Goal: Task Accomplishment & Management: Manage account settings

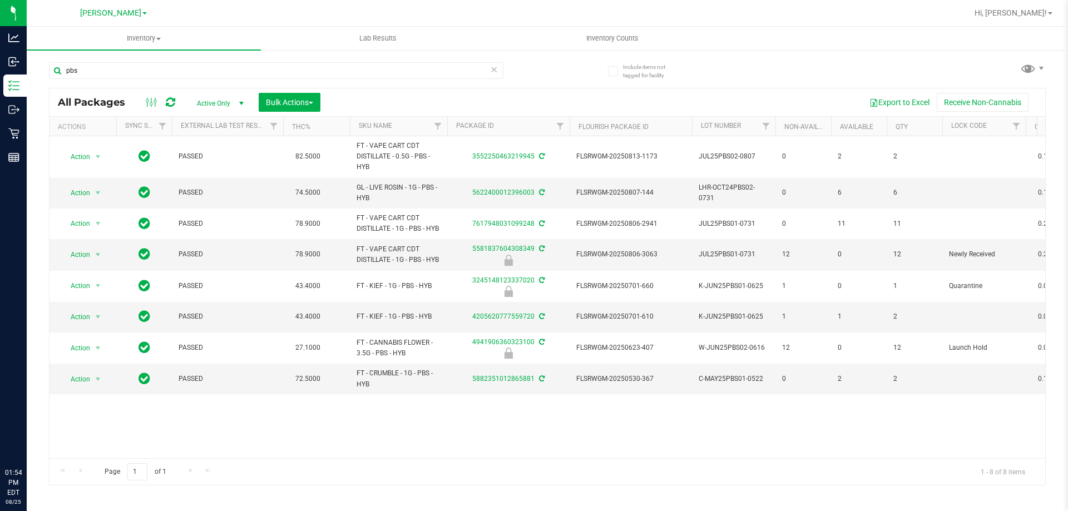
click at [103, 74] on input "pbs" at bounding box center [276, 70] width 455 height 17
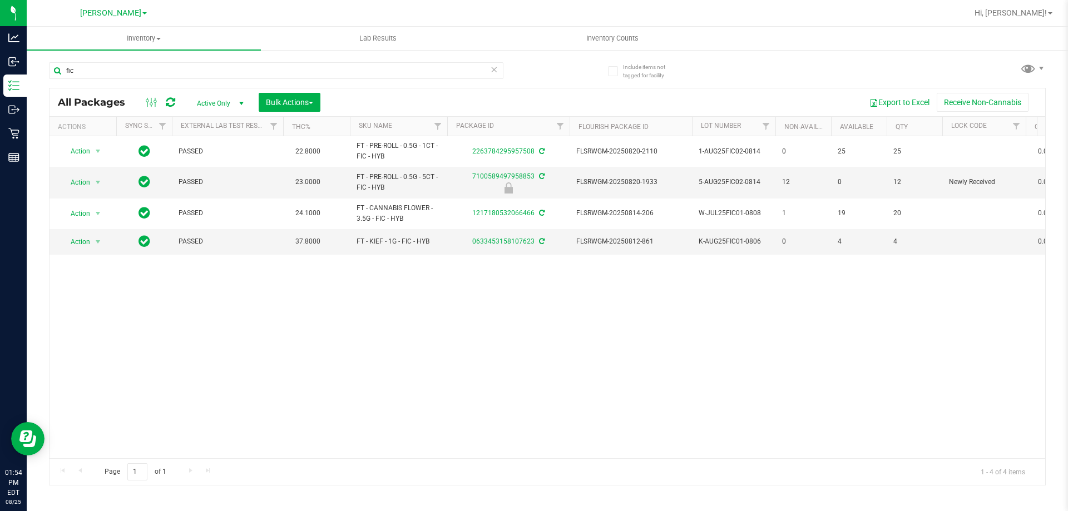
type input "fic"
click at [494, 69] on icon at bounding box center [494, 68] width 8 height 13
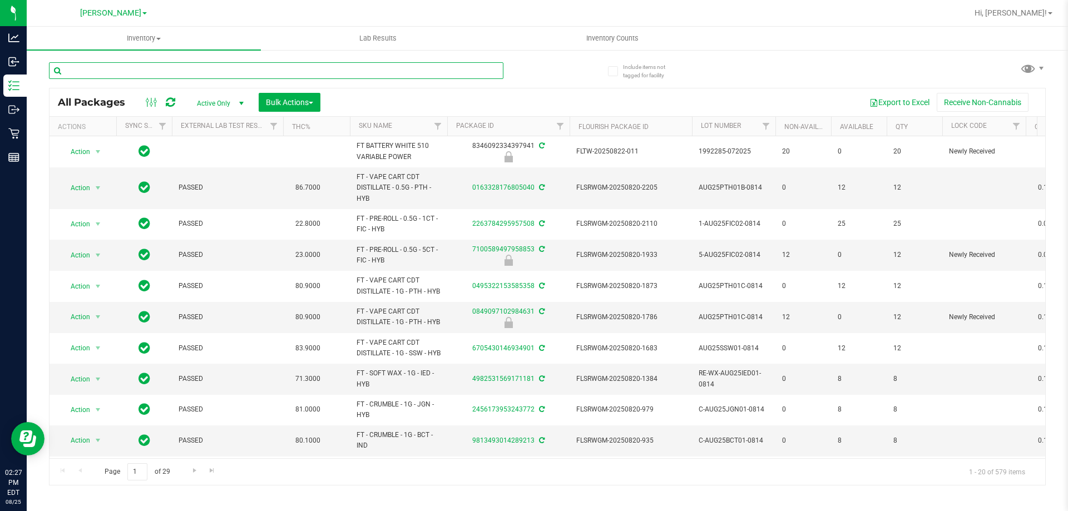
click at [134, 71] on input "text" at bounding box center [276, 70] width 455 height 17
type input "htm"
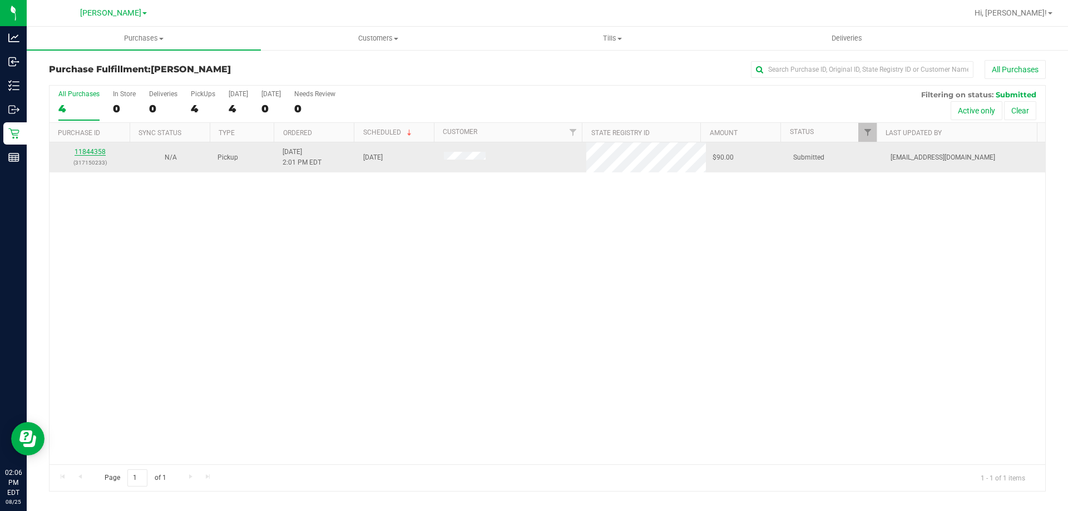
click at [87, 152] on link "11844358" at bounding box center [90, 152] width 31 height 8
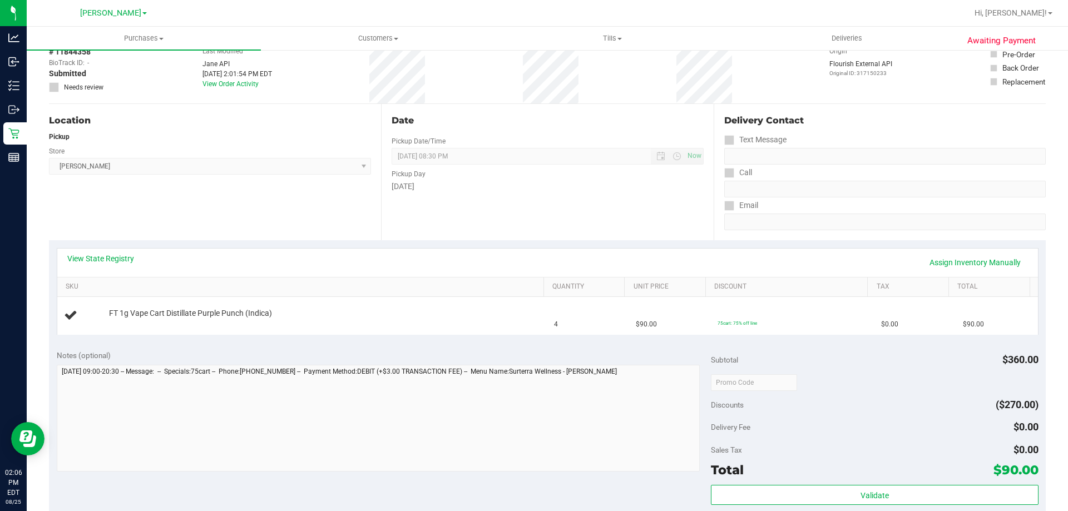
scroll to position [136, 0]
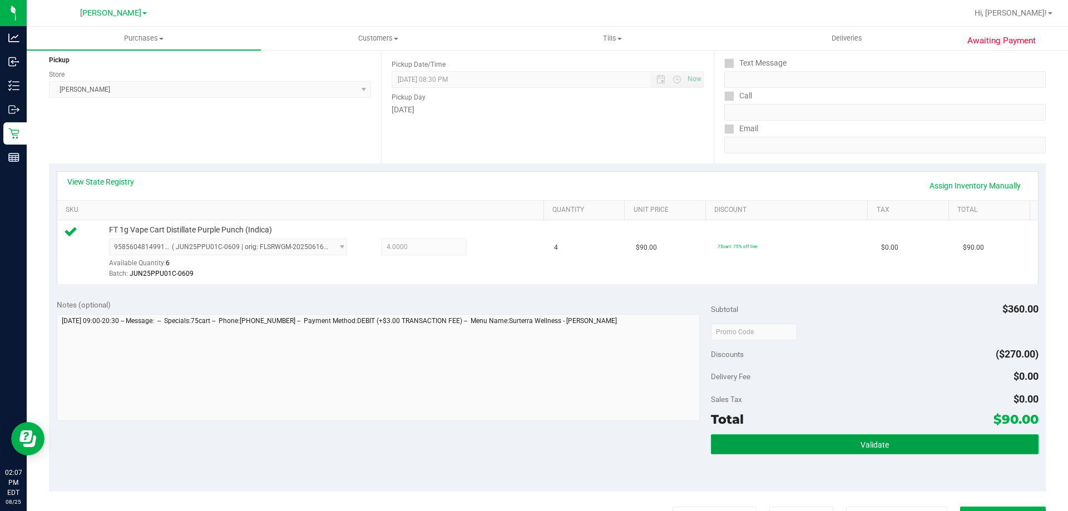
click at [957, 452] on button "Validate" at bounding box center [874, 445] width 327 height 20
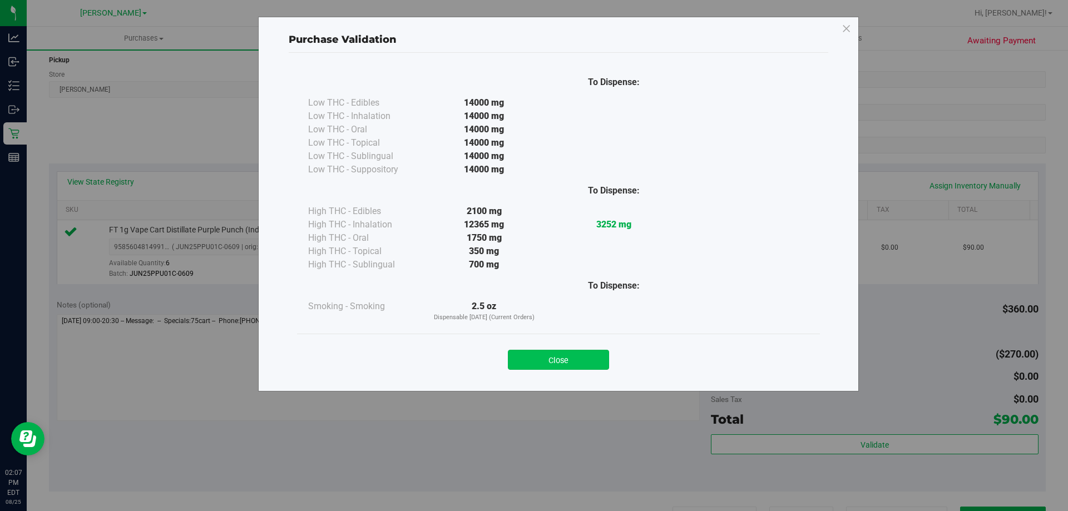
click at [546, 358] on button "Close" at bounding box center [558, 360] width 101 height 20
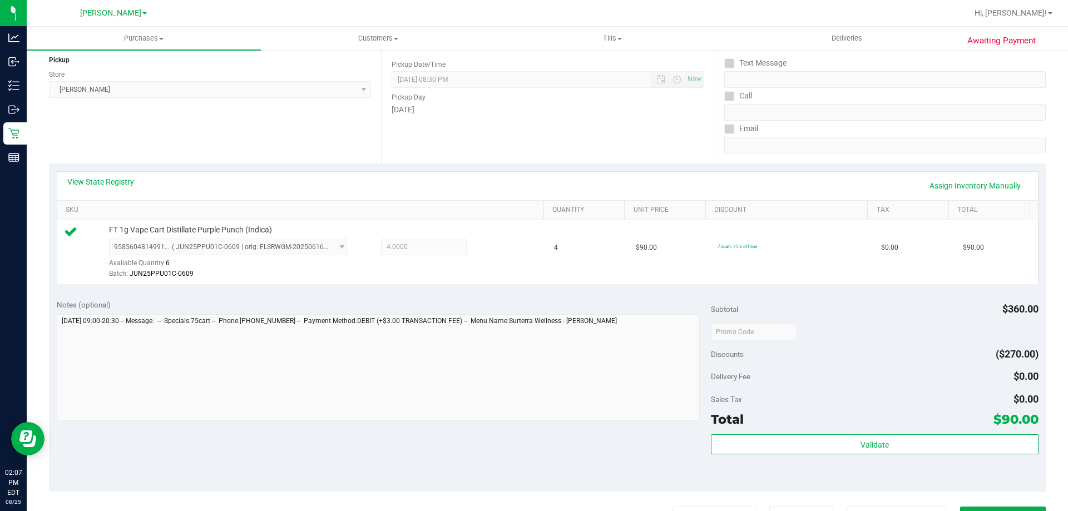
scroll to position [398, 0]
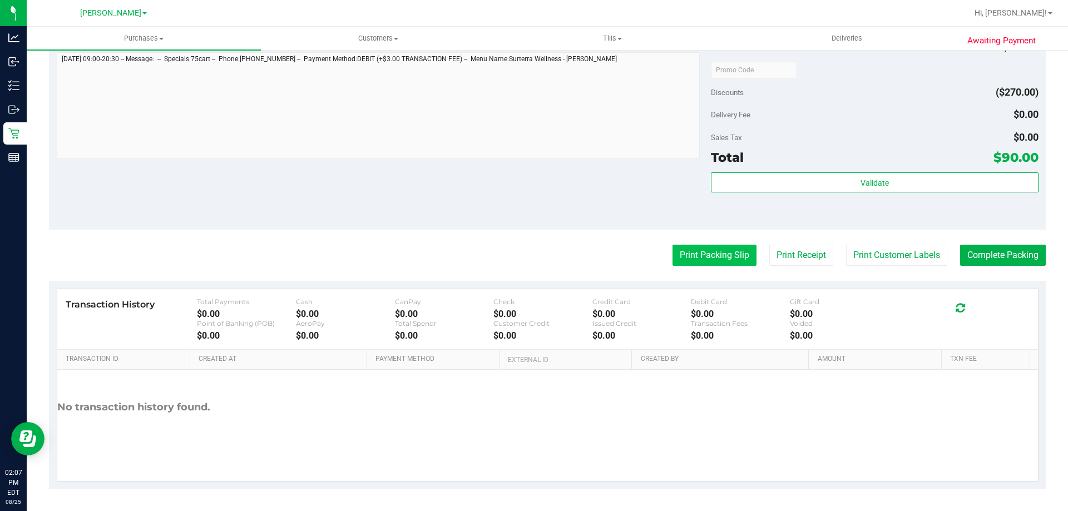
click at [693, 249] on button "Print Packing Slip" at bounding box center [715, 255] width 84 height 21
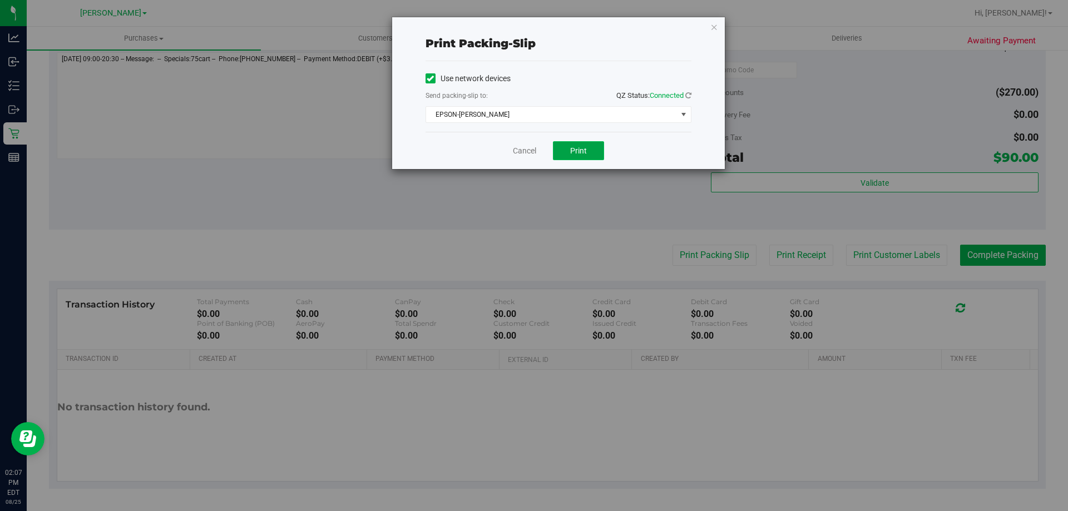
click at [563, 155] on button "Print" at bounding box center [578, 150] width 51 height 19
click at [533, 147] on link "Cancel" at bounding box center [524, 151] width 23 height 12
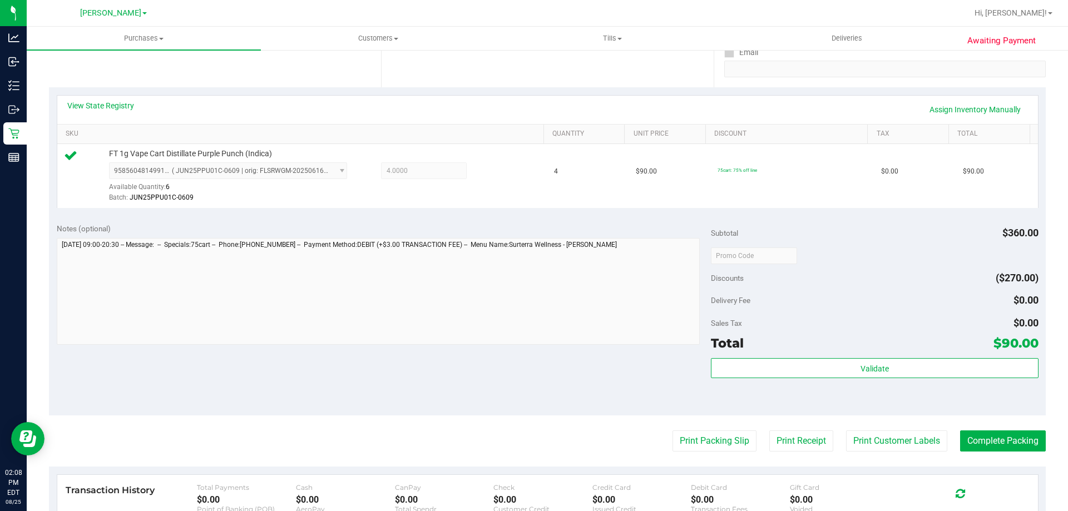
scroll to position [231, 0]
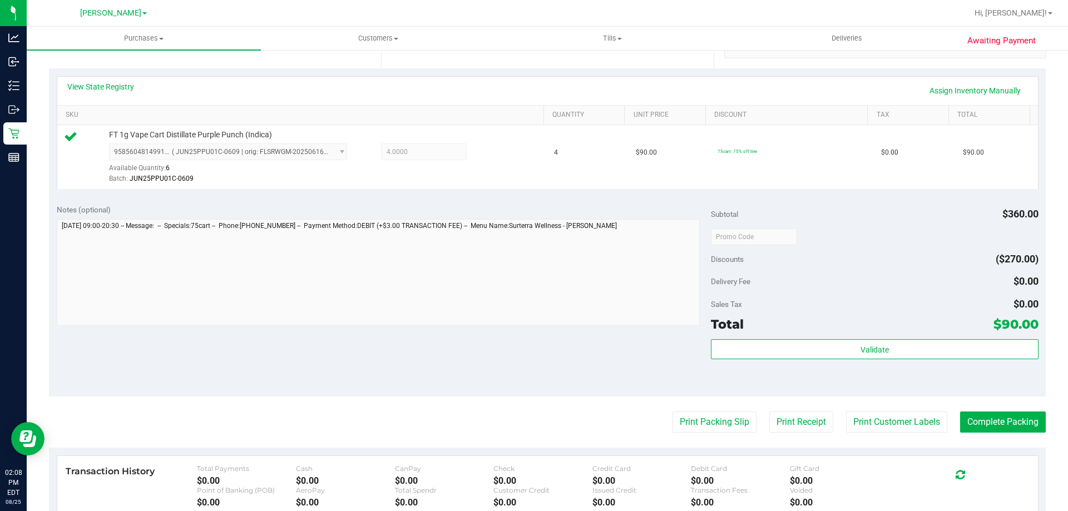
click at [883, 360] on div "Validate" at bounding box center [874, 364] width 327 height 50
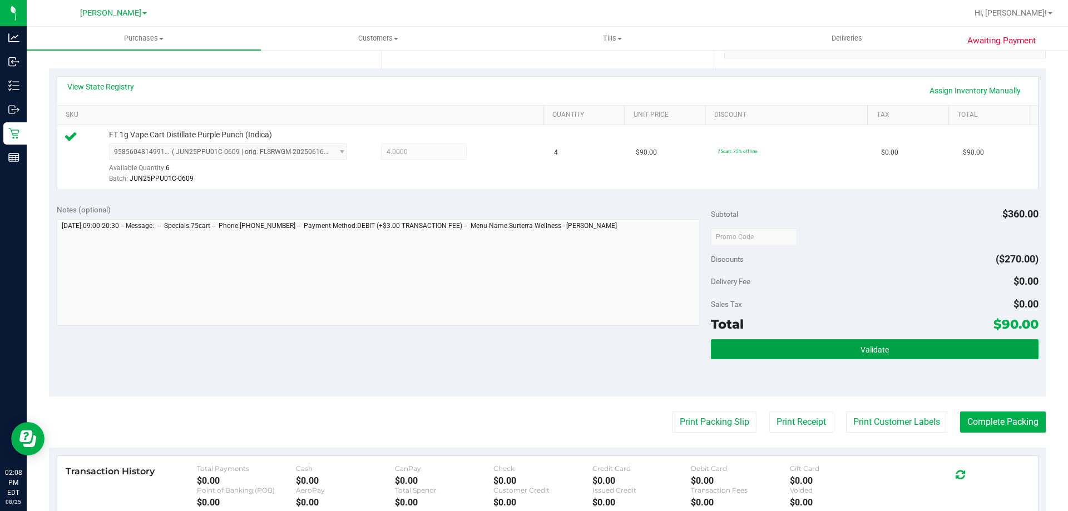
click at [885, 353] on button "Validate" at bounding box center [874, 349] width 327 height 20
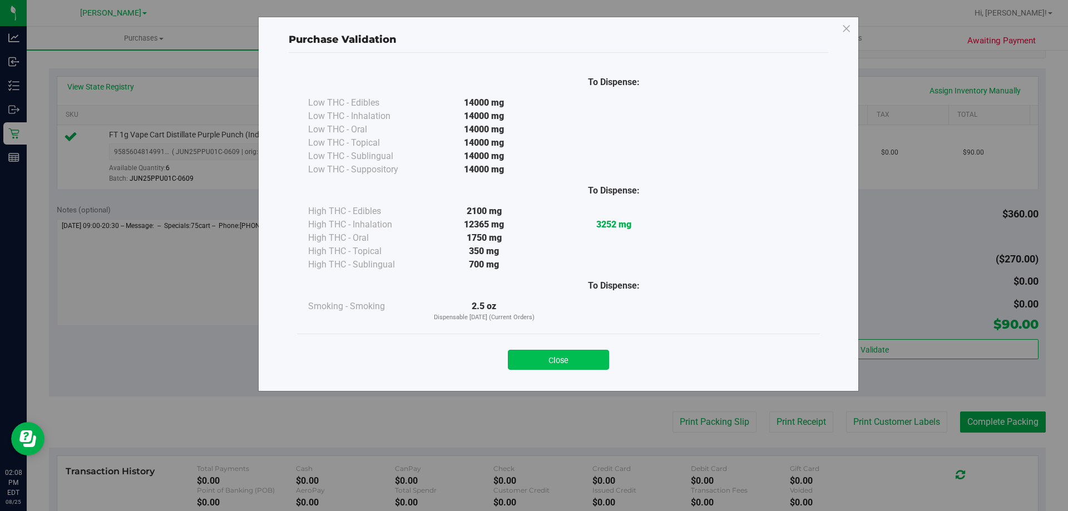
click at [554, 360] on button "Close" at bounding box center [558, 360] width 101 height 20
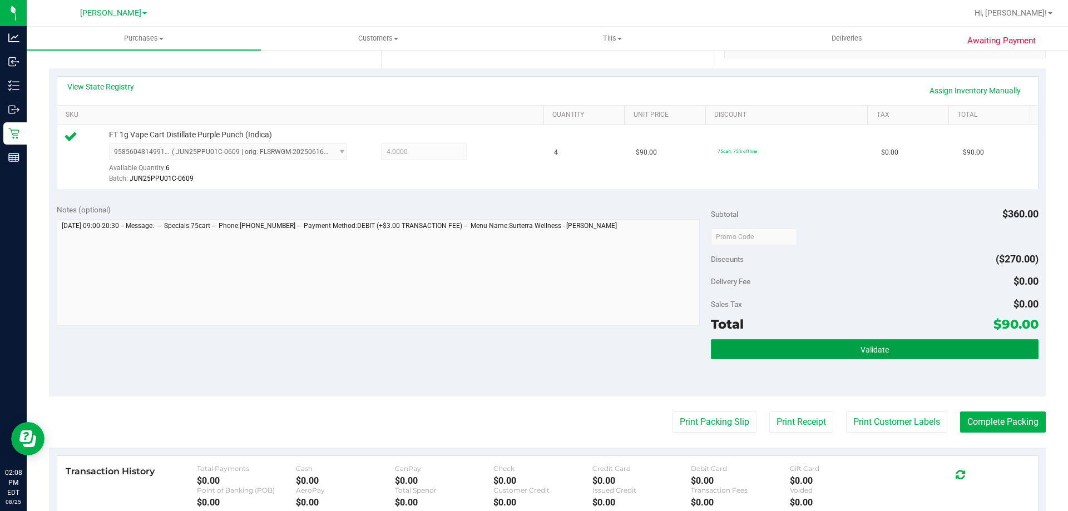
click at [873, 355] on button "Validate" at bounding box center [874, 349] width 327 height 20
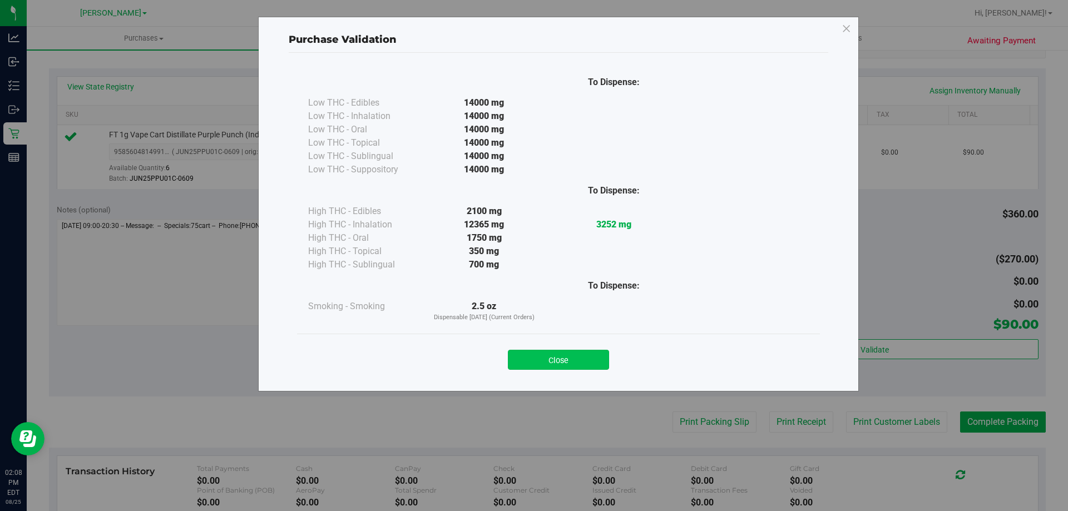
click at [556, 358] on button "Close" at bounding box center [558, 360] width 101 height 20
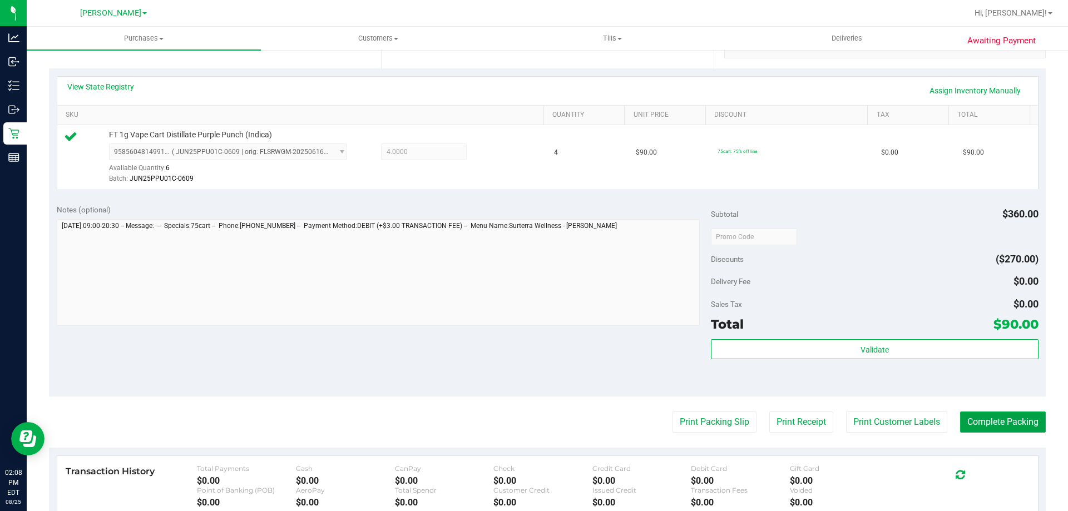
click at [1006, 420] on button "Complete Packing" at bounding box center [1003, 422] width 86 height 21
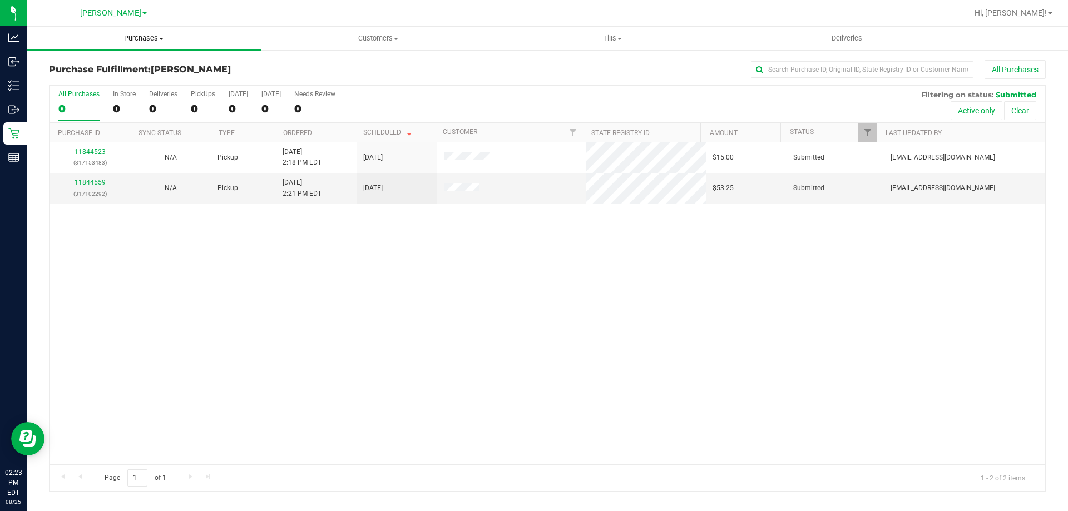
click at [156, 38] on span "Purchases" at bounding box center [144, 38] width 234 height 10
click at [101, 65] on span "Summary of purchases" at bounding box center [84, 66] width 114 height 9
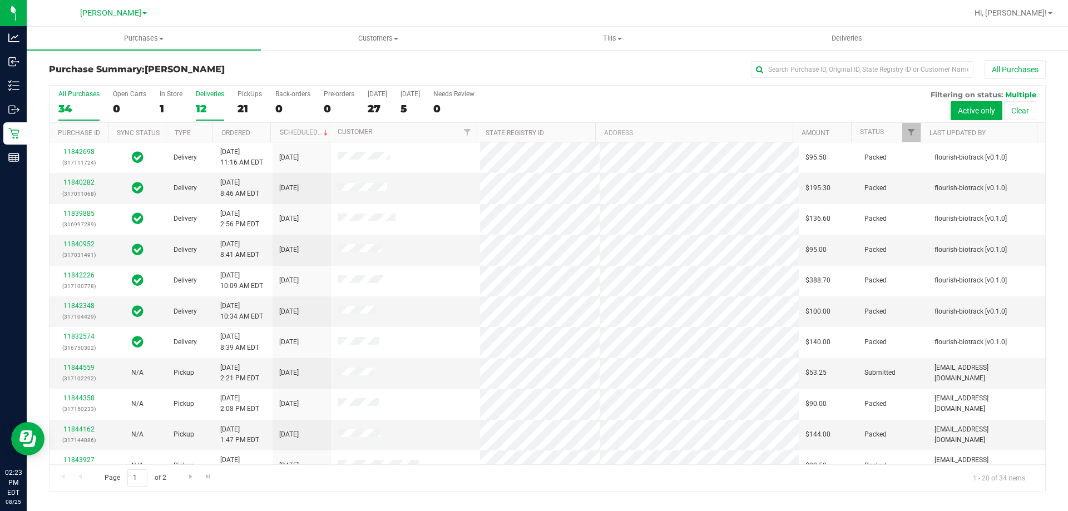
click at [213, 100] on label "Deliveries 12" at bounding box center [210, 105] width 28 height 31
click at [0, 0] on input "Deliveries 12" at bounding box center [0, 0] width 0 height 0
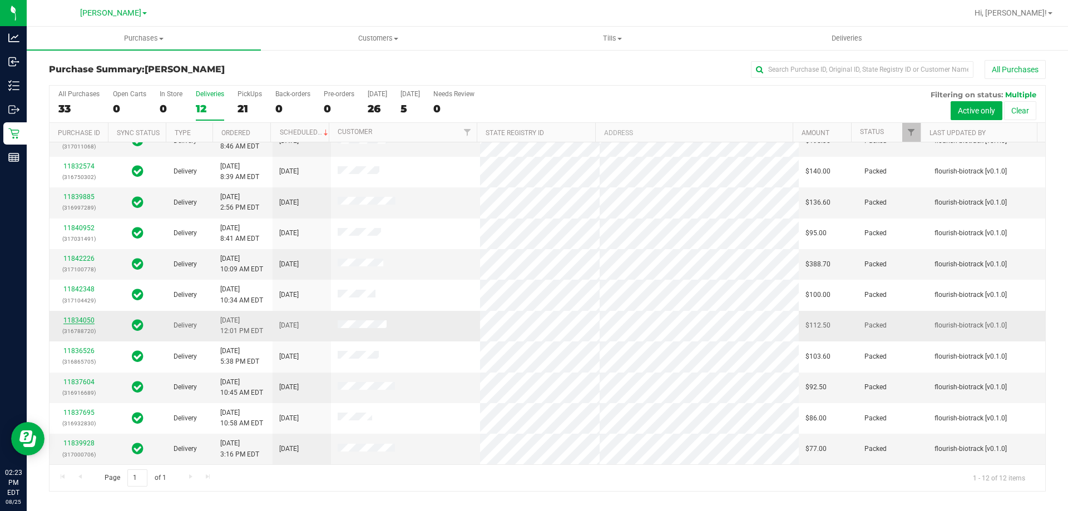
click at [89, 319] on link "11834050" at bounding box center [78, 321] width 31 height 8
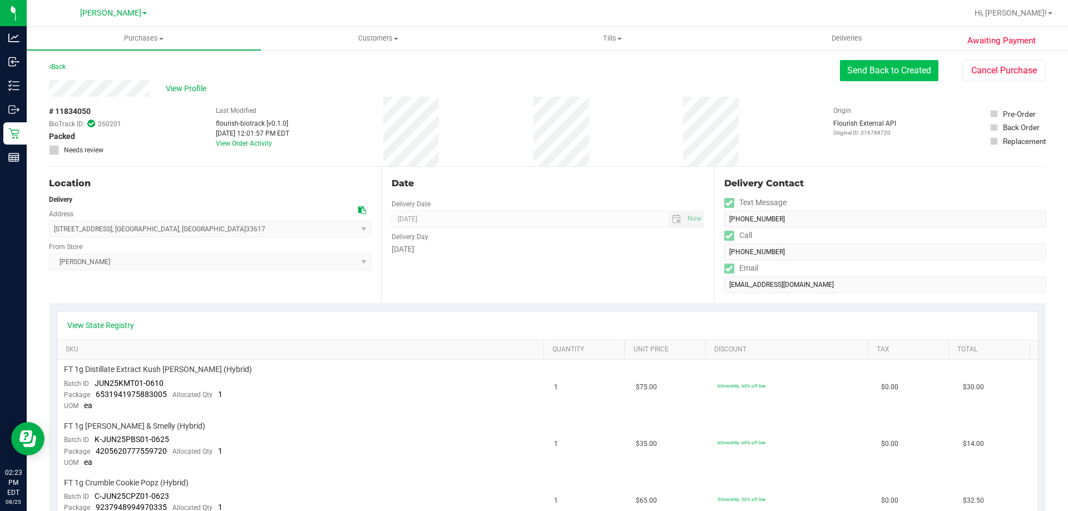
click at [883, 75] on button "Send Back to Created" at bounding box center [889, 70] width 98 height 21
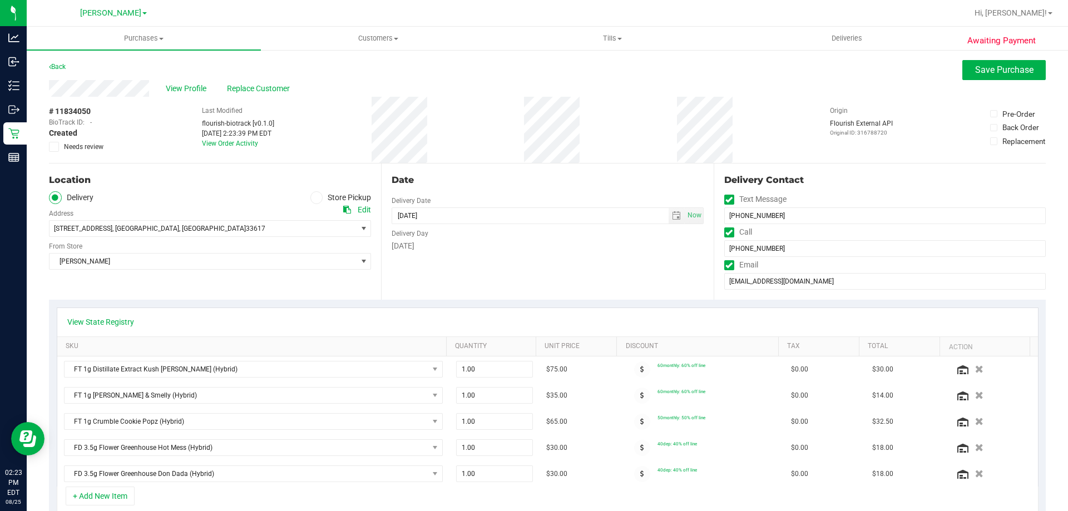
drag, startPoint x: 1068, startPoint y: 47, endPoint x: 1068, endPoint y: 302, distance: 254.3
click at [1068, 302] on div "Purchases Summary of purchases Fulfillment All purchases Customers All customer…" at bounding box center [548, 269] width 1042 height 485
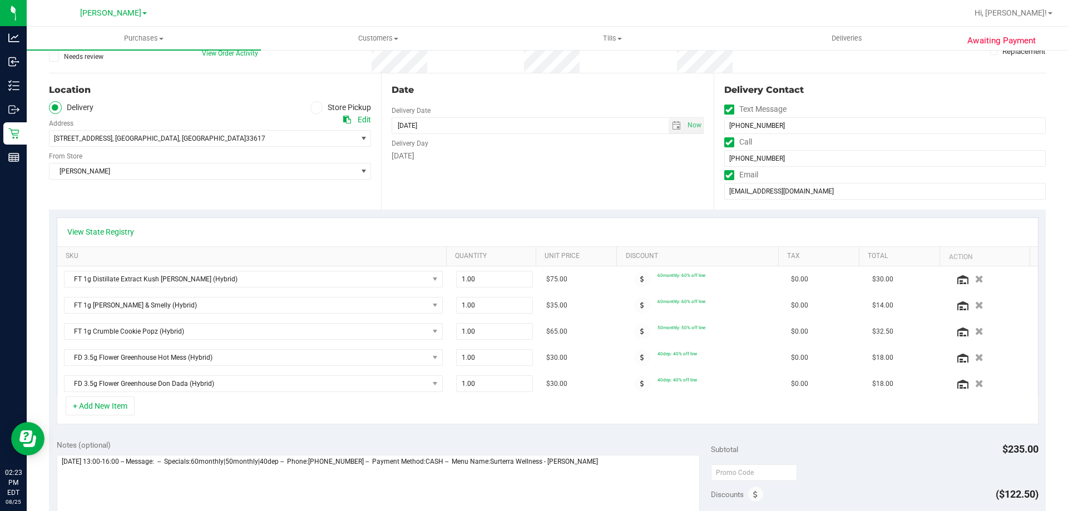
scroll to position [155, 0]
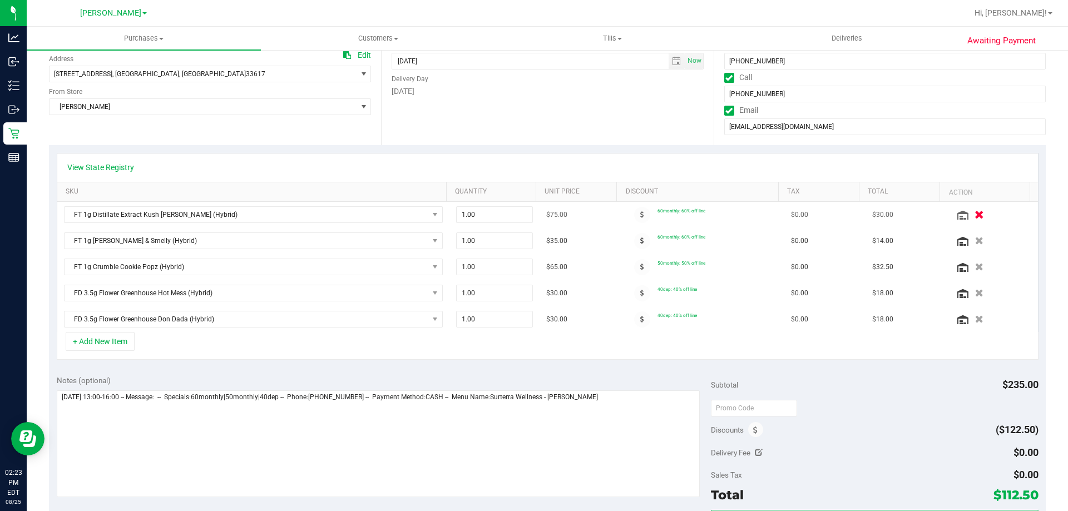
click at [975, 216] on icon "button" at bounding box center [979, 215] width 9 height 8
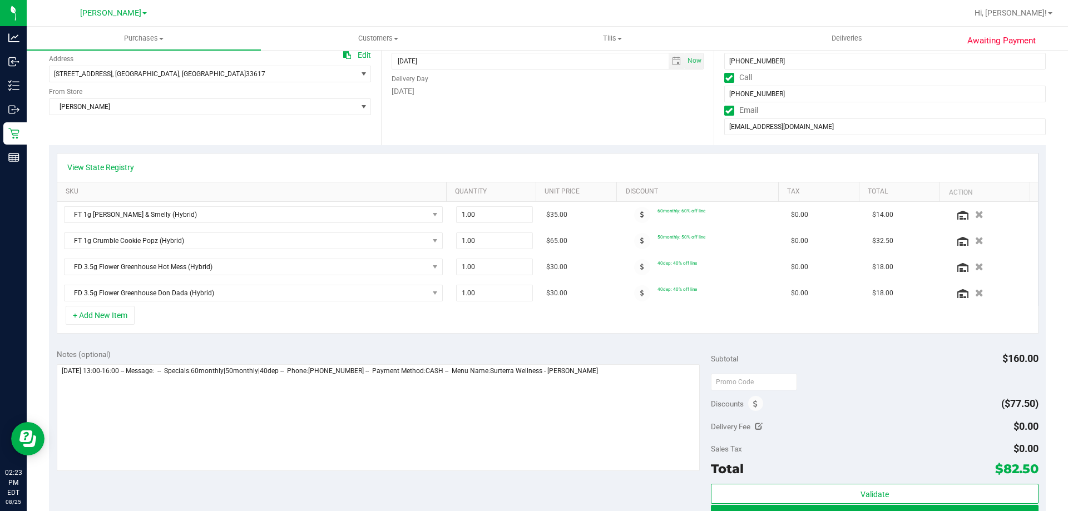
click at [976, 216] on icon "button" at bounding box center [980, 215] width 8 height 8
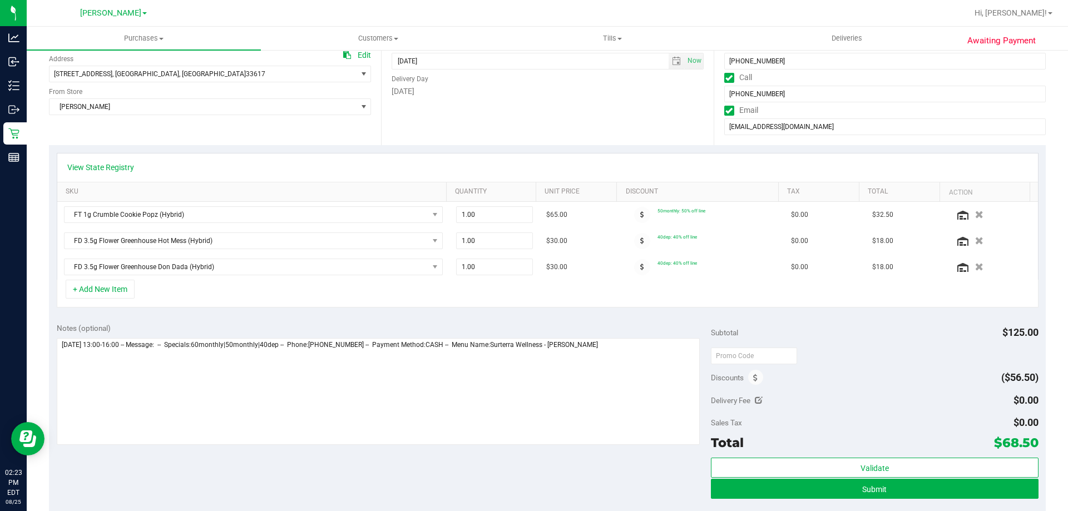
click at [976, 216] on icon "button" at bounding box center [980, 215] width 8 height 8
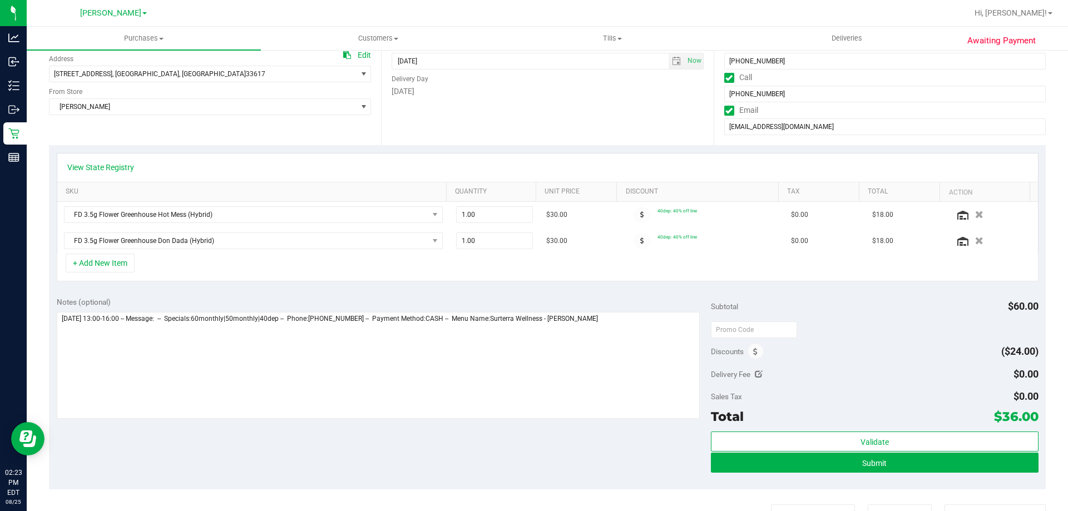
click at [976, 216] on icon "button" at bounding box center [980, 215] width 8 height 8
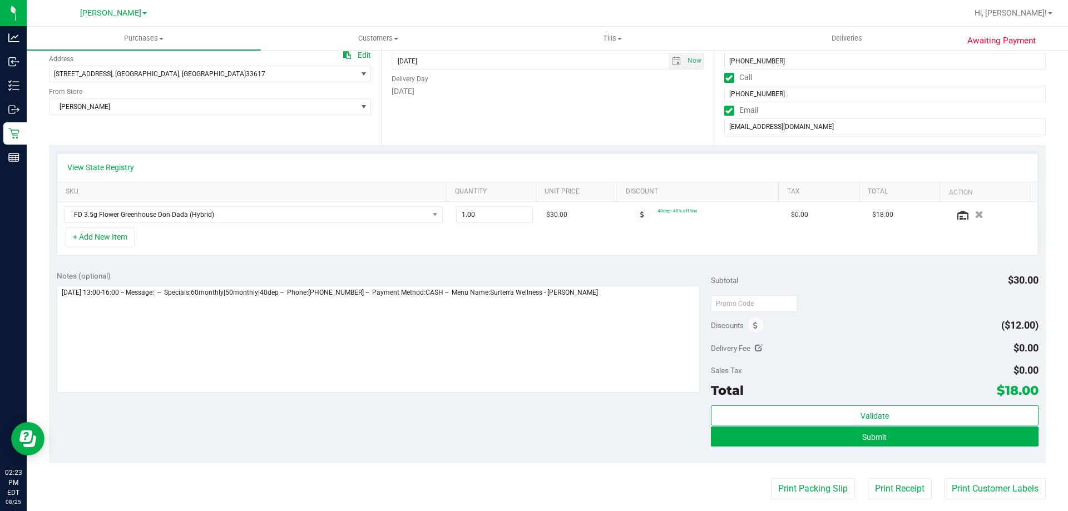
click at [976, 216] on icon "button" at bounding box center [980, 215] width 8 height 8
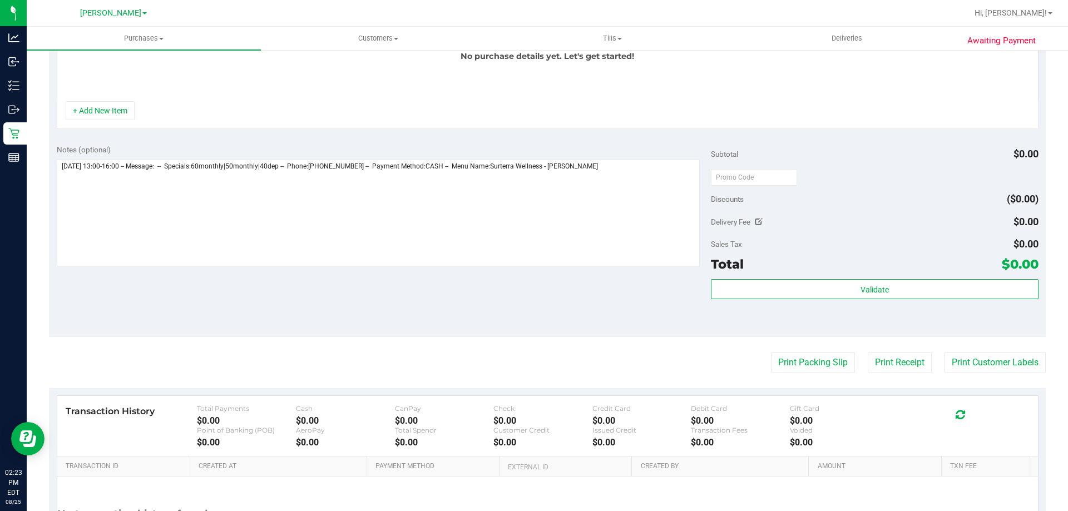
scroll to position [0, 0]
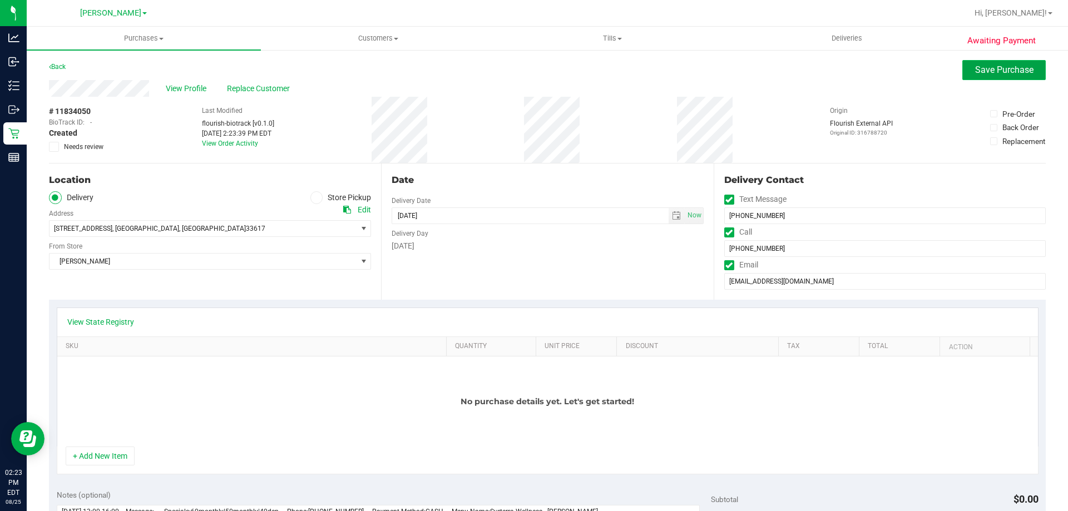
click at [966, 65] on button "Save Purchase" at bounding box center [1004, 70] width 83 height 20
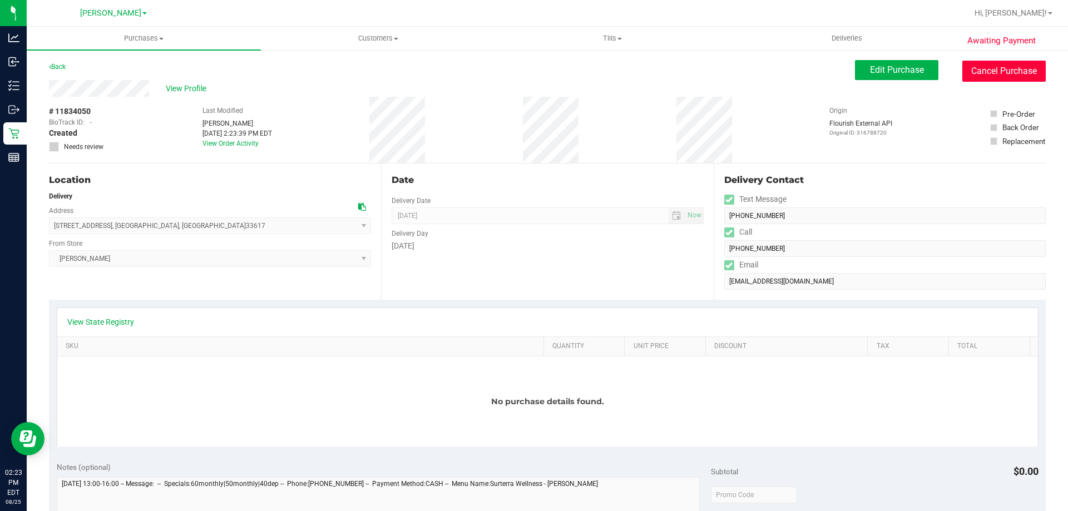
click at [971, 67] on button "Cancel Purchase" at bounding box center [1004, 71] width 83 height 21
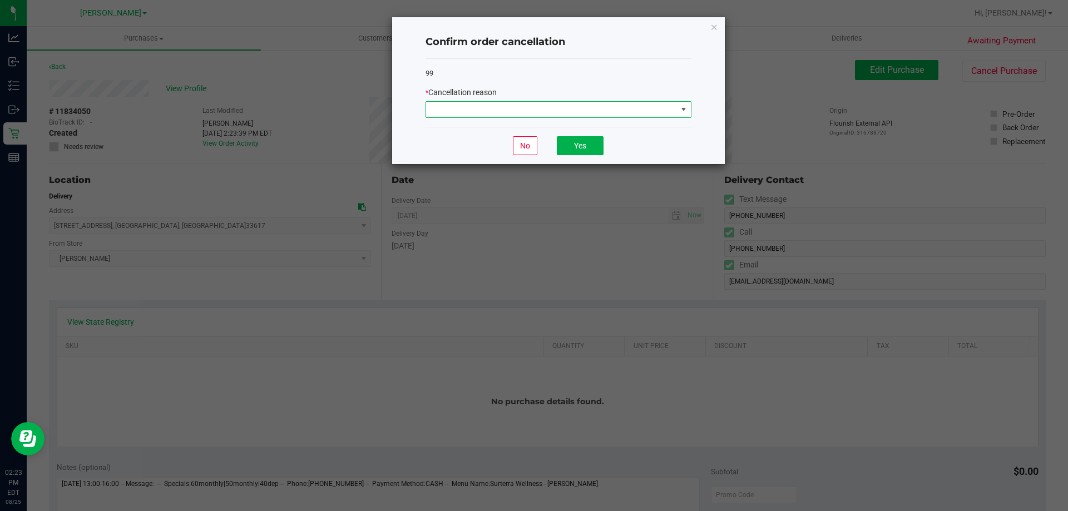
click at [574, 104] on span at bounding box center [551, 110] width 251 height 16
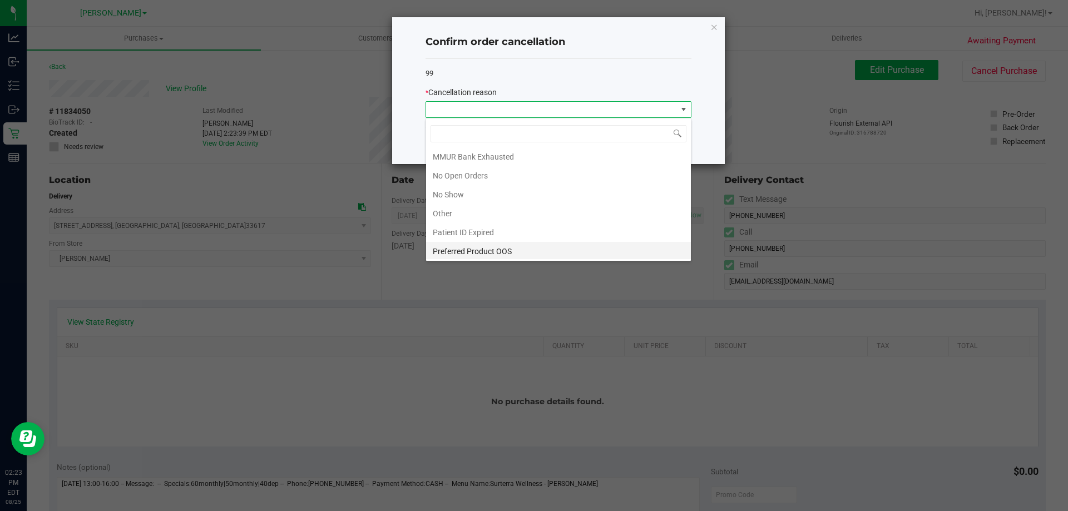
scroll to position [78, 0]
click at [485, 208] on li "Other" at bounding box center [558, 212] width 265 height 19
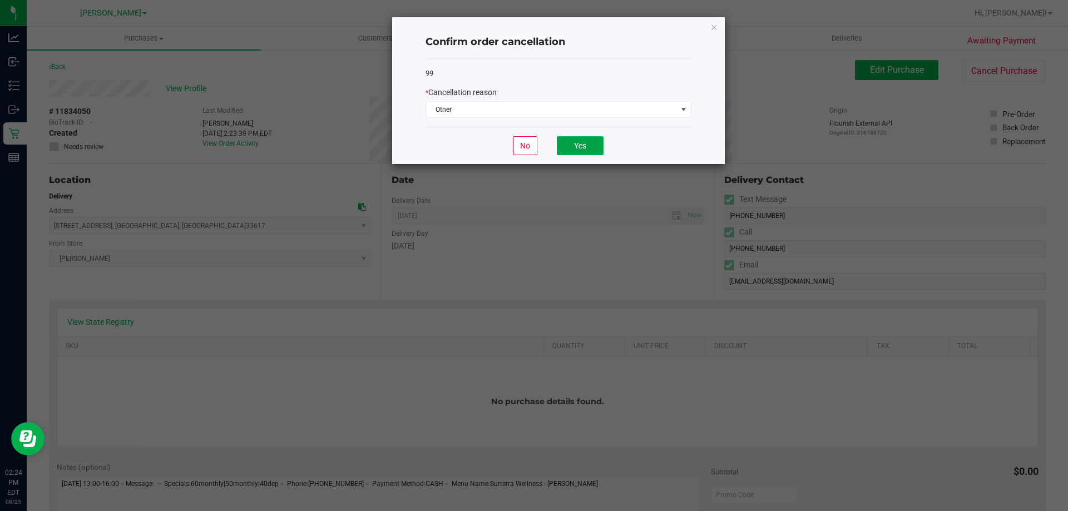
click at [569, 144] on button "Yes" at bounding box center [580, 145] width 47 height 19
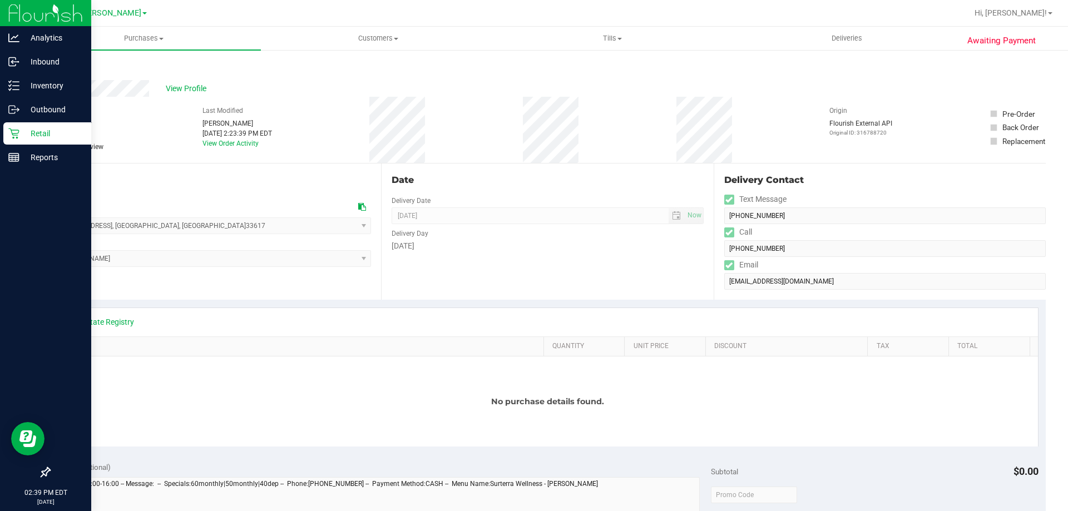
click at [18, 136] on icon at bounding box center [13, 133] width 11 height 11
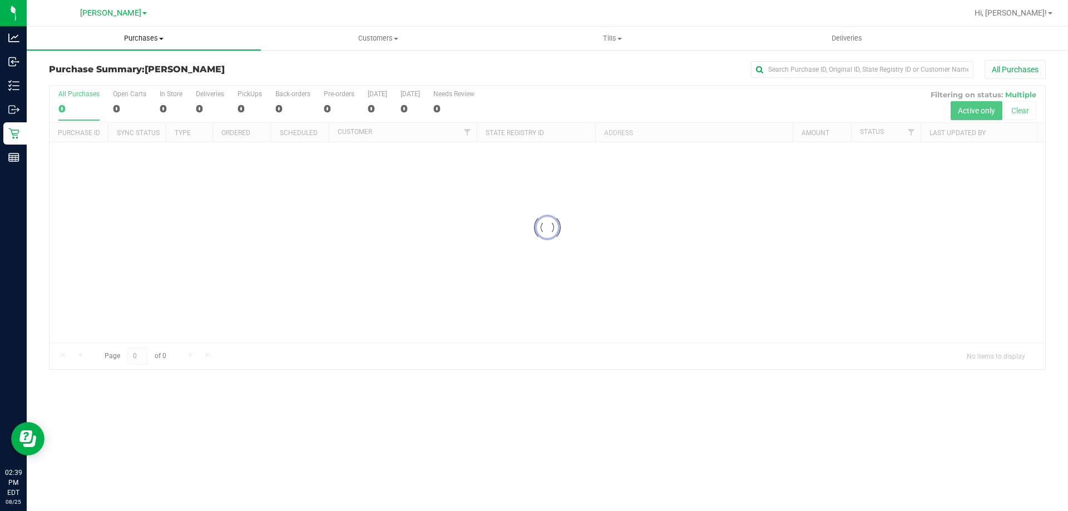
click at [146, 31] on uib-tab-heading "Purchases Summary of purchases Fulfillment All purchases" at bounding box center [144, 38] width 234 height 23
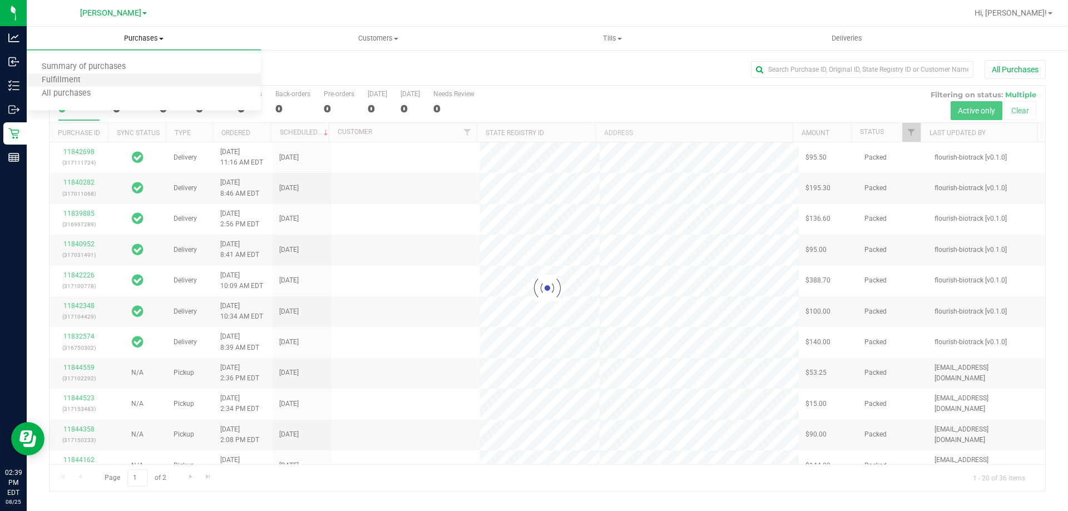
click at [121, 75] on li "Fulfillment" at bounding box center [144, 80] width 234 height 13
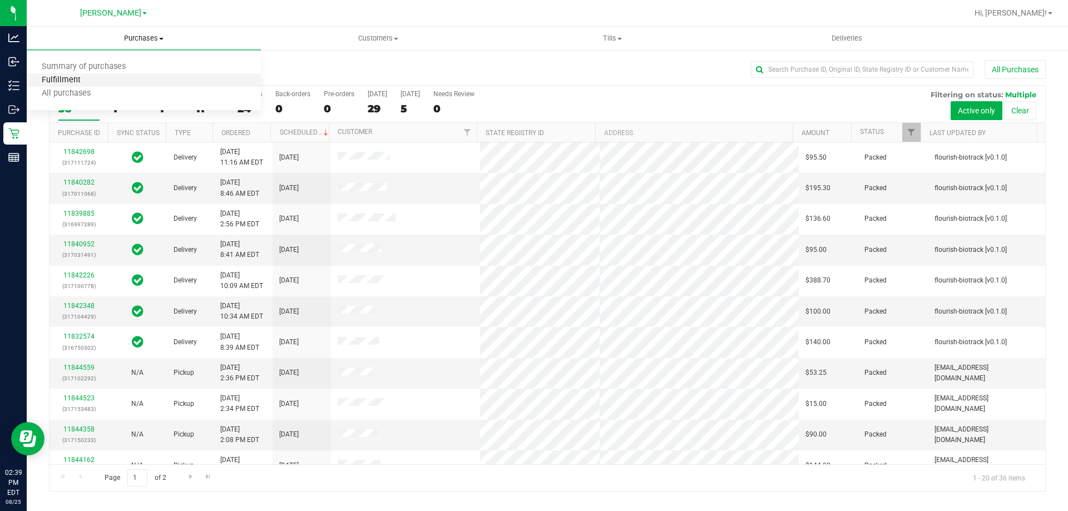
click at [84, 76] on span "Fulfillment" at bounding box center [61, 80] width 69 height 9
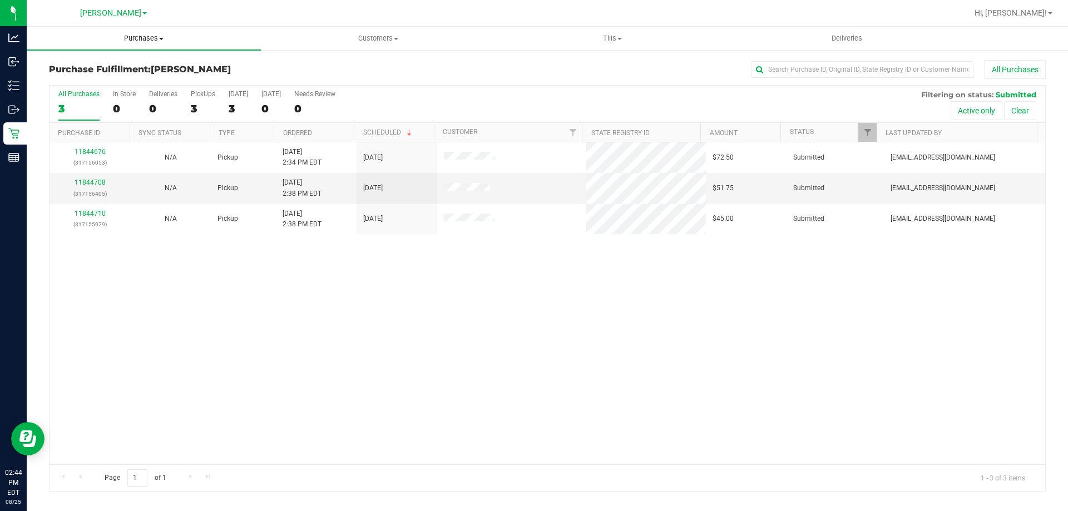
click at [180, 35] on span "Purchases" at bounding box center [144, 38] width 234 height 10
click at [88, 65] on span "Summary of purchases" at bounding box center [84, 66] width 114 height 9
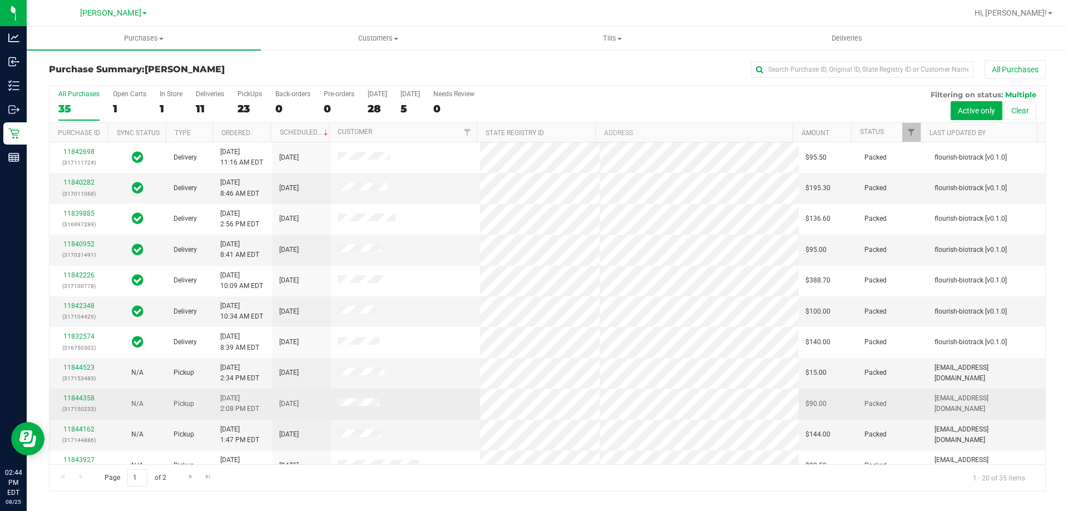
scroll to position [56, 0]
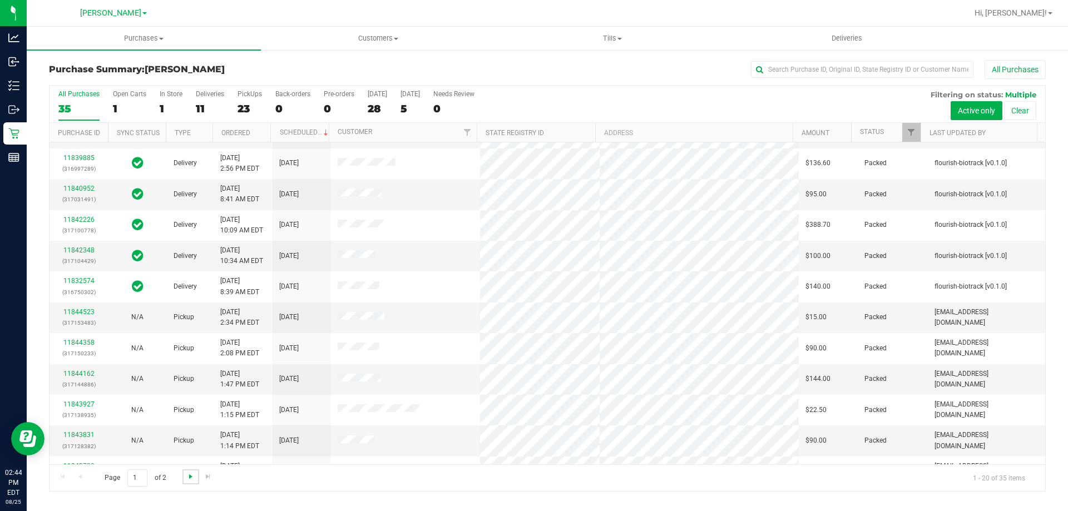
click at [186, 477] on span "Go to the next page" at bounding box center [190, 476] width 9 height 9
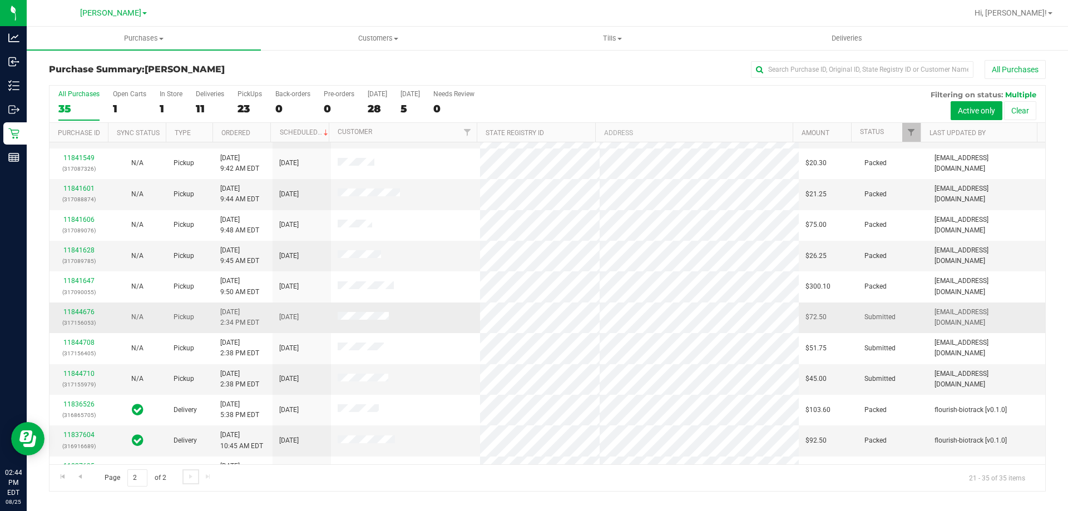
scroll to position [0, 0]
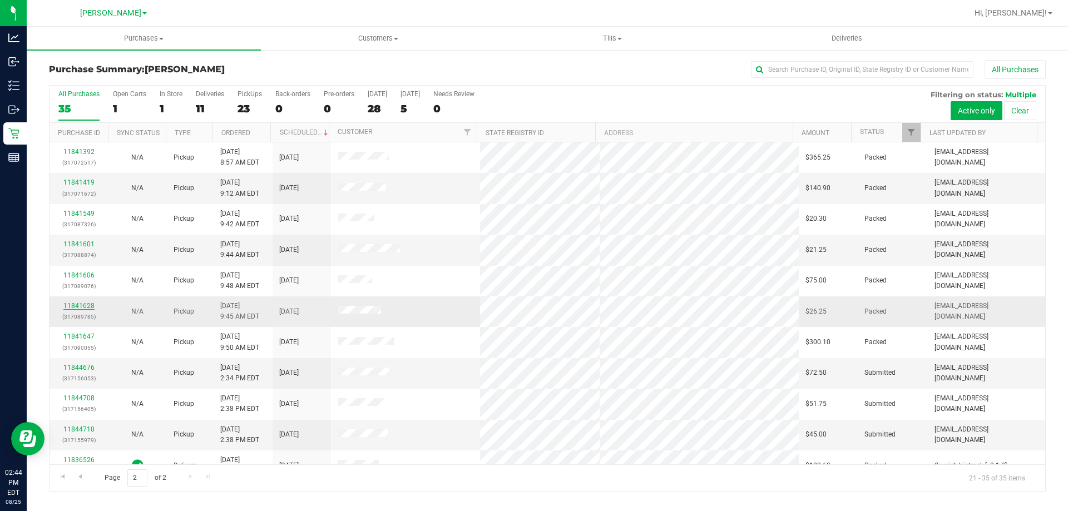
click at [88, 307] on link "11841628" at bounding box center [78, 306] width 31 height 8
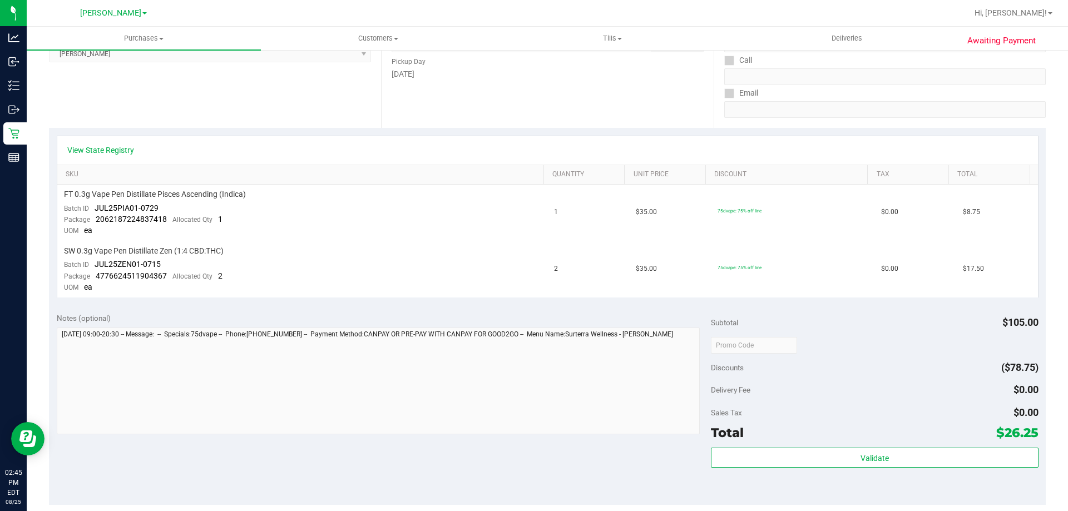
scroll to position [223, 0]
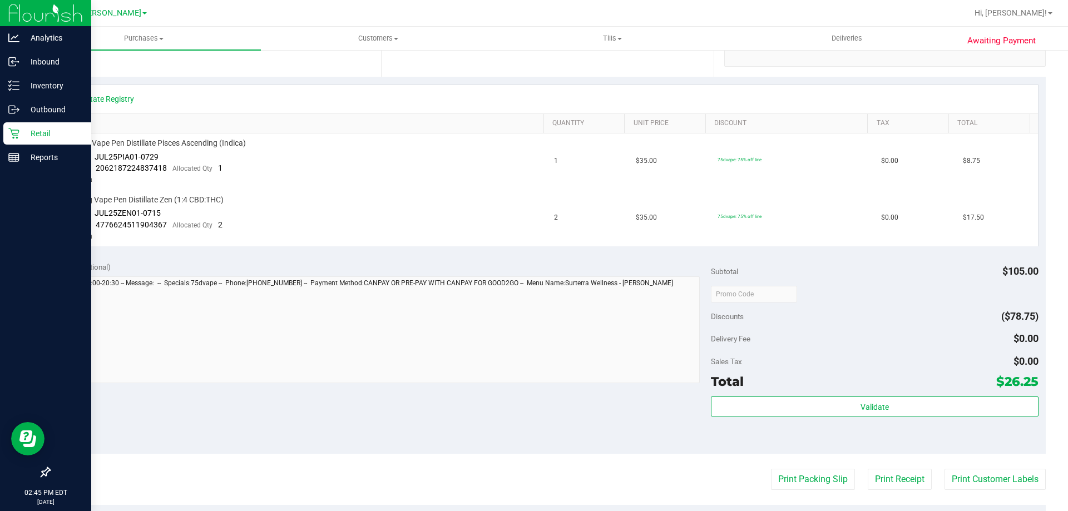
click at [51, 132] on p "Retail" at bounding box center [52, 133] width 67 height 13
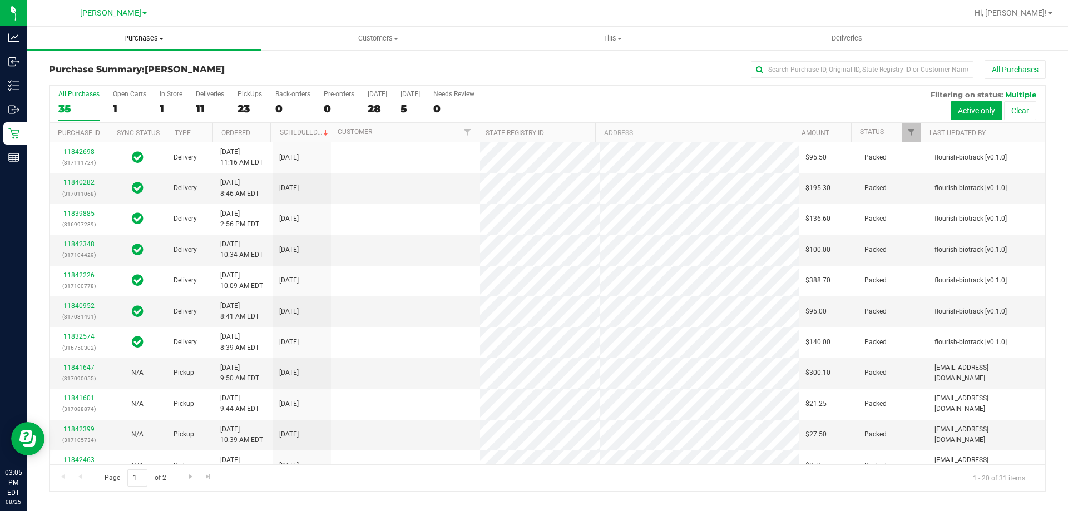
click at [121, 38] on span "Purchases" at bounding box center [144, 38] width 234 height 10
click at [105, 78] on li "Fulfillment" at bounding box center [144, 80] width 234 height 13
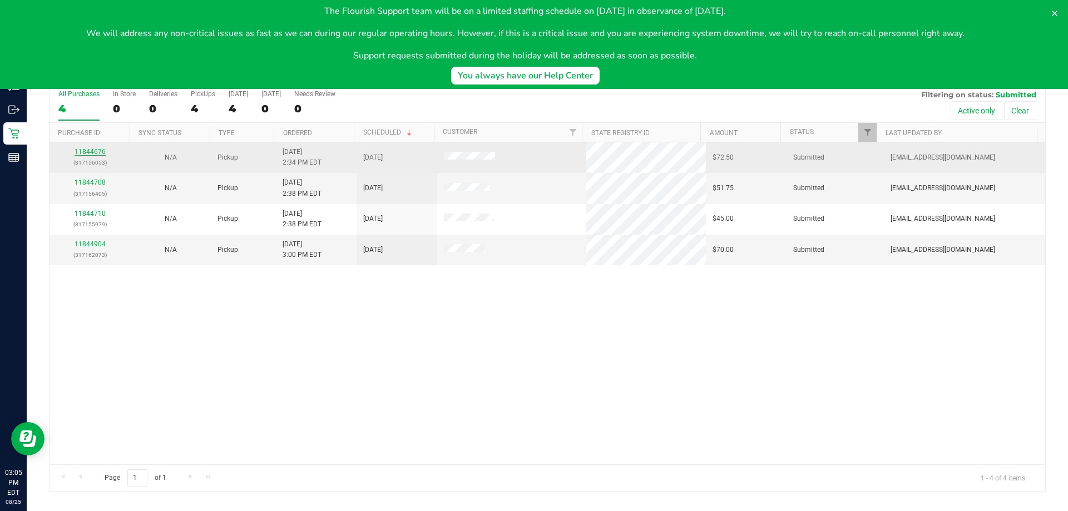
click at [81, 155] on link "11844676" at bounding box center [90, 152] width 31 height 8
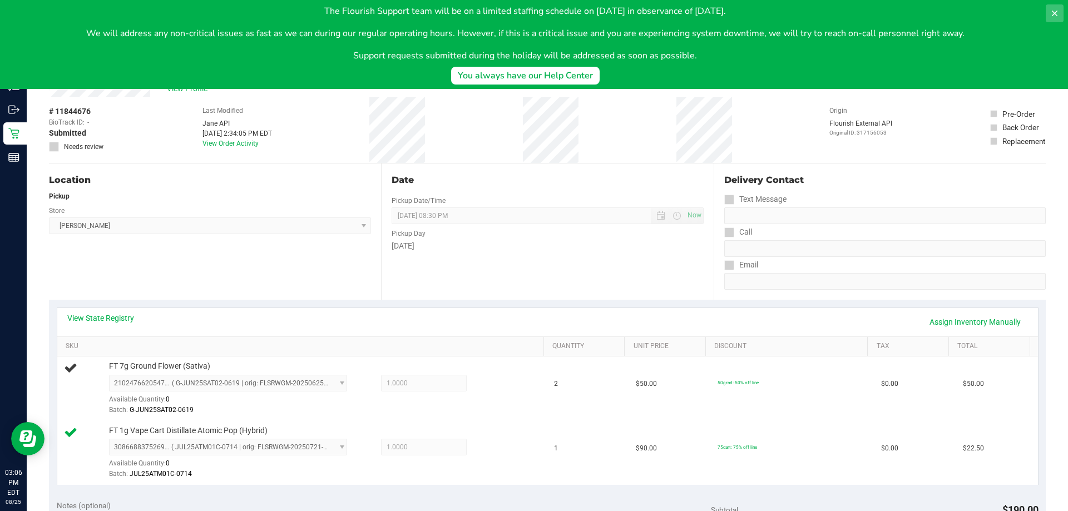
click at [1053, 13] on icon at bounding box center [1055, 13] width 9 height 9
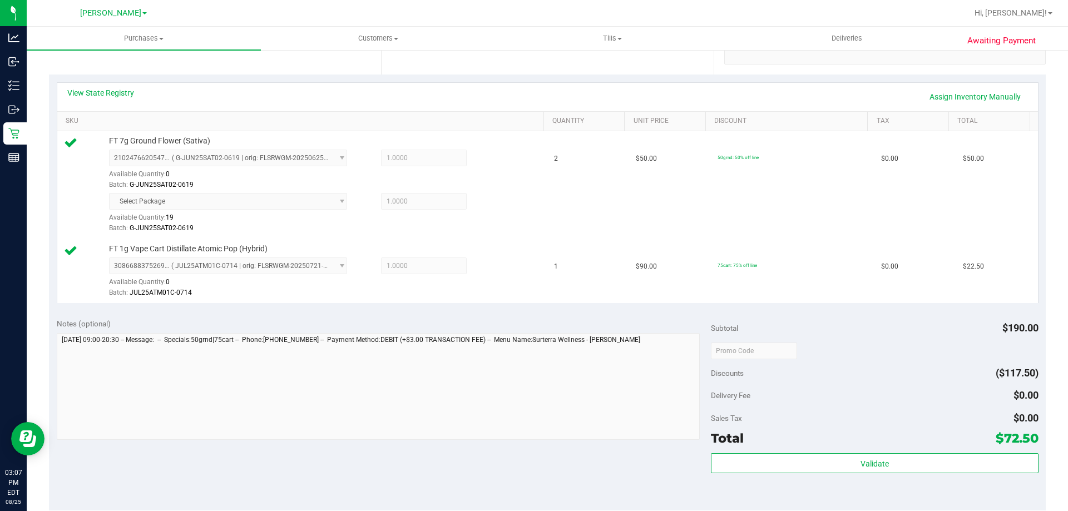
scroll to position [264, 0]
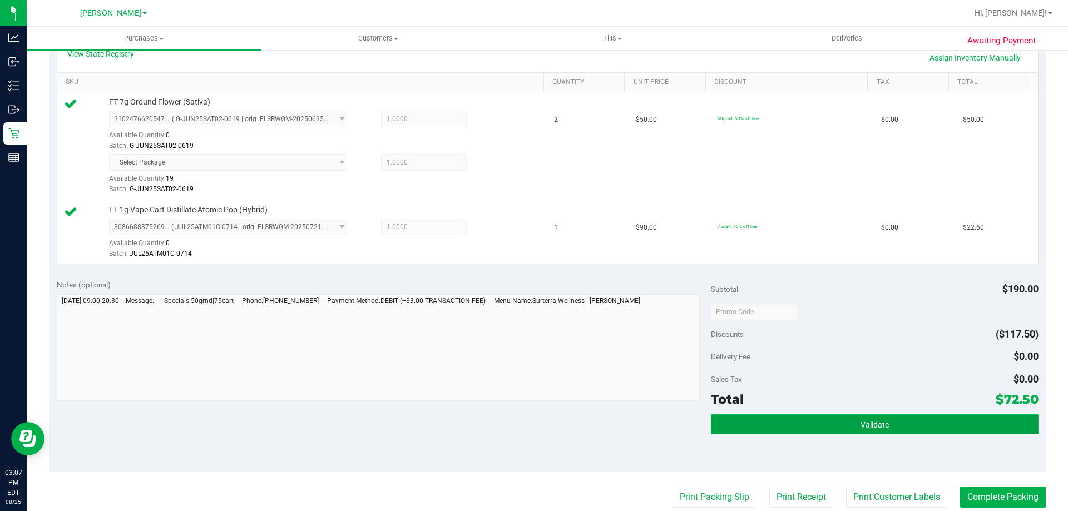
click at [899, 429] on button "Validate" at bounding box center [874, 425] width 327 height 20
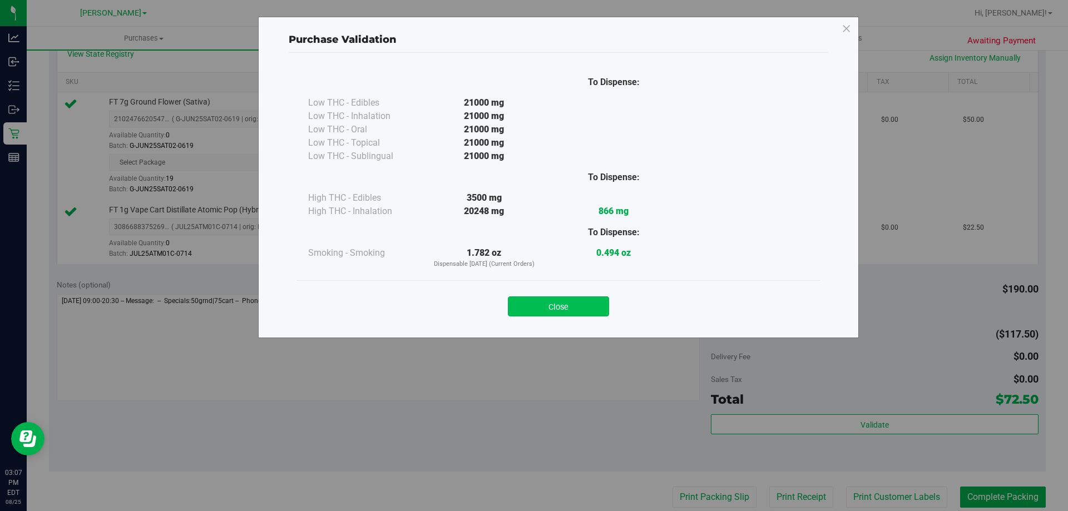
click at [573, 304] on button "Close" at bounding box center [558, 307] width 101 height 20
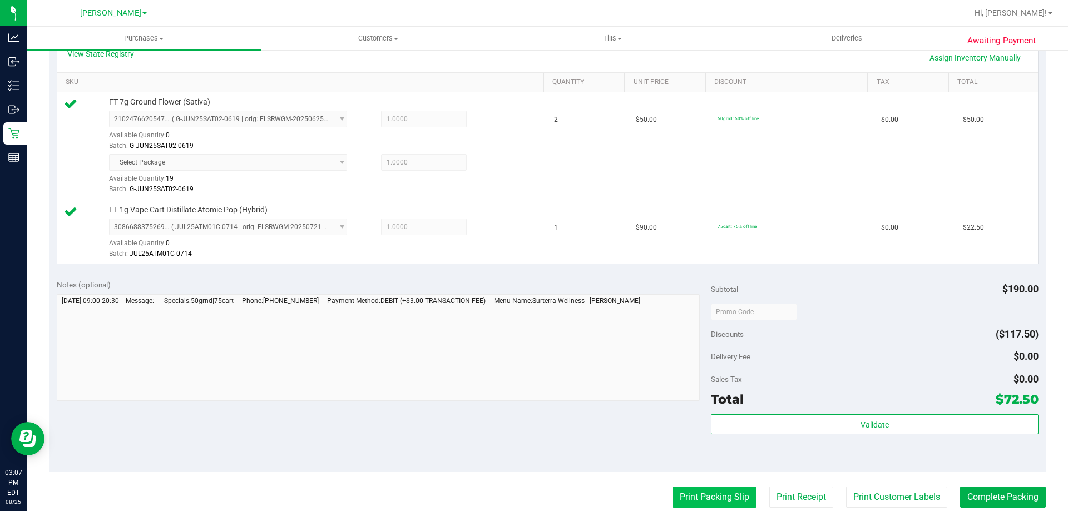
click at [704, 500] on button "Print Packing Slip" at bounding box center [715, 497] width 84 height 21
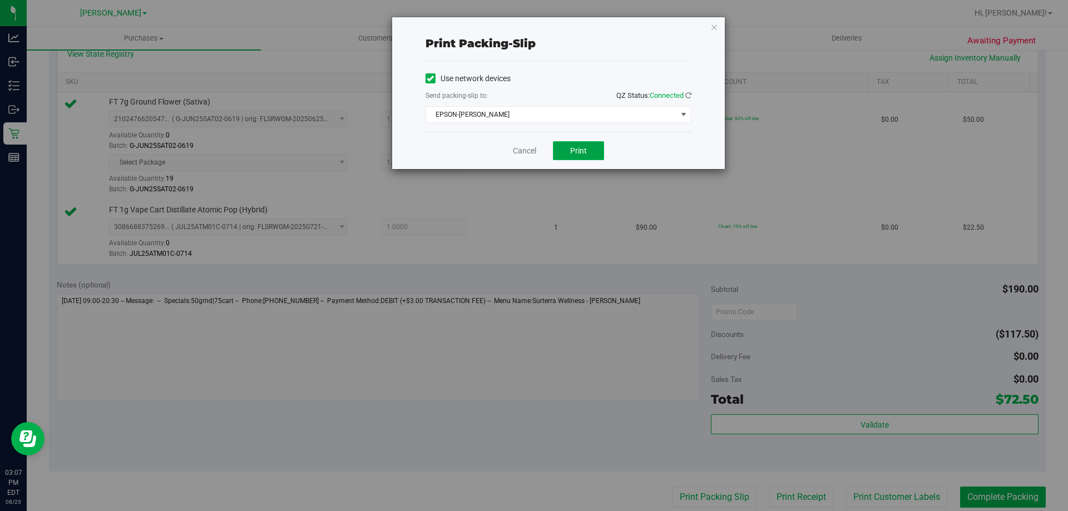
click at [578, 155] on span "Print" at bounding box center [578, 150] width 17 height 9
click at [524, 150] on link "Cancel" at bounding box center [524, 151] width 23 height 12
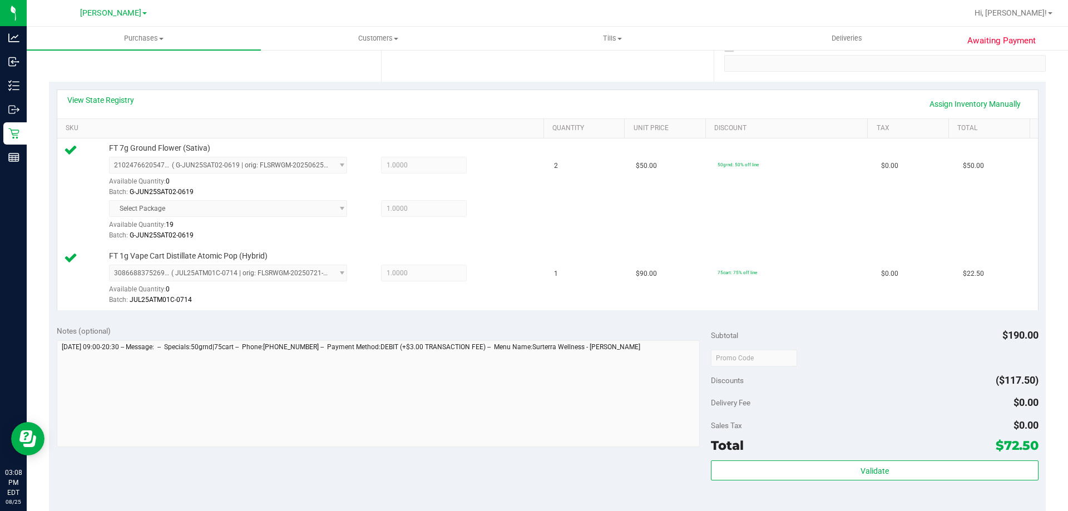
scroll to position [386, 0]
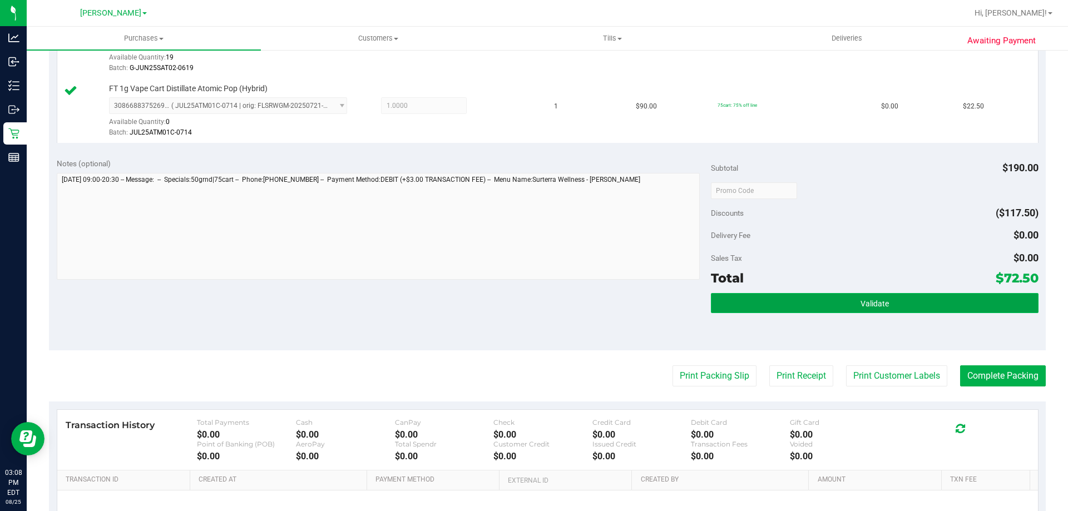
click at [843, 306] on button "Validate" at bounding box center [874, 303] width 327 height 20
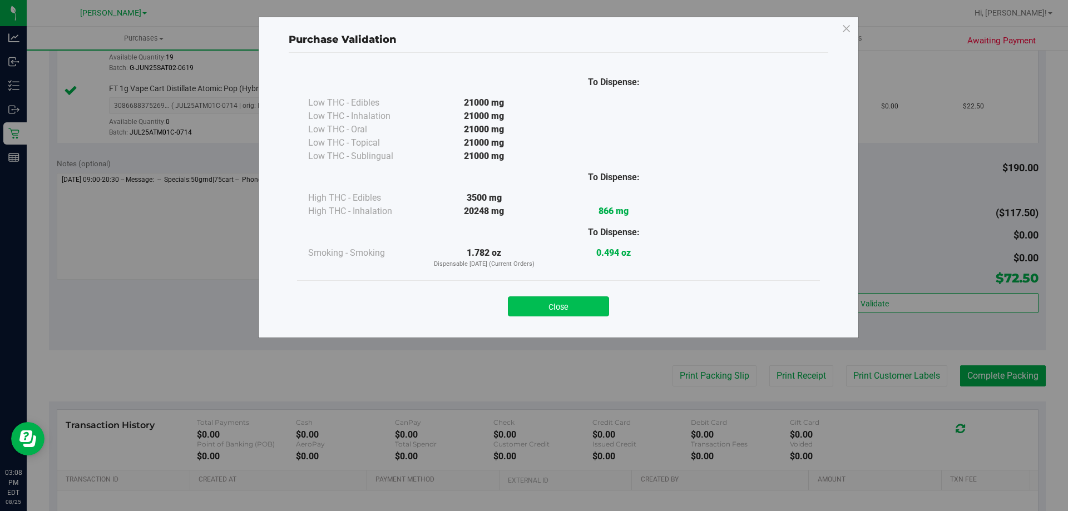
click at [553, 309] on button "Close" at bounding box center [558, 307] width 101 height 20
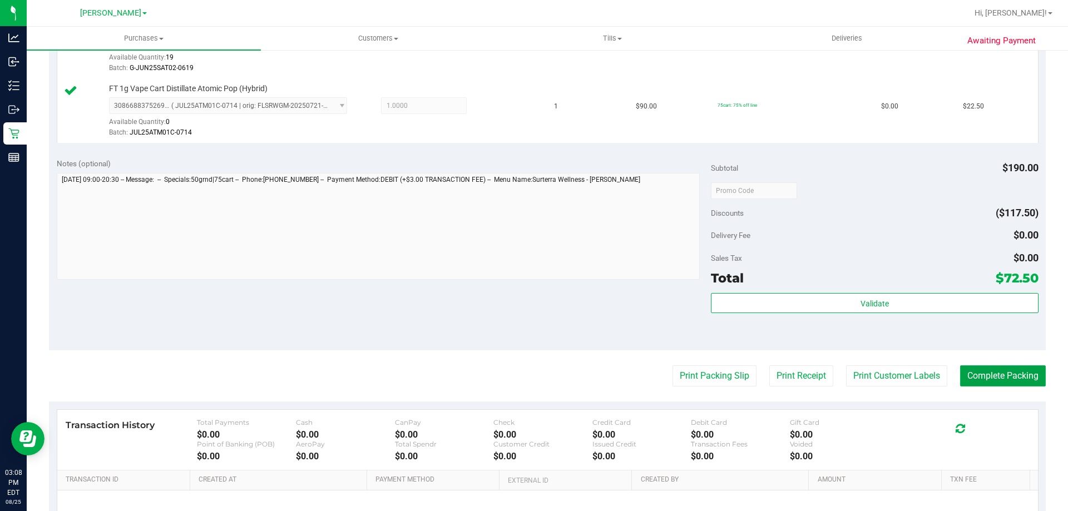
click at [1019, 375] on button "Complete Packing" at bounding box center [1003, 376] width 86 height 21
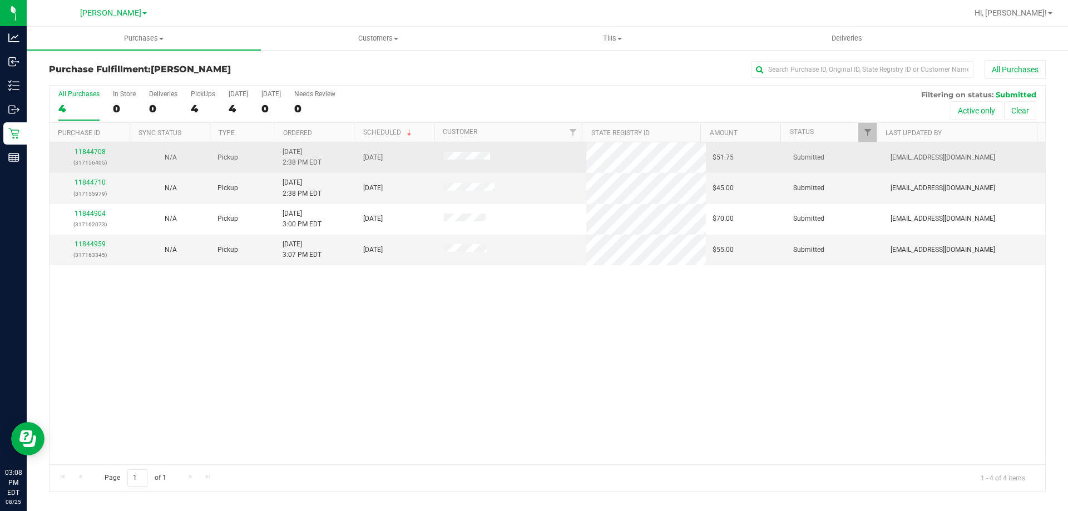
click at [100, 146] on td "11844708 (317156405)" at bounding box center [90, 157] width 81 height 31
click at [88, 154] on link "11844708" at bounding box center [90, 152] width 31 height 8
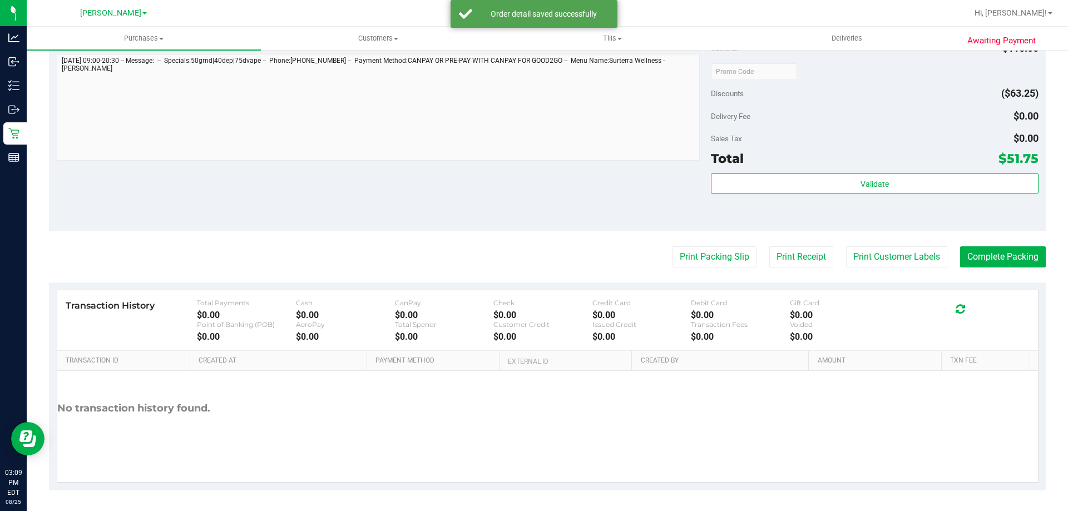
scroll to position [527, 0]
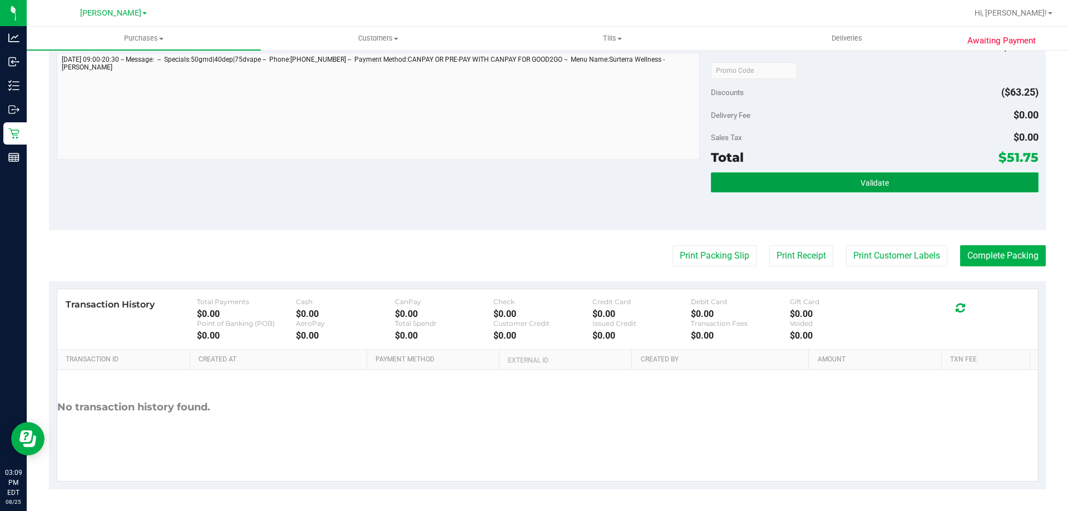
click at [853, 179] on button "Validate" at bounding box center [874, 183] width 327 height 20
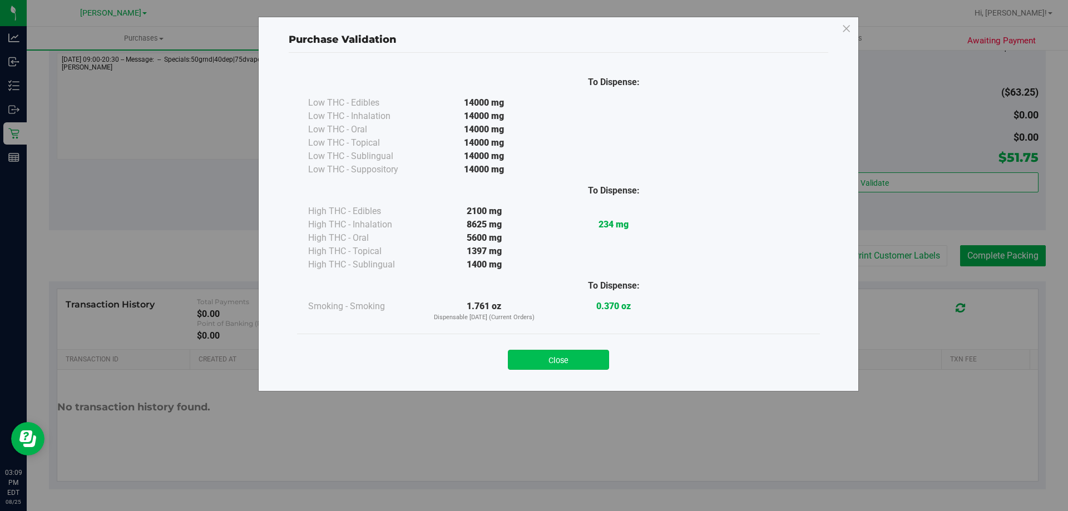
click at [549, 364] on button "Close" at bounding box center [558, 360] width 101 height 20
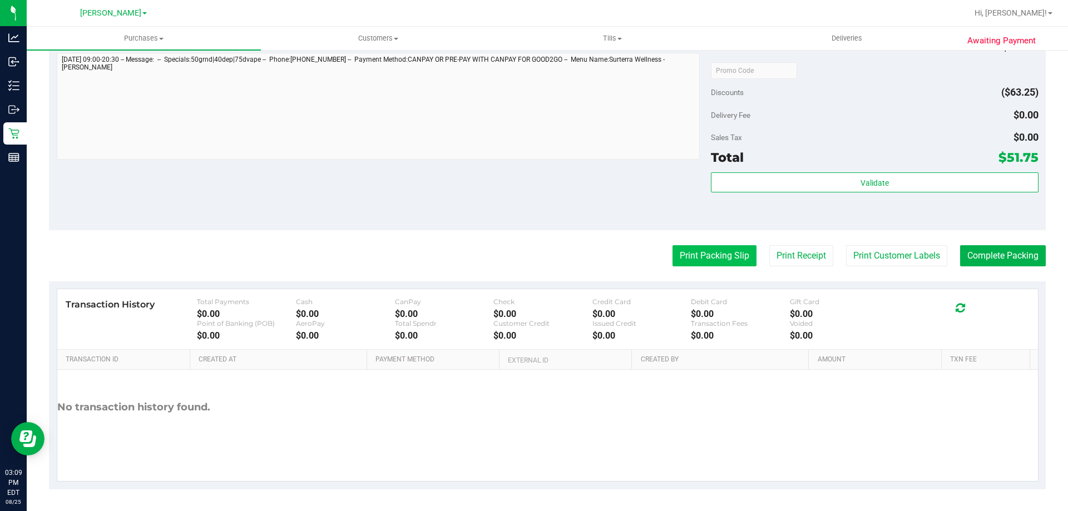
click at [722, 263] on button "Print Packing Slip" at bounding box center [715, 255] width 84 height 21
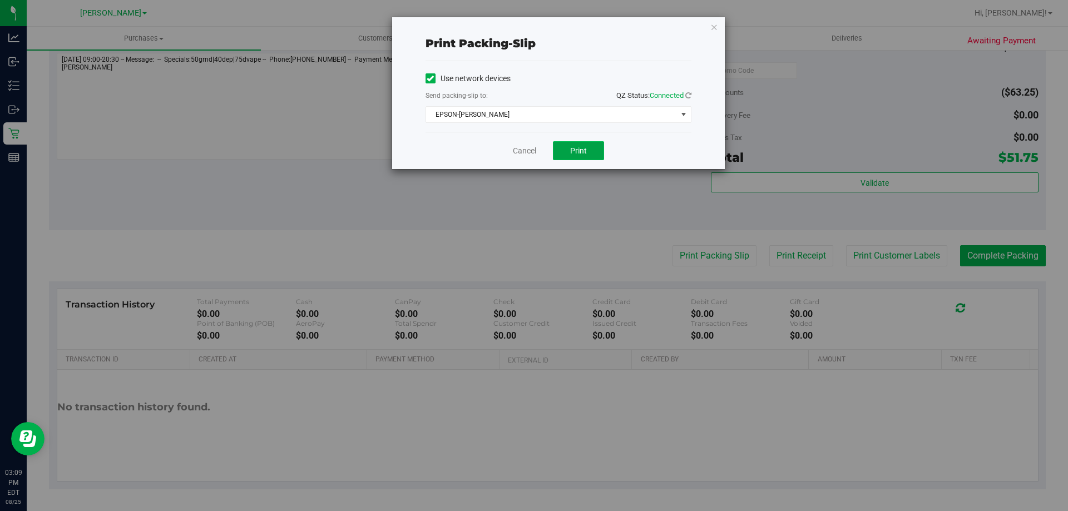
click at [572, 152] on span "Print" at bounding box center [578, 150] width 17 height 9
click at [531, 148] on link "Cancel" at bounding box center [524, 151] width 23 height 12
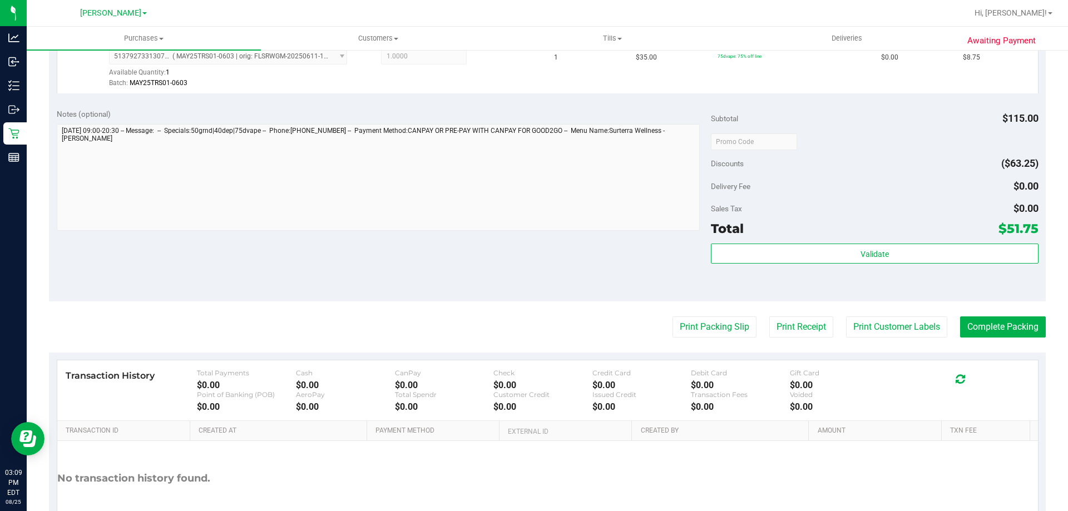
scroll to position [515, 0]
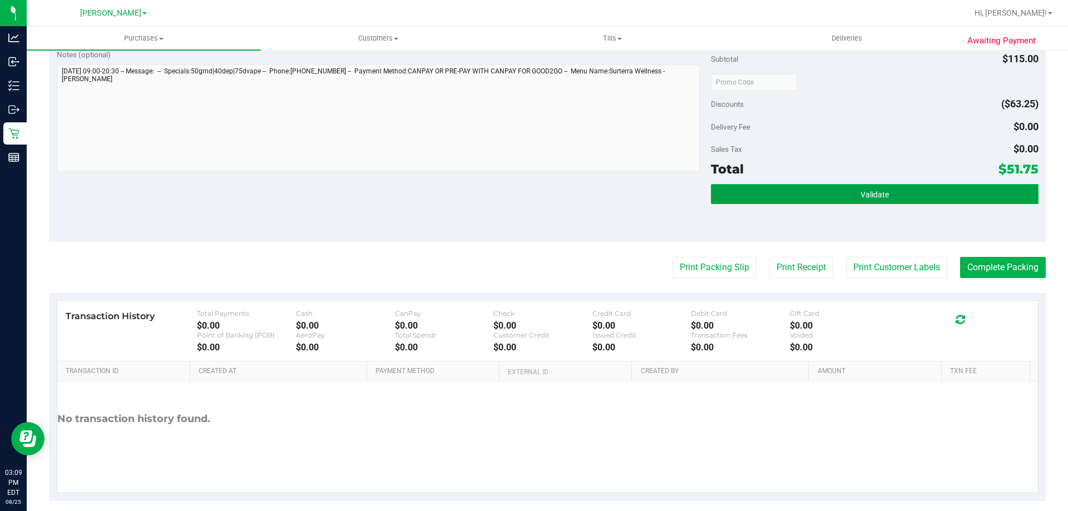
click at [913, 194] on button "Validate" at bounding box center [874, 194] width 327 height 20
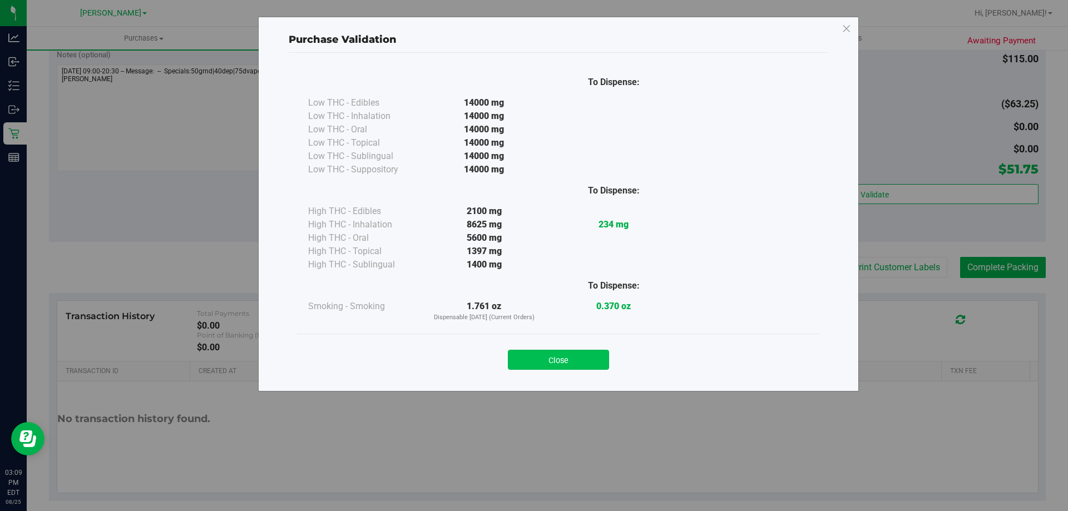
click at [551, 351] on button "Close" at bounding box center [558, 360] width 101 height 20
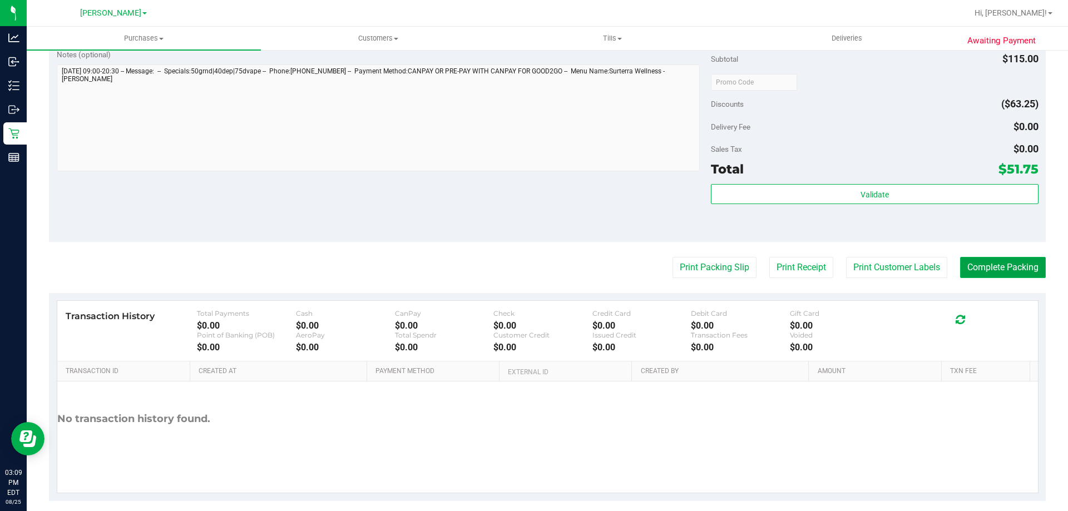
click at [1014, 278] on button "Complete Packing" at bounding box center [1003, 267] width 86 height 21
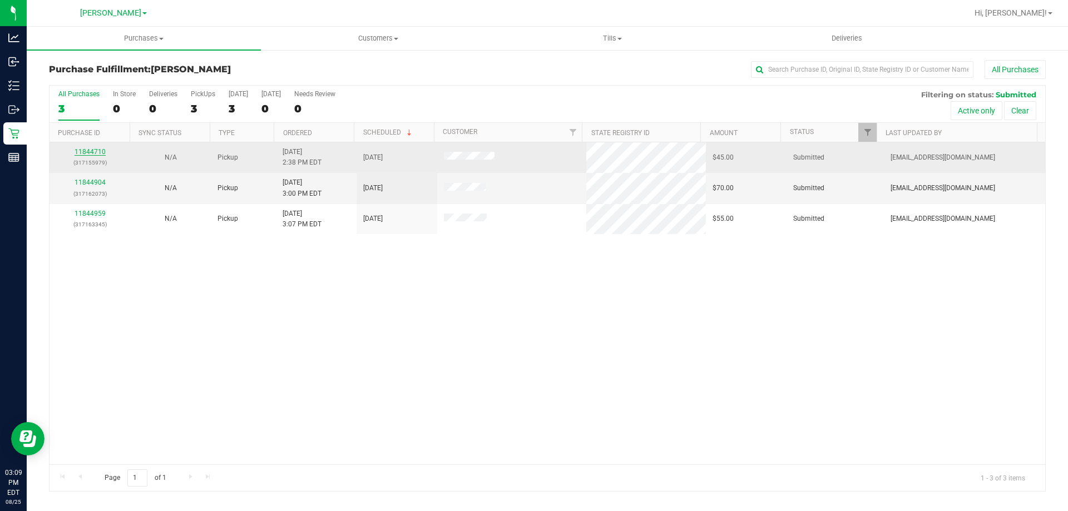
click at [90, 150] on link "11844710" at bounding box center [90, 152] width 31 height 8
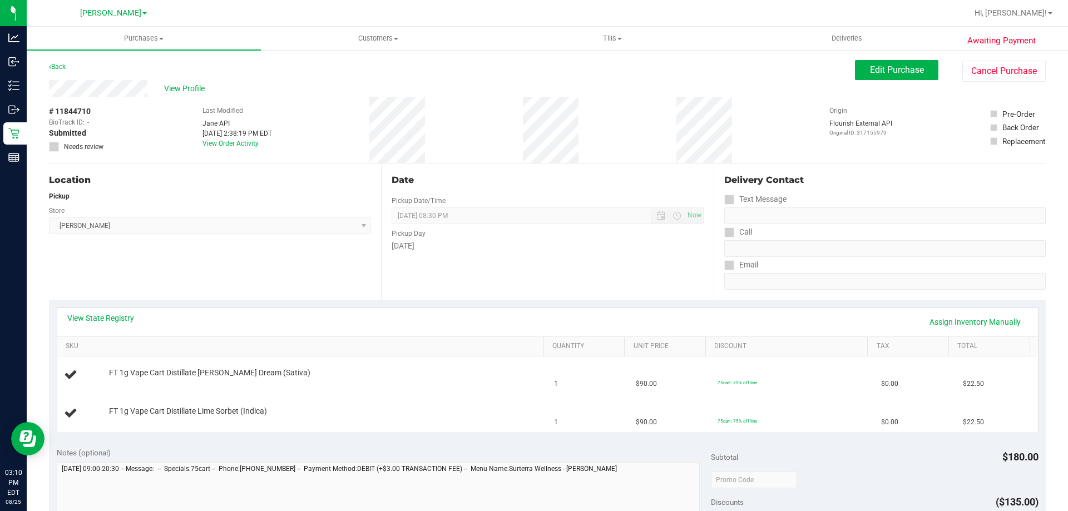
scroll to position [229, 0]
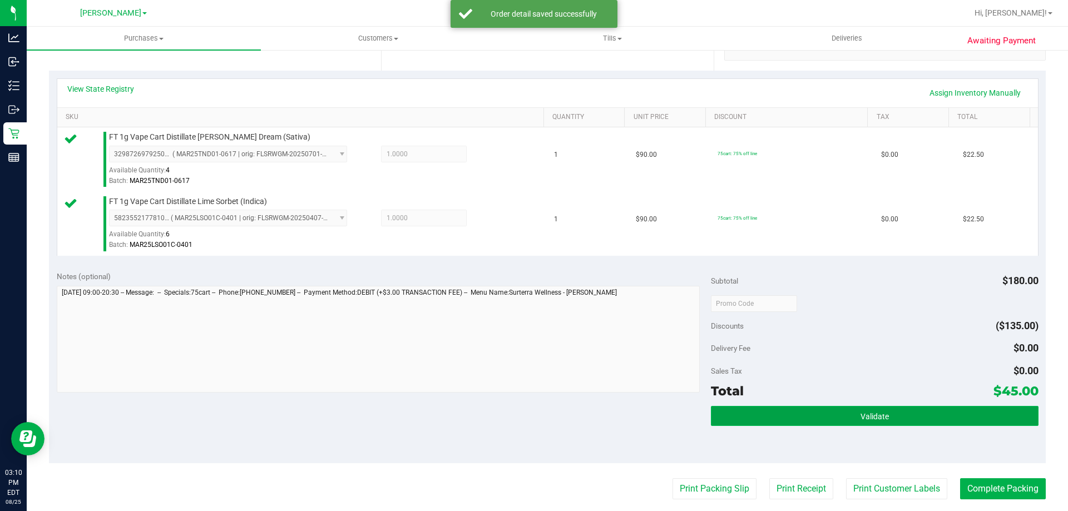
click at [889, 409] on button "Validate" at bounding box center [874, 416] width 327 height 20
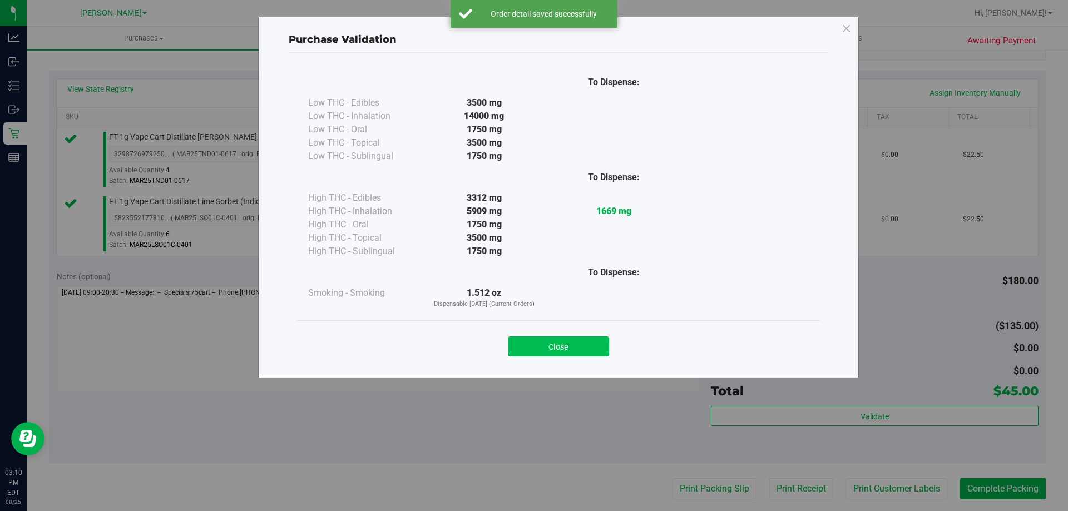
click at [544, 338] on button "Close" at bounding box center [558, 347] width 101 height 20
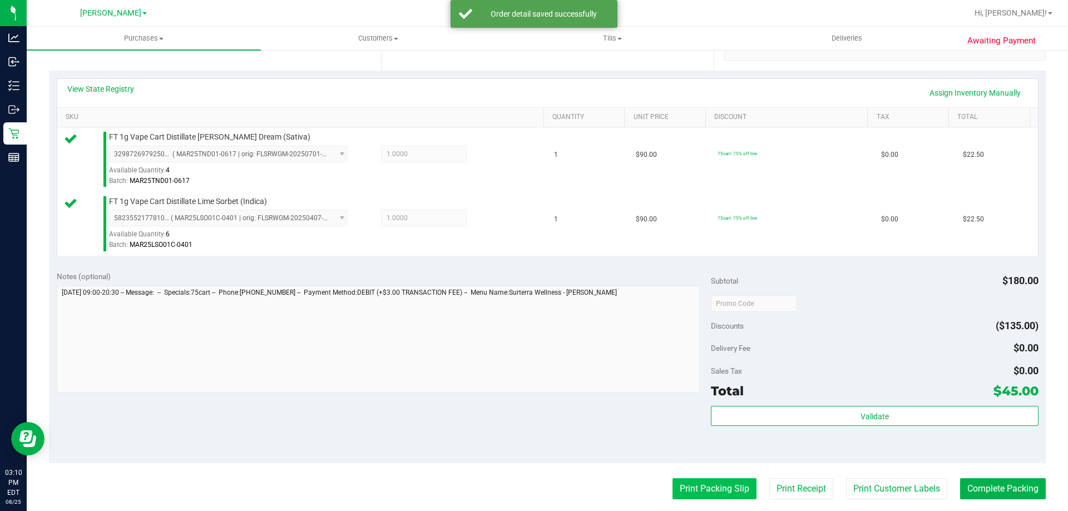
click at [725, 492] on button "Print Packing Slip" at bounding box center [715, 489] width 84 height 21
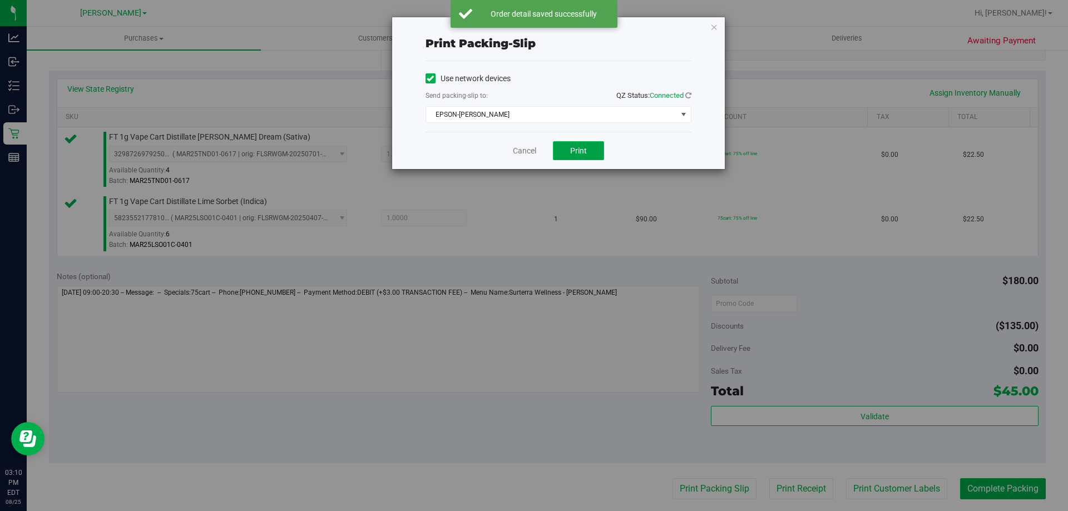
click at [566, 147] on button "Print" at bounding box center [578, 150] width 51 height 19
click at [528, 155] on link "Cancel" at bounding box center [524, 151] width 23 height 12
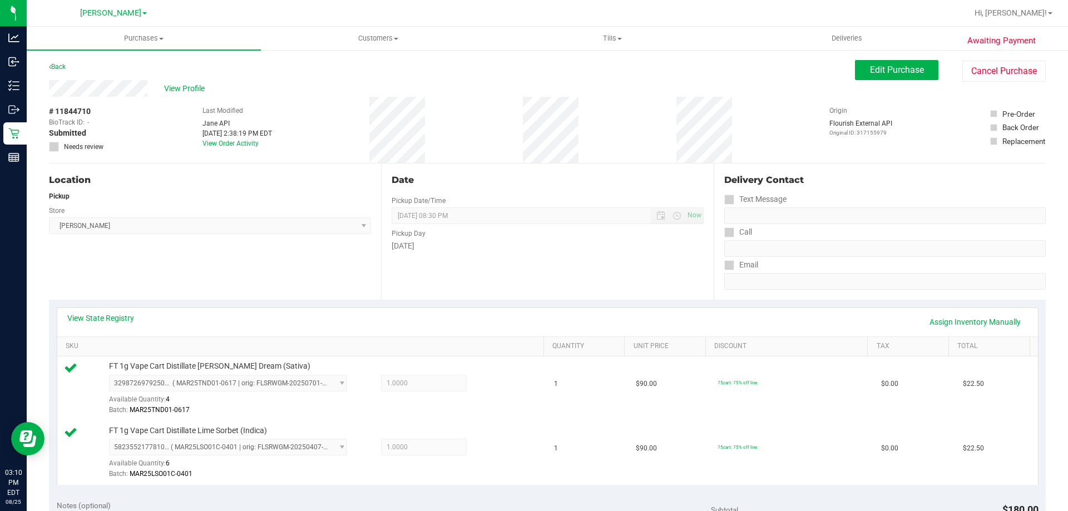
scroll to position [463, 0]
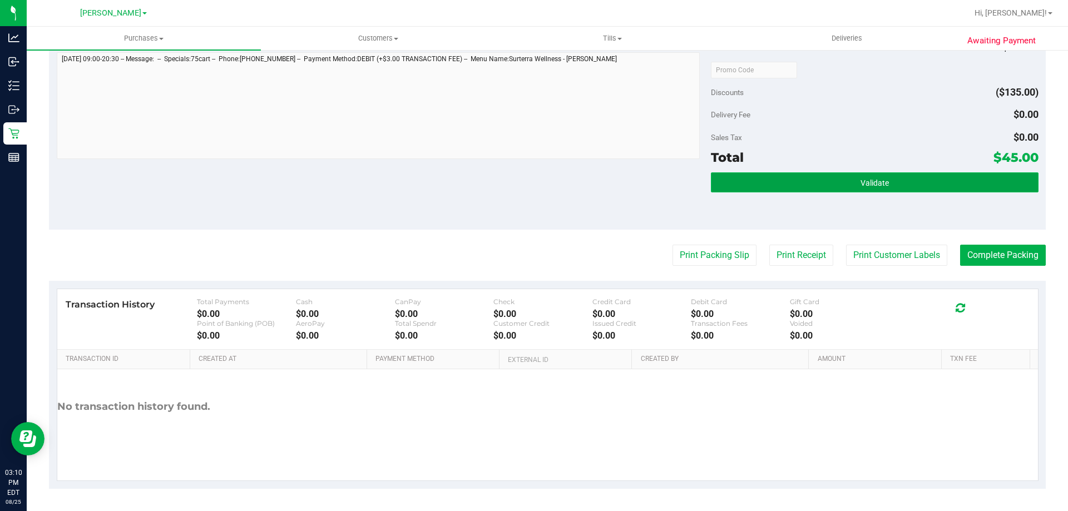
click at [815, 179] on button "Validate" at bounding box center [874, 183] width 327 height 20
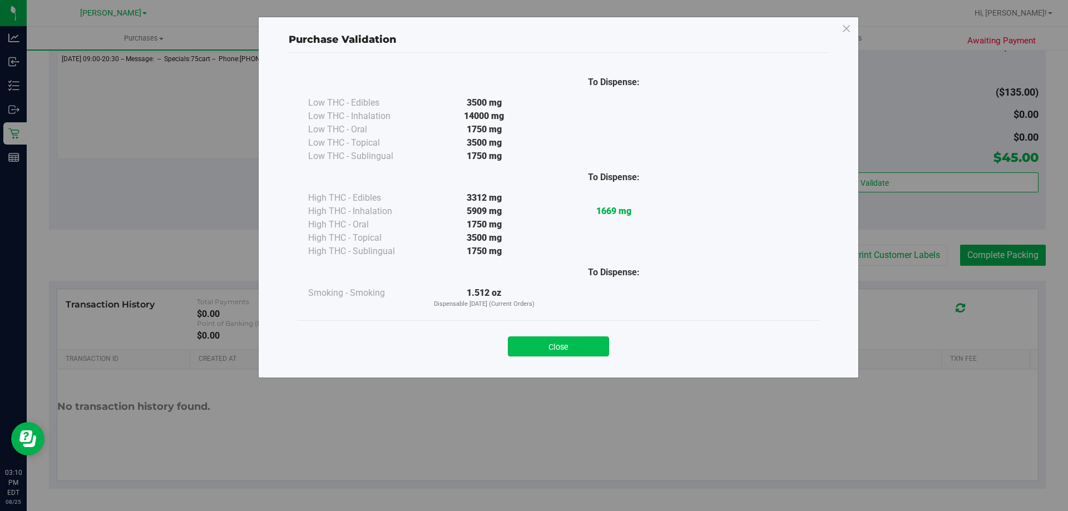
click at [540, 341] on button "Close" at bounding box center [558, 347] width 101 height 20
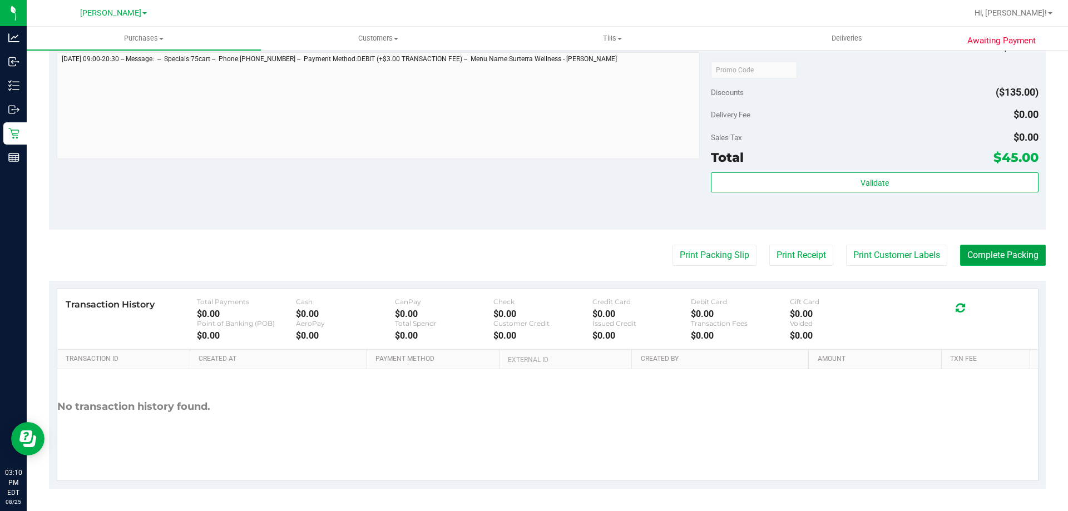
click at [990, 248] on button "Complete Packing" at bounding box center [1003, 255] width 86 height 21
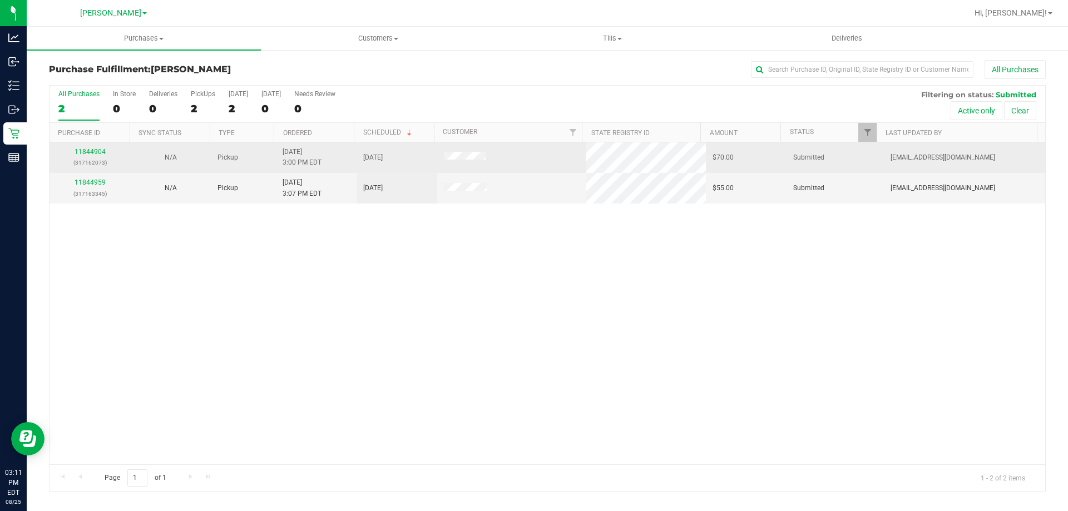
click at [97, 157] on div "11844904 (317162073)" at bounding box center [89, 157] width 67 height 21
click at [98, 148] on link "11844904" at bounding box center [90, 152] width 31 height 8
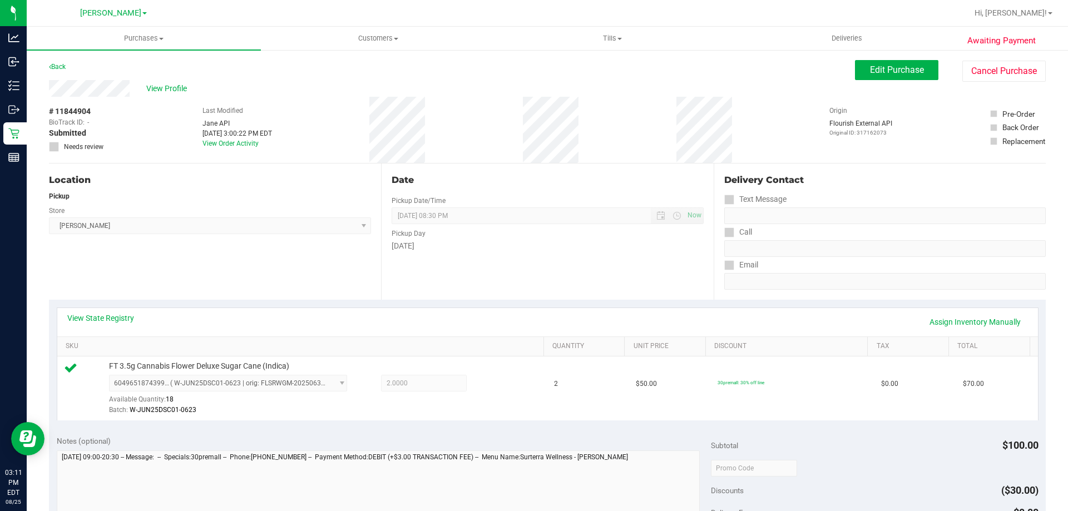
scroll to position [398, 0]
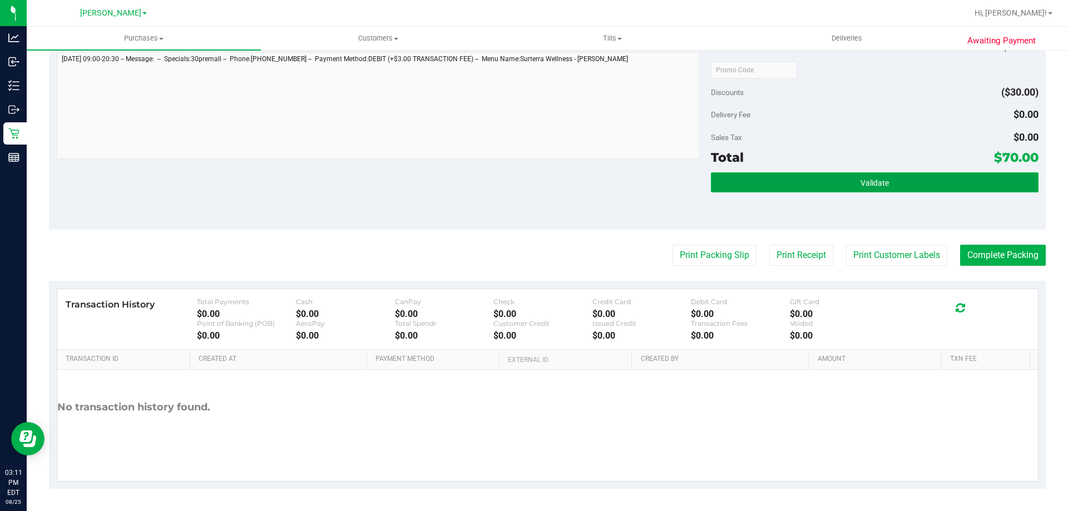
click at [899, 187] on button "Validate" at bounding box center [874, 183] width 327 height 20
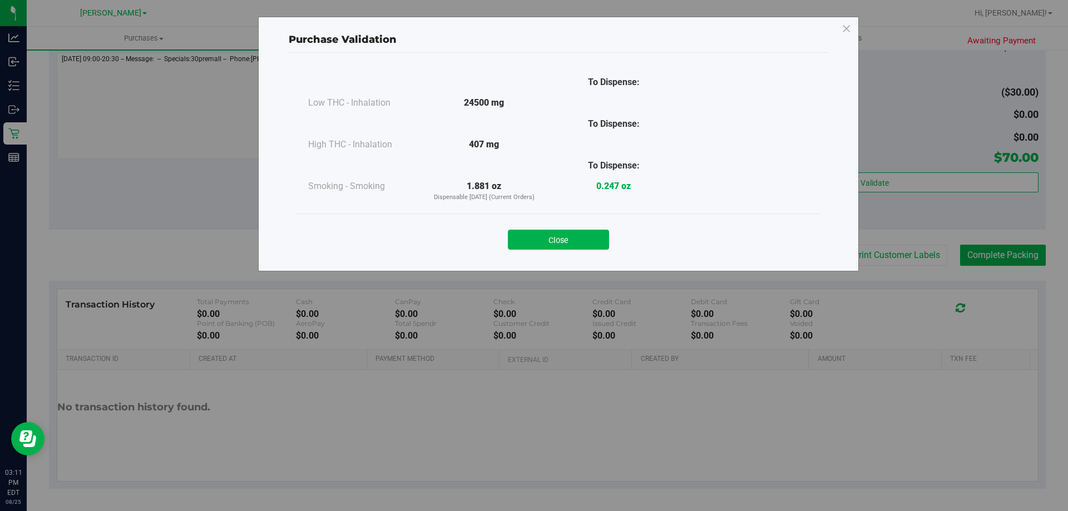
click at [575, 251] on div "Close" at bounding box center [558, 236] width 523 height 45
click at [580, 239] on button "Close" at bounding box center [558, 240] width 101 height 20
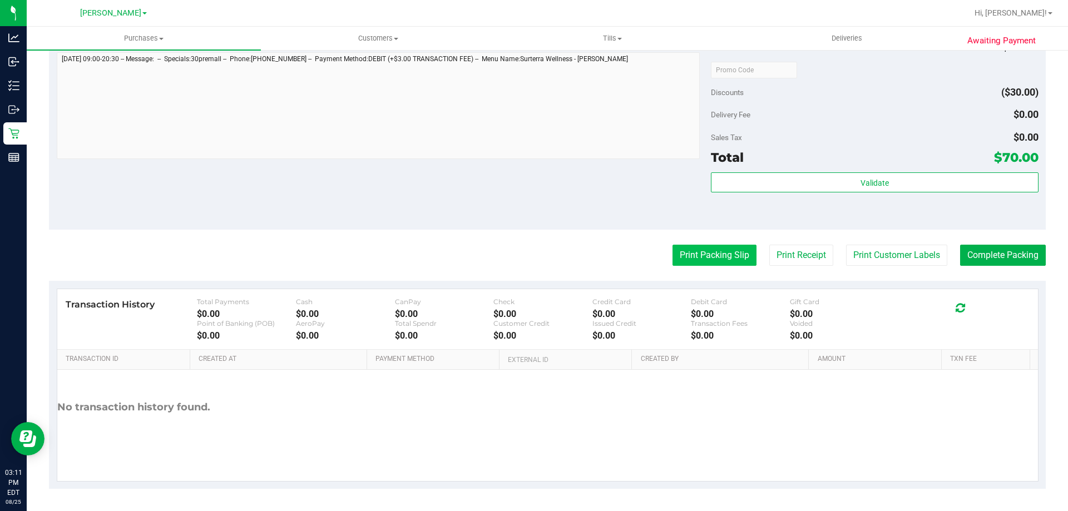
click at [675, 249] on button "Print Packing Slip" at bounding box center [715, 255] width 84 height 21
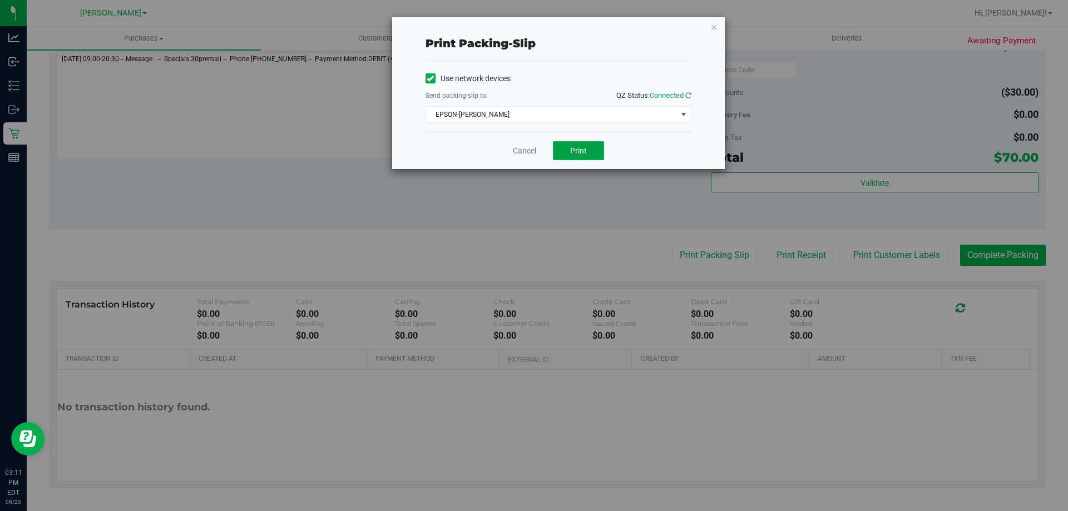
click at [576, 154] on span "Print" at bounding box center [578, 150] width 17 height 9
click at [528, 150] on link "Cancel" at bounding box center [524, 151] width 23 height 12
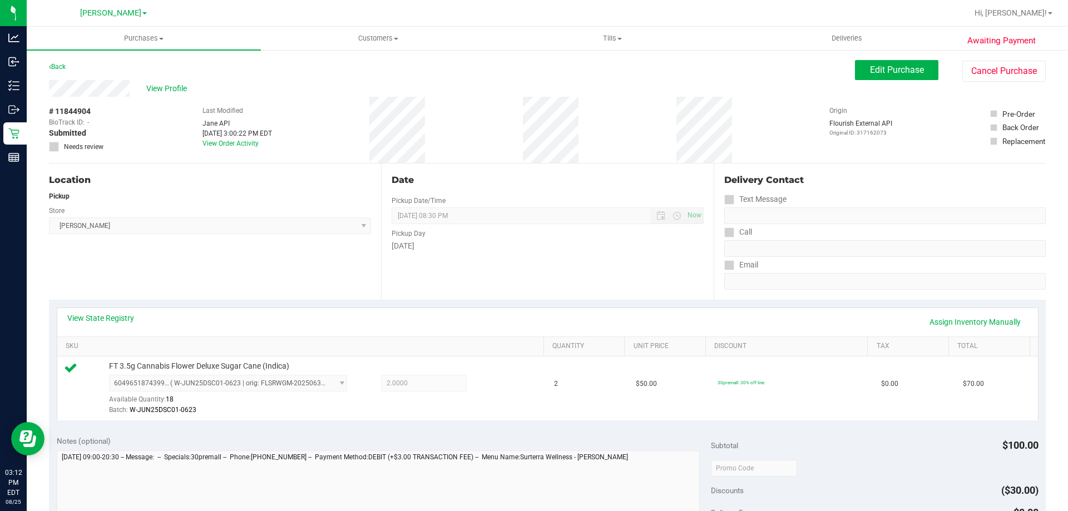
scroll to position [269, 0]
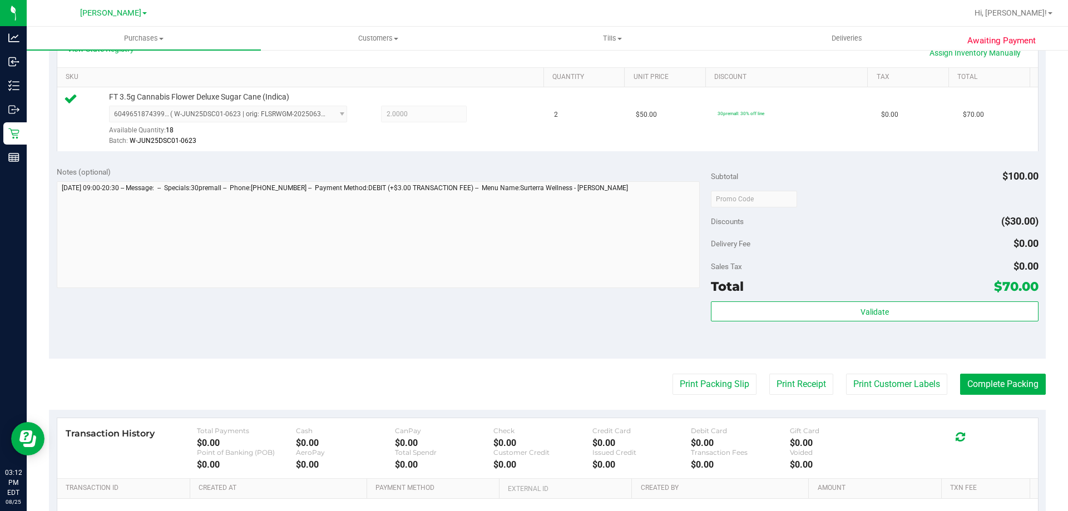
click at [853, 329] on div "Validate" at bounding box center [874, 327] width 327 height 50
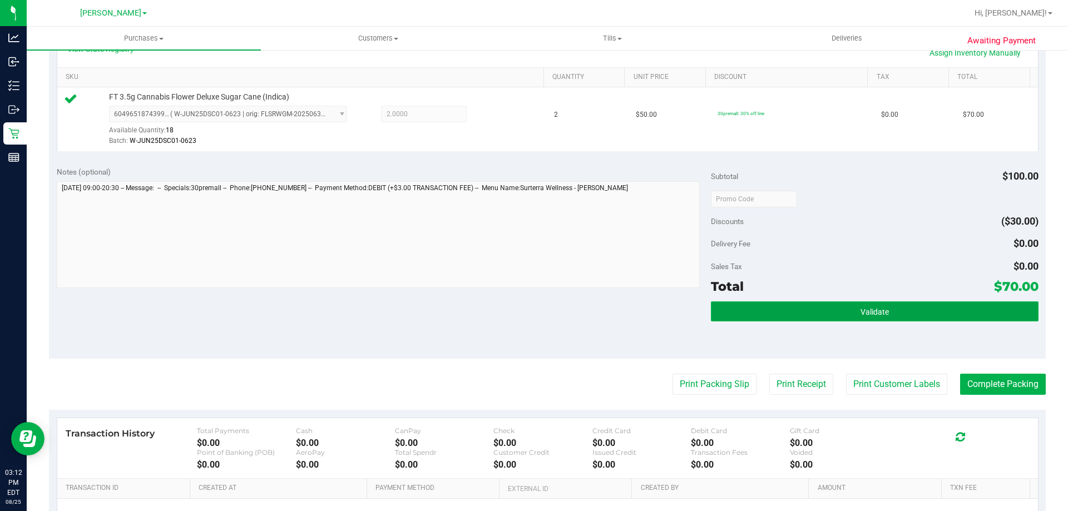
click at [858, 322] on button "Validate" at bounding box center [874, 312] width 327 height 20
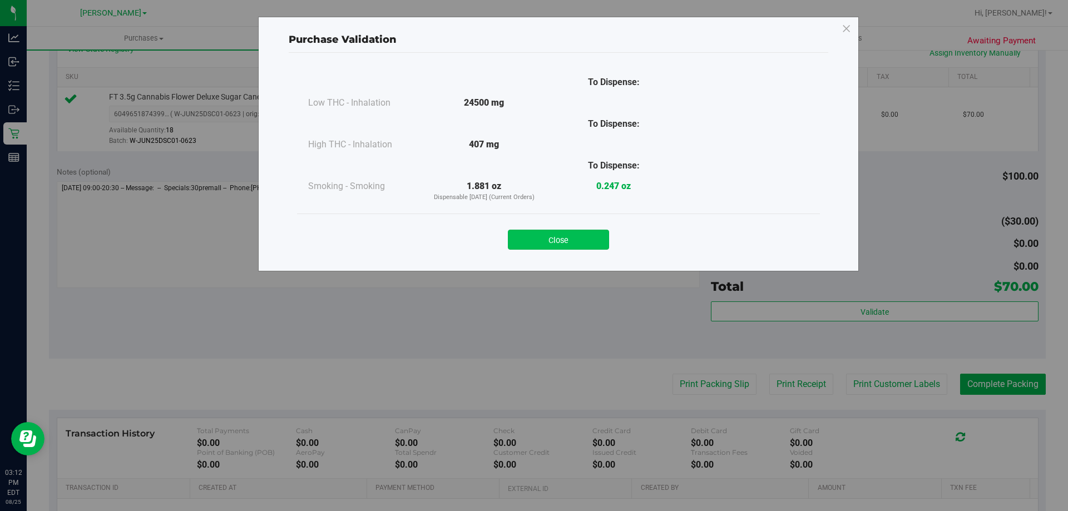
click at [581, 235] on button "Close" at bounding box center [558, 240] width 101 height 20
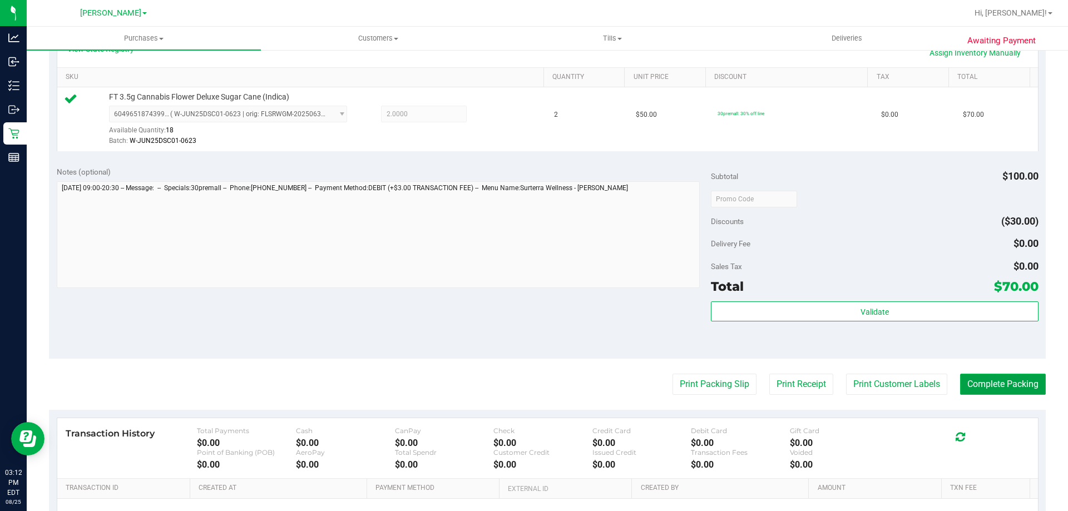
click at [1002, 393] on button "Complete Packing" at bounding box center [1003, 384] width 86 height 21
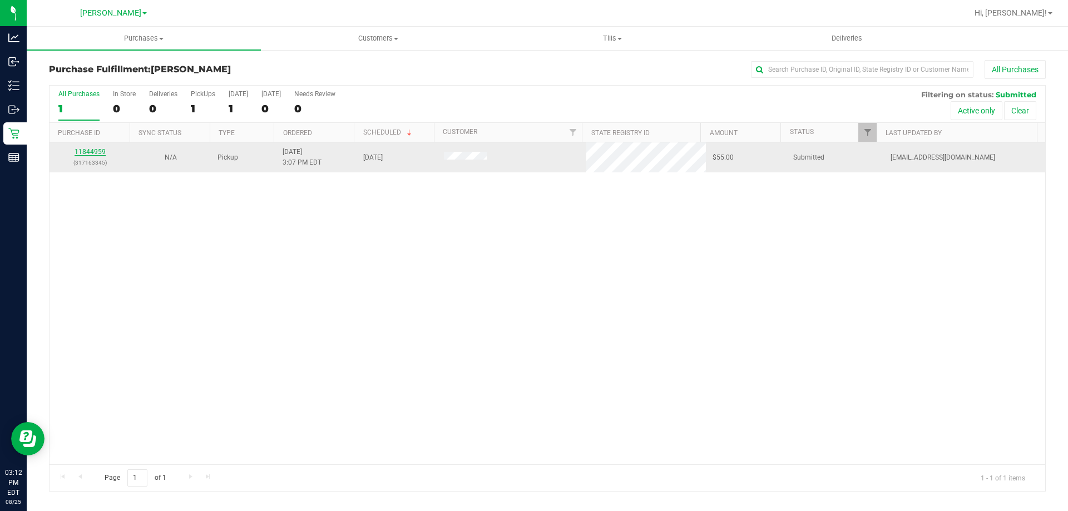
click at [93, 151] on link "11844959" at bounding box center [90, 152] width 31 height 8
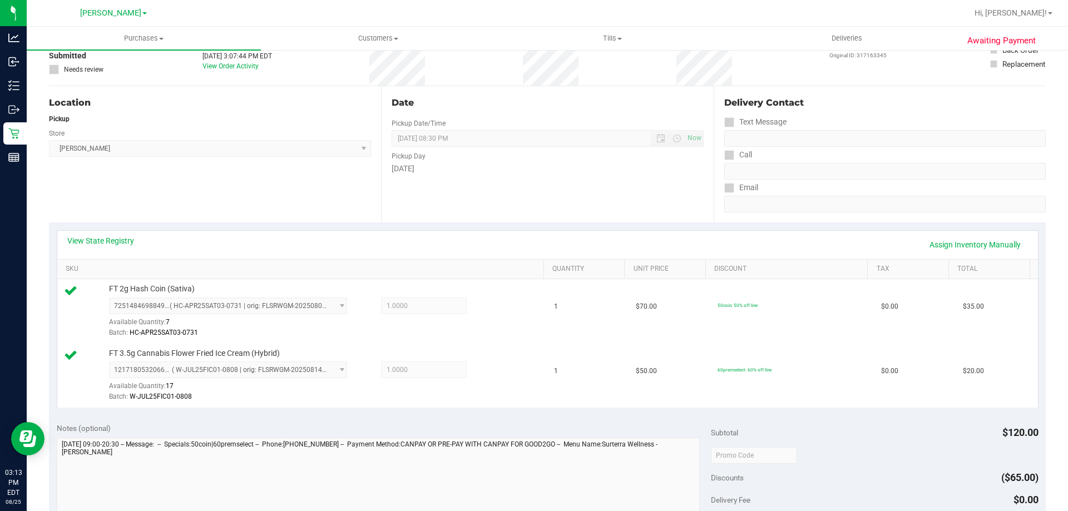
scroll to position [236, 0]
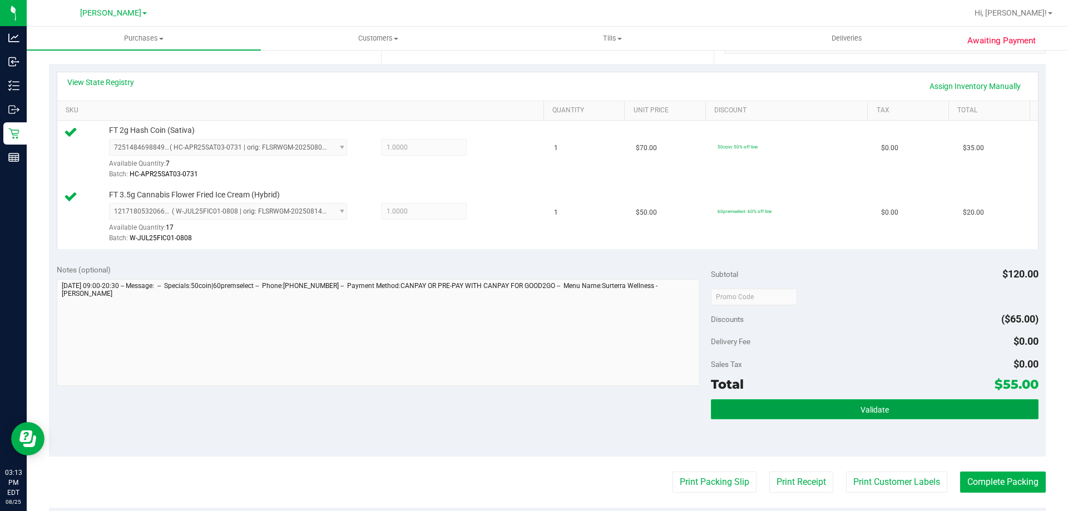
click at [894, 415] on button "Validate" at bounding box center [874, 410] width 327 height 20
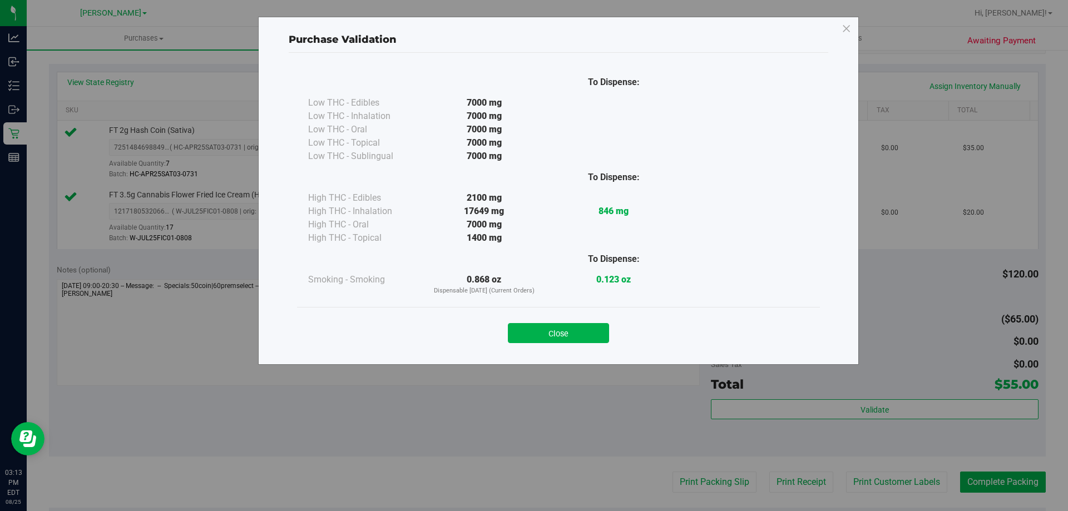
click at [551, 320] on div "Close" at bounding box center [559, 330] width 506 height 28
click at [549, 327] on button "Close" at bounding box center [558, 333] width 101 height 20
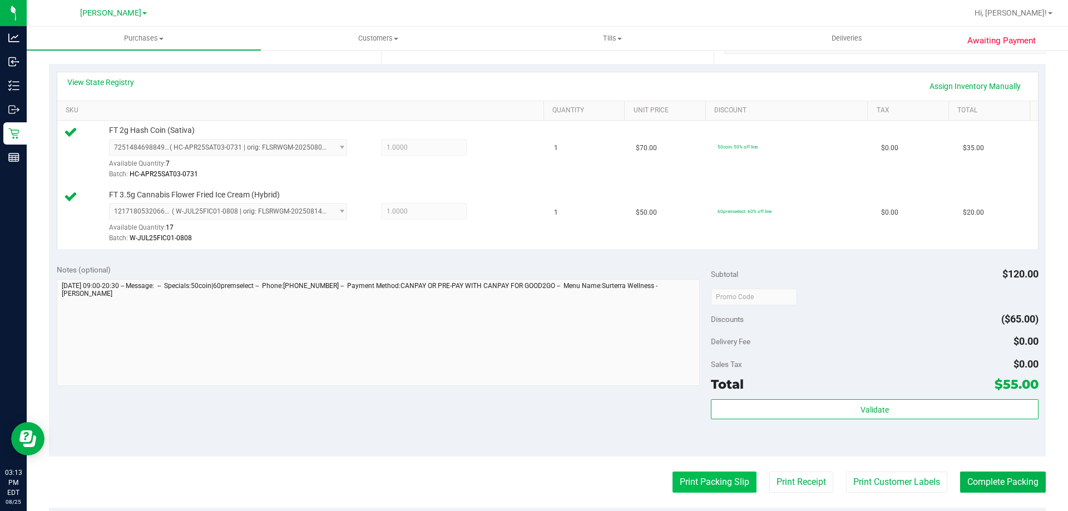
click at [700, 476] on button "Print Packing Slip" at bounding box center [715, 482] width 84 height 21
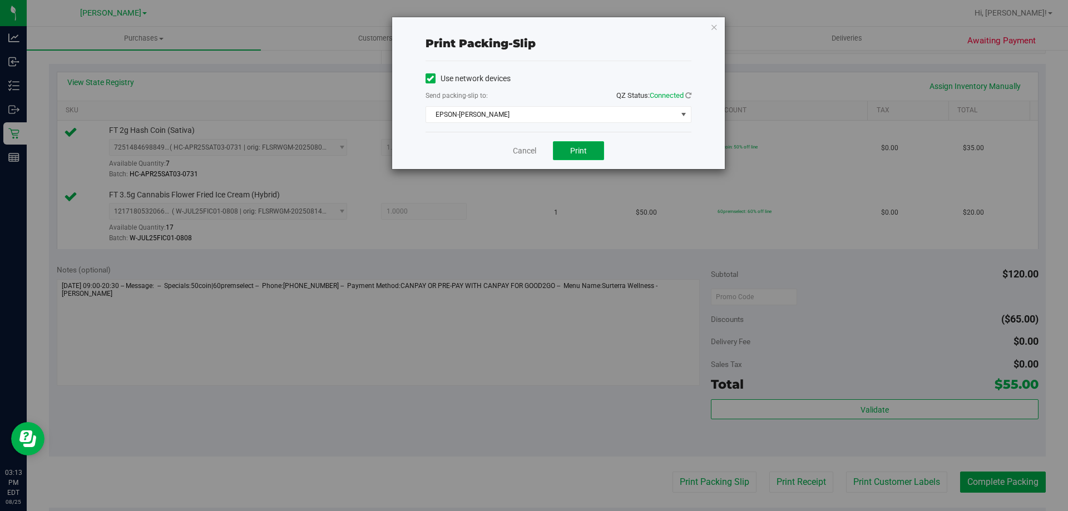
click at [572, 152] on span "Print" at bounding box center [578, 150] width 17 height 9
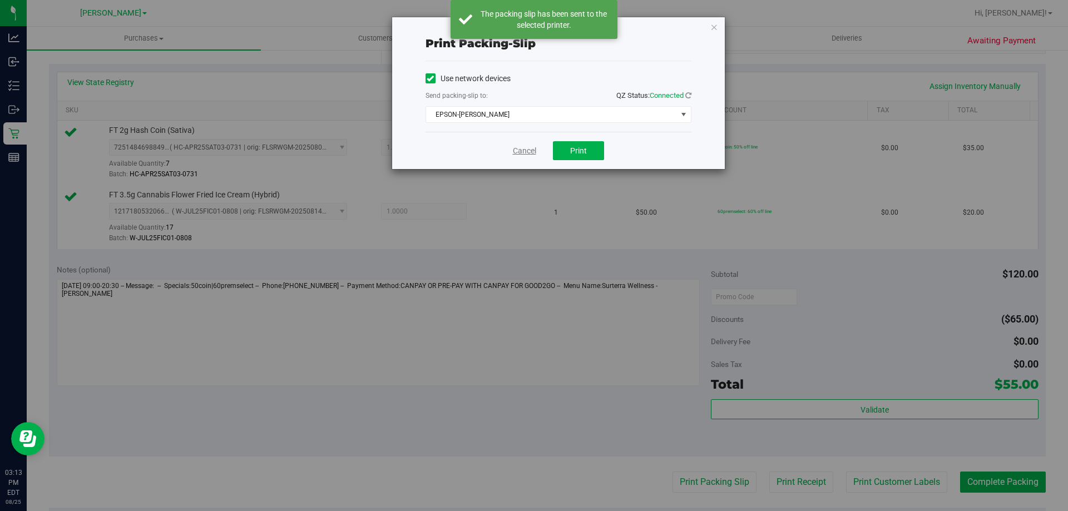
click at [535, 151] on link "Cancel" at bounding box center [524, 151] width 23 height 12
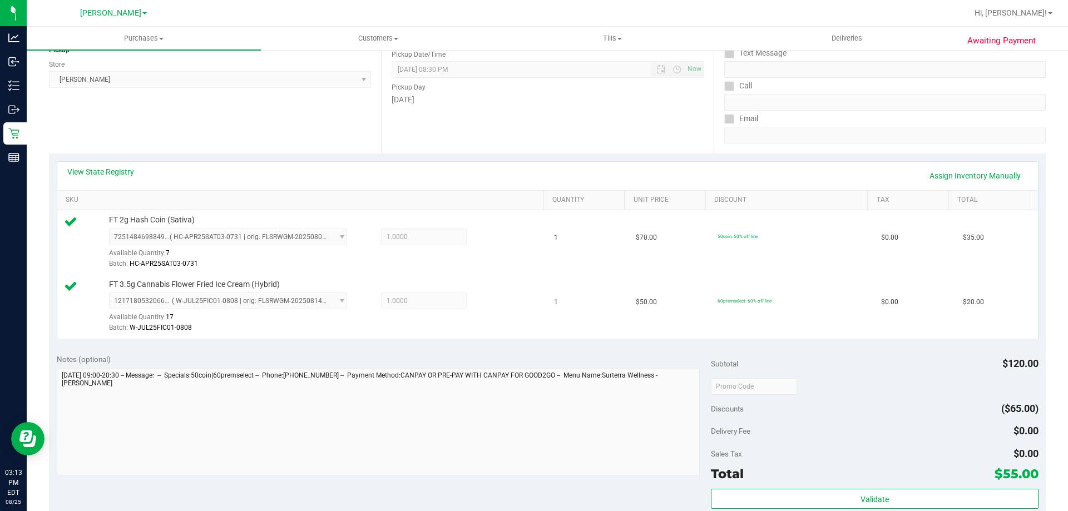
scroll to position [390, 0]
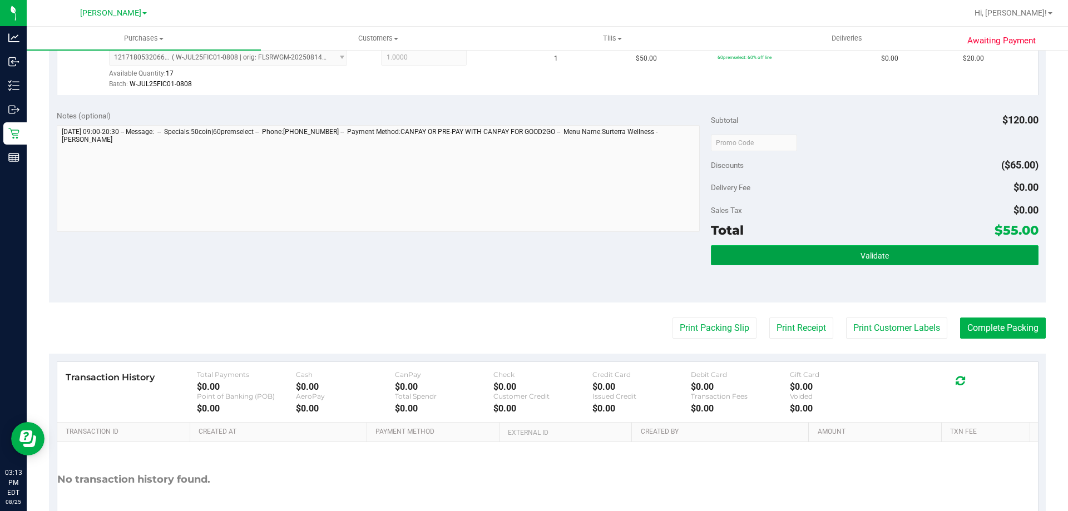
click at [889, 255] on button "Validate" at bounding box center [874, 255] width 327 height 20
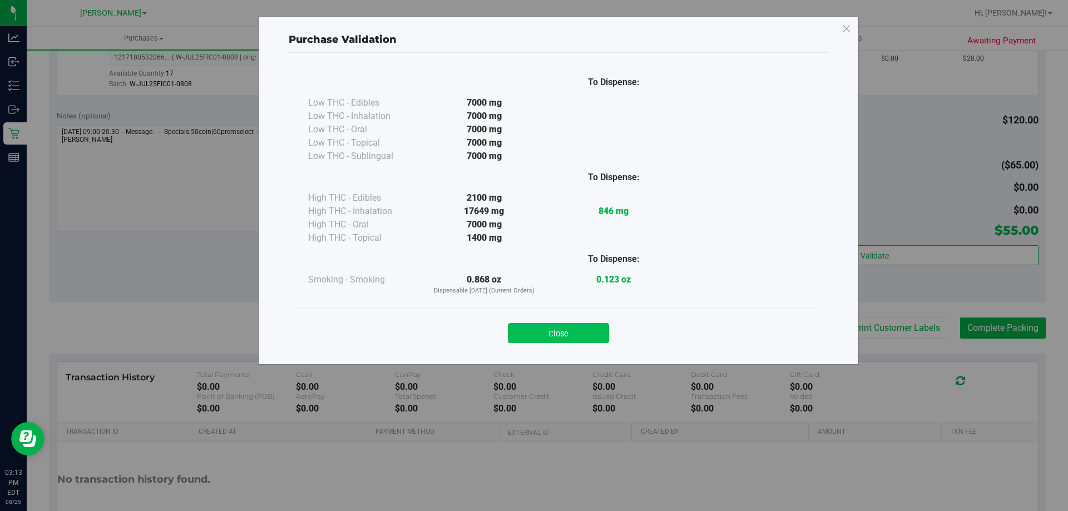
click at [560, 337] on button "Close" at bounding box center [558, 333] width 101 height 20
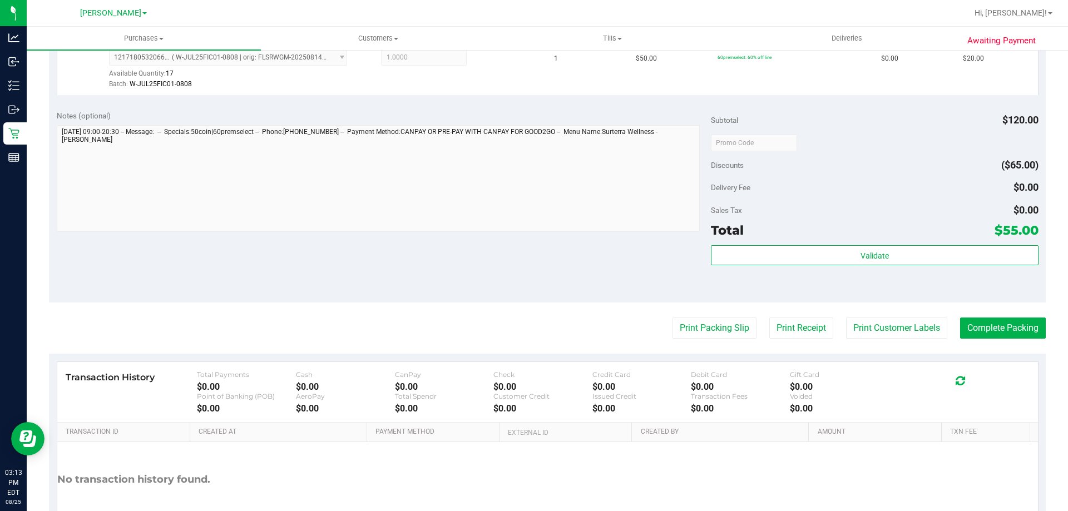
click at [1041, 329] on div "Awaiting Payment Back Edit Purchase Cancel Purchase View Profile # 11844959 Bio…" at bounding box center [548, 121] width 1042 height 925
click at [992, 333] on button "Complete Packing" at bounding box center [1003, 328] width 86 height 21
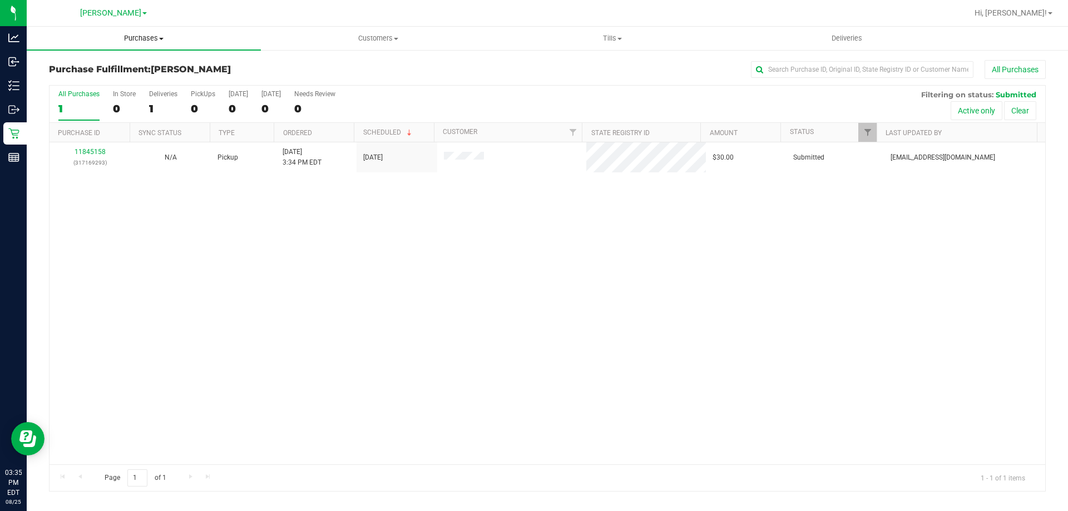
click at [152, 37] on span "Purchases" at bounding box center [144, 38] width 234 height 10
click at [520, 270] on div "Loading... 11845158 (317169293) N/A Pickup 8/25/2025 3:34 PM EDT 8/25/2025 $30.…" at bounding box center [548, 303] width 996 height 322
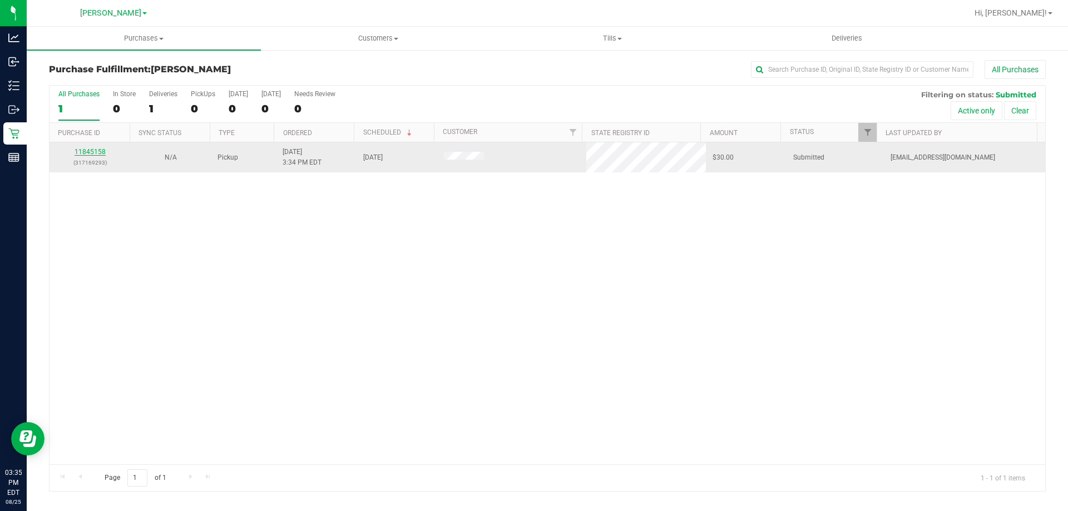
click at [101, 150] on link "11845158" at bounding box center [90, 152] width 31 height 8
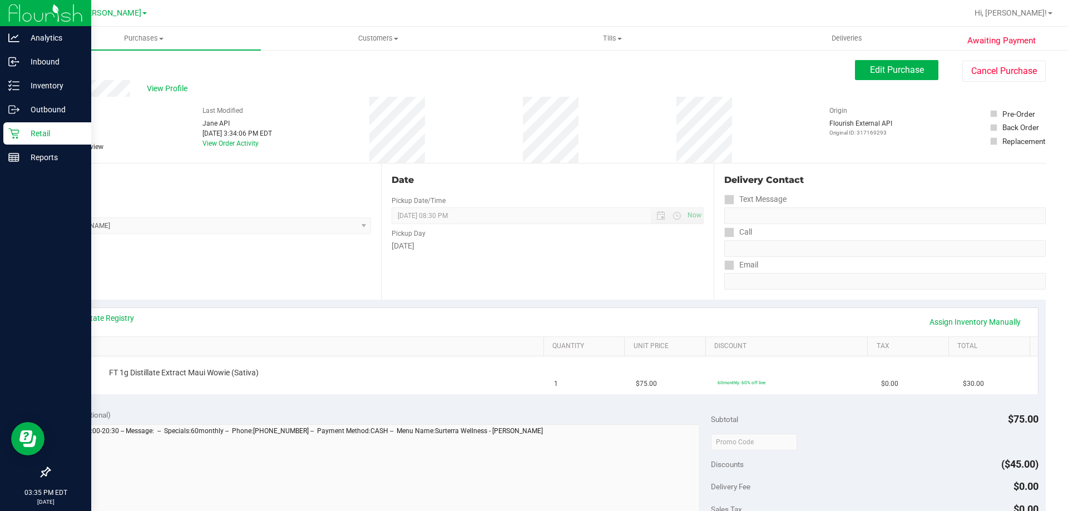
click at [73, 141] on div "Retail" at bounding box center [47, 133] width 88 height 22
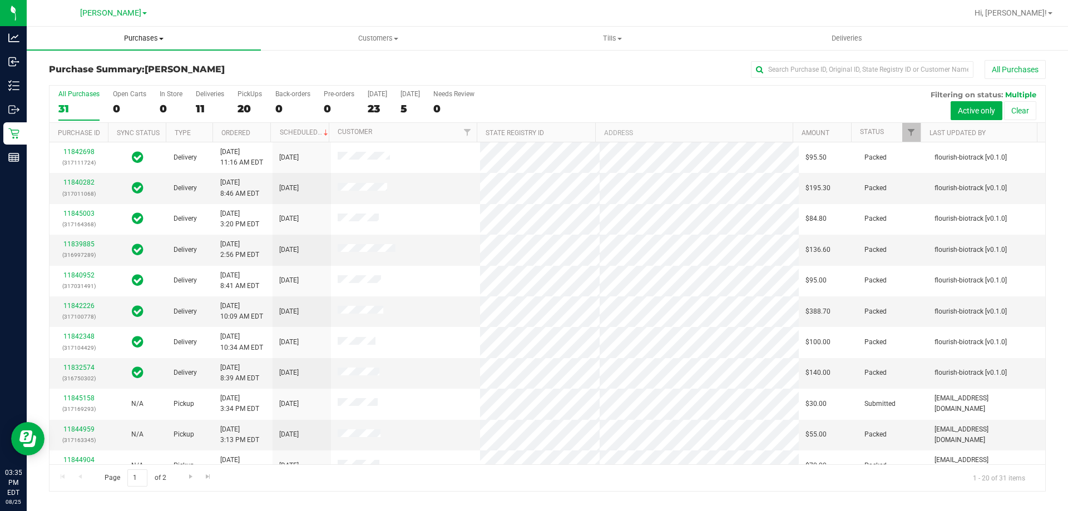
click at [139, 27] on uib-tab-heading "Purchases Summary of purchases Fulfillment All purchases" at bounding box center [144, 38] width 234 height 23
click at [73, 83] on span "Fulfillment" at bounding box center [61, 80] width 69 height 9
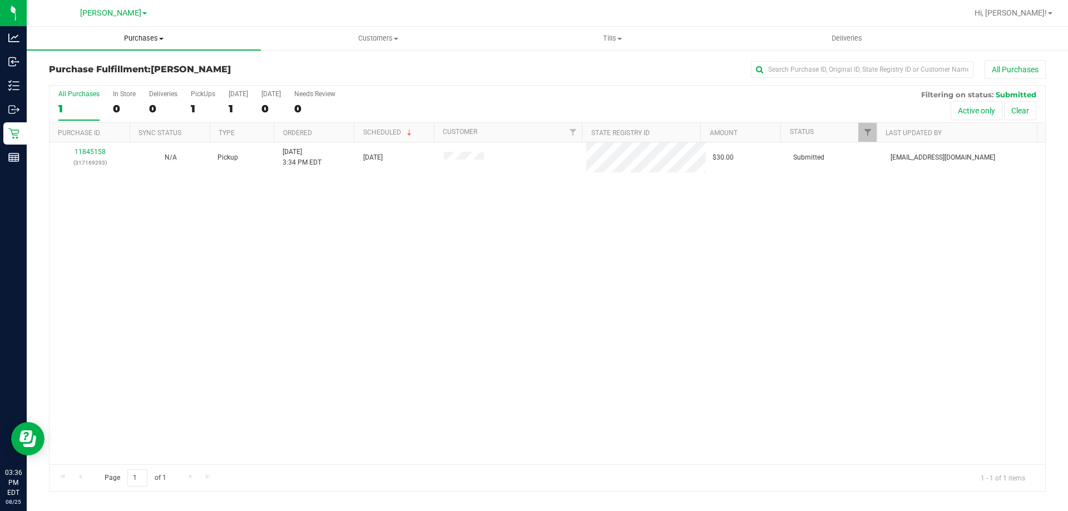
click at [126, 32] on uib-tab-heading "Purchases Summary of purchases Fulfillment All purchases" at bounding box center [144, 38] width 234 height 23
click at [104, 70] on span "Summary of purchases" at bounding box center [84, 66] width 114 height 9
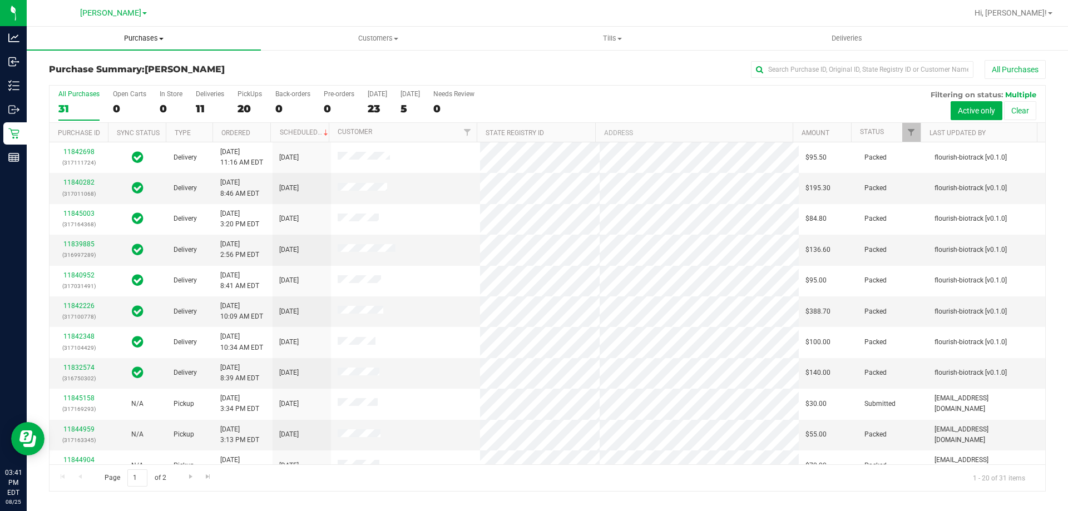
click at [157, 30] on uib-tab-heading "Purchases Summary of purchases Fulfillment All purchases" at bounding box center [144, 38] width 234 height 23
click at [84, 80] on span "Fulfillment" at bounding box center [61, 80] width 69 height 9
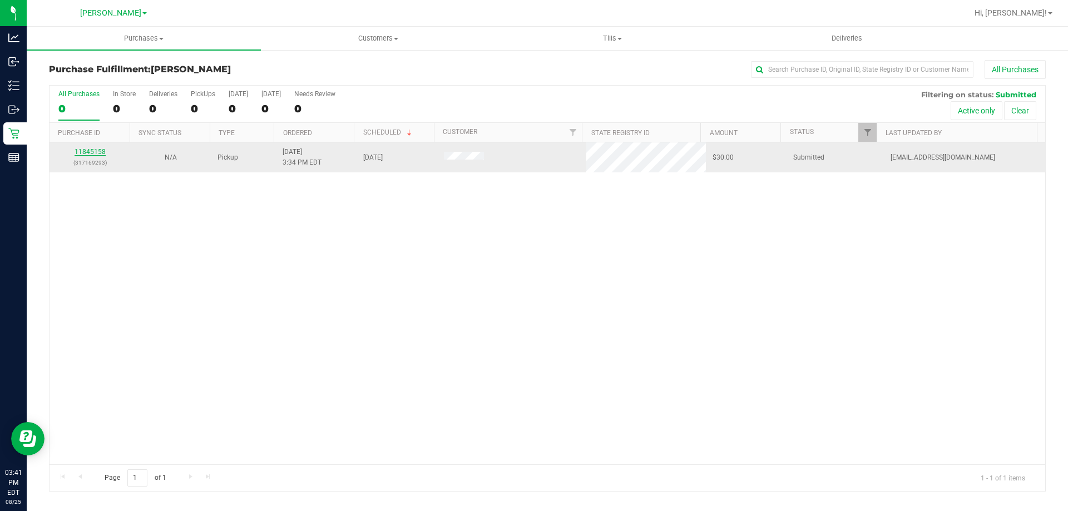
click at [81, 151] on link "11845158" at bounding box center [90, 152] width 31 height 8
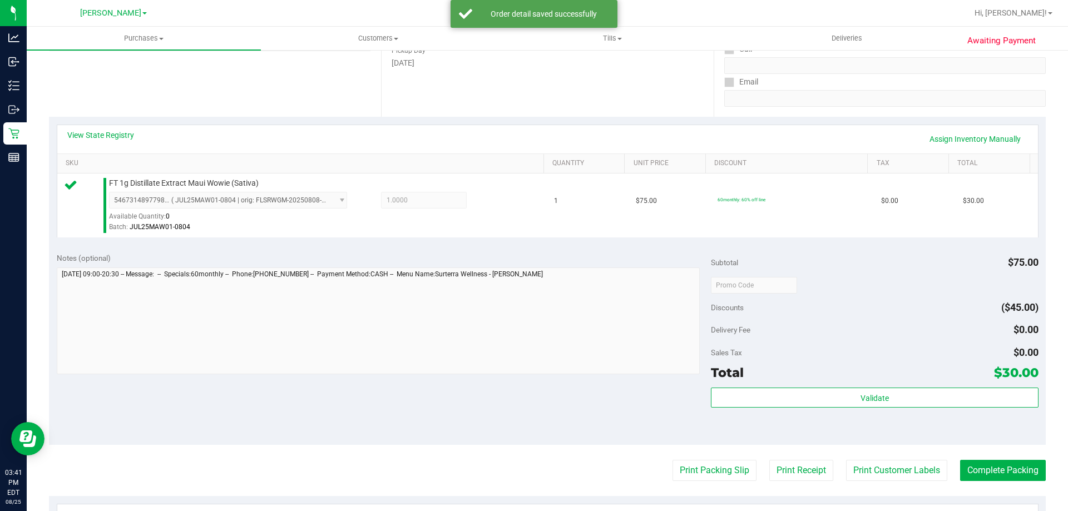
scroll to position [248, 0]
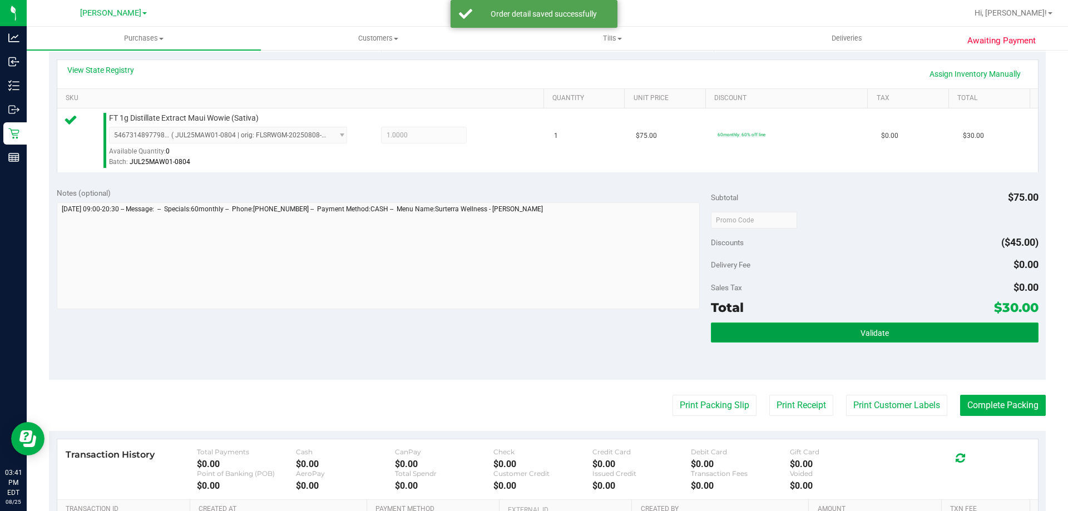
click at [900, 326] on button "Validate" at bounding box center [874, 333] width 327 height 20
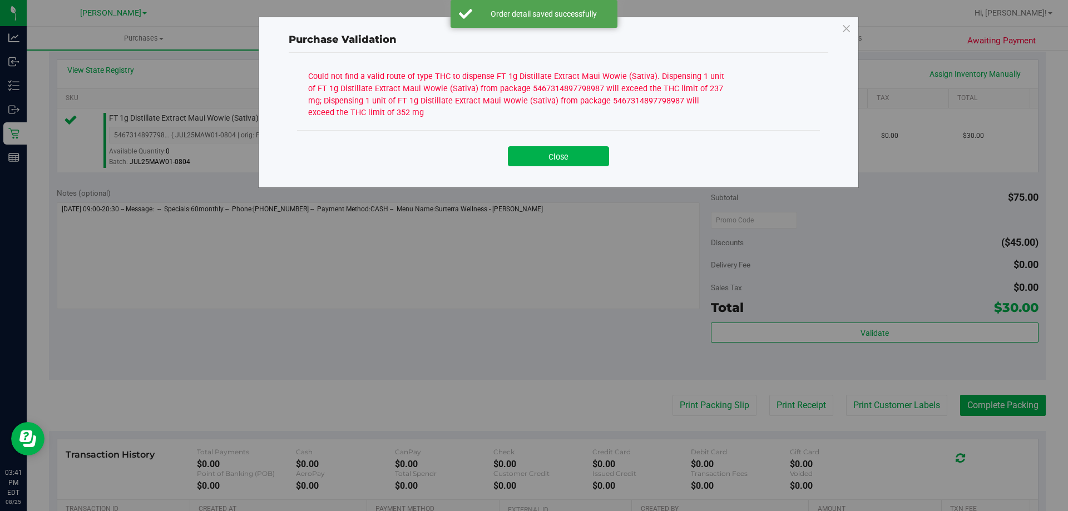
click at [521, 170] on div "Close" at bounding box center [558, 152] width 523 height 45
click at [543, 155] on button "Close" at bounding box center [558, 156] width 101 height 20
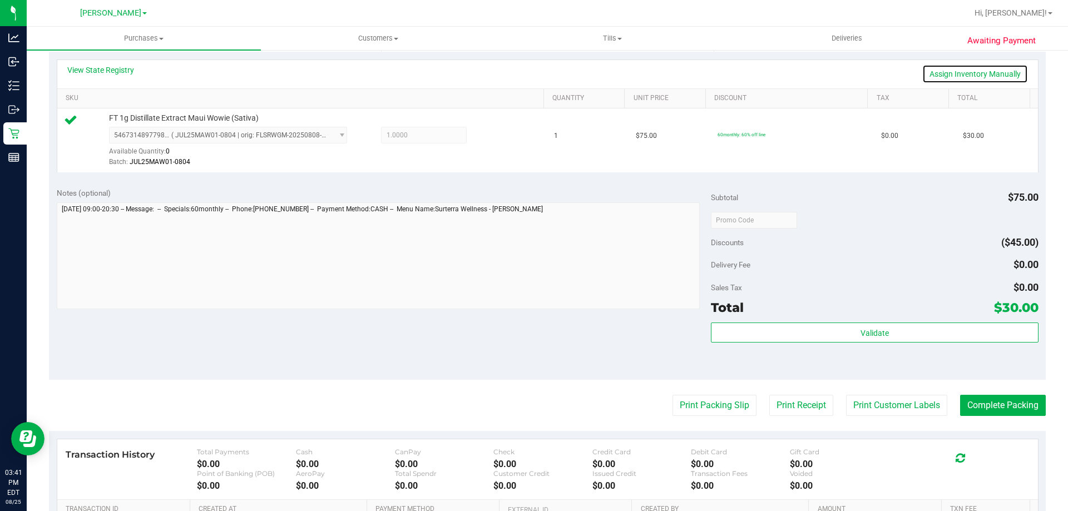
click at [933, 71] on link "Assign Inventory Manually" at bounding box center [976, 74] width 106 height 19
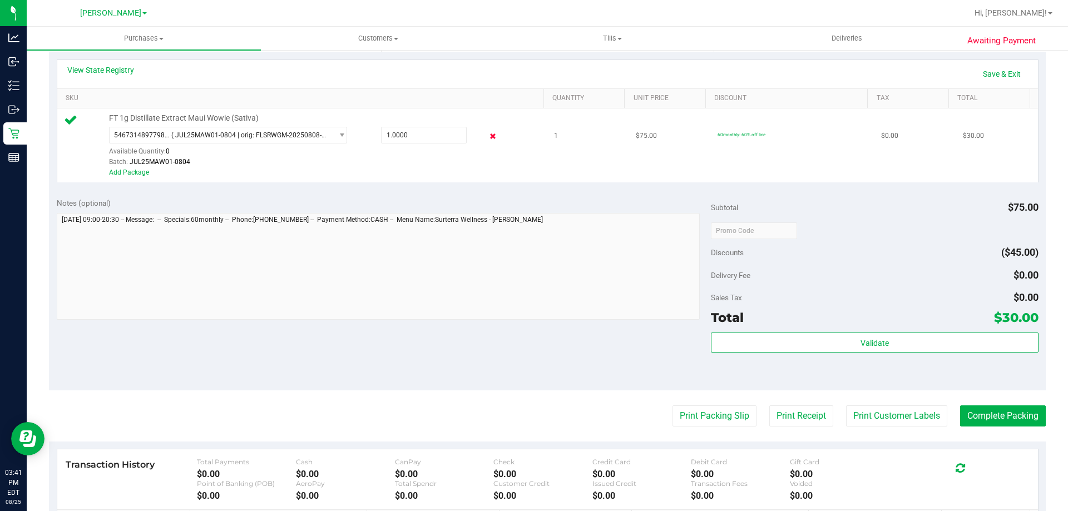
click at [487, 134] on icon at bounding box center [493, 136] width 12 height 13
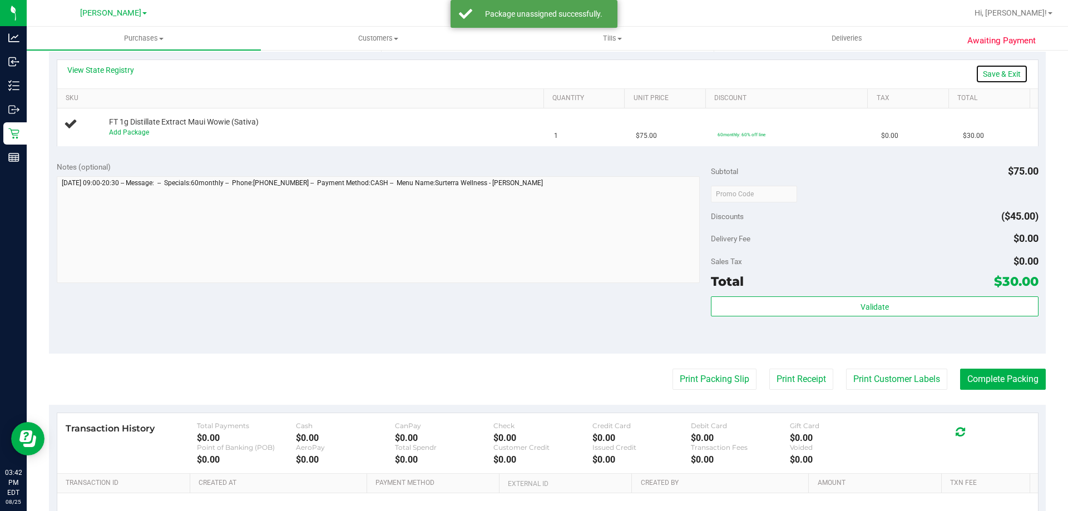
click at [983, 66] on link "Save & Exit" at bounding box center [1002, 74] width 52 height 19
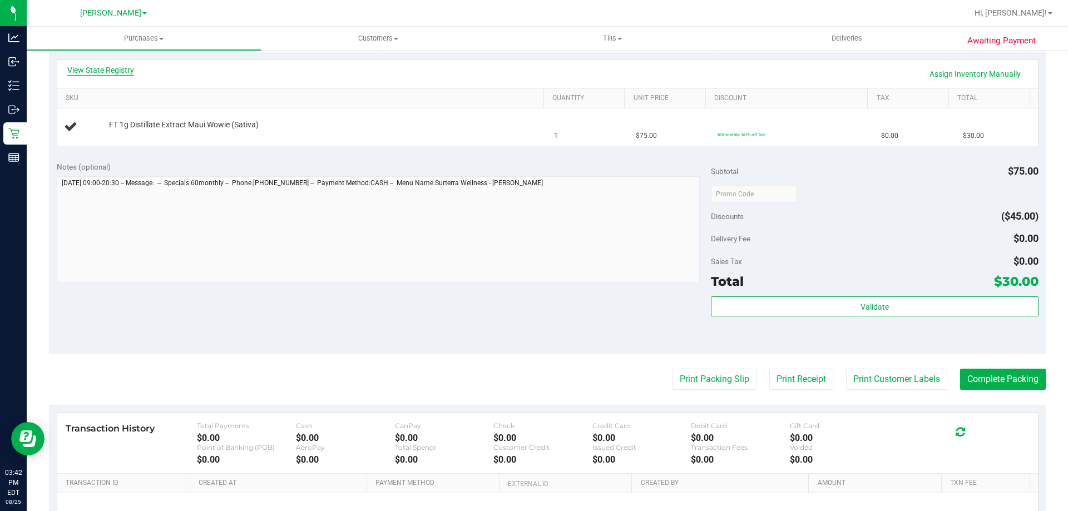
click at [129, 72] on link "View State Registry" at bounding box center [100, 70] width 67 height 11
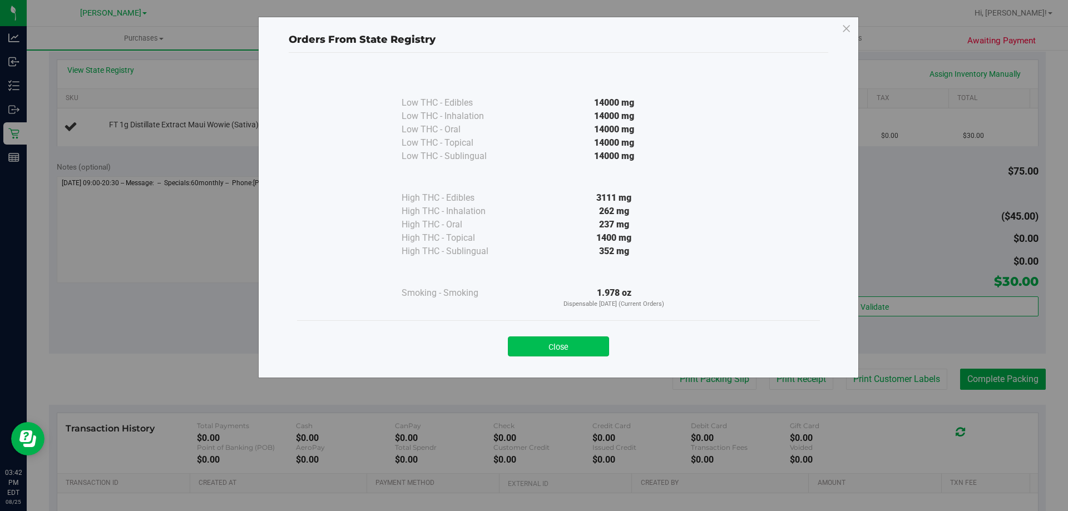
click at [563, 339] on button "Close" at bounding box center [558, 347] width 101 height 20
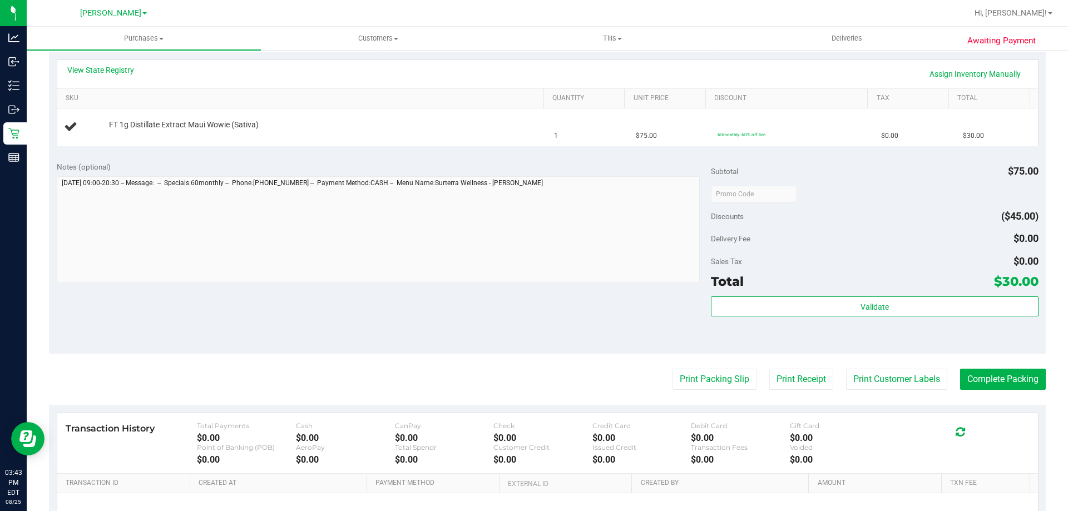
drag, startPoint x: 710, startPoint y: 283, endPoint x: 696, endPoint y: 283, distance: 13.9
click at [711, 283] on span "Total" at bounding box center [727, 282] width 33 height 16
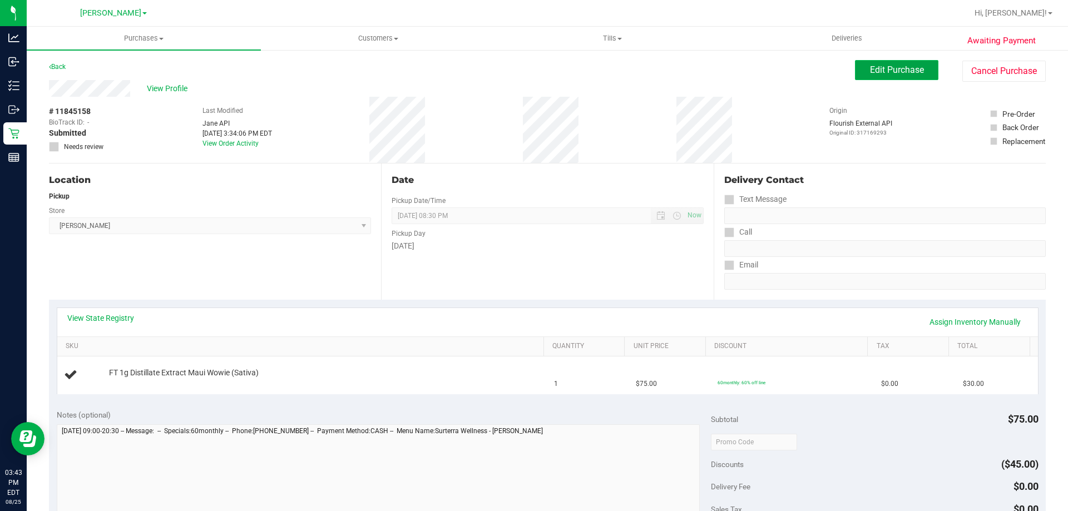
click at [879, 71] on span "Edit Purchase" at bounding box center [897, 70] width 54 height 11
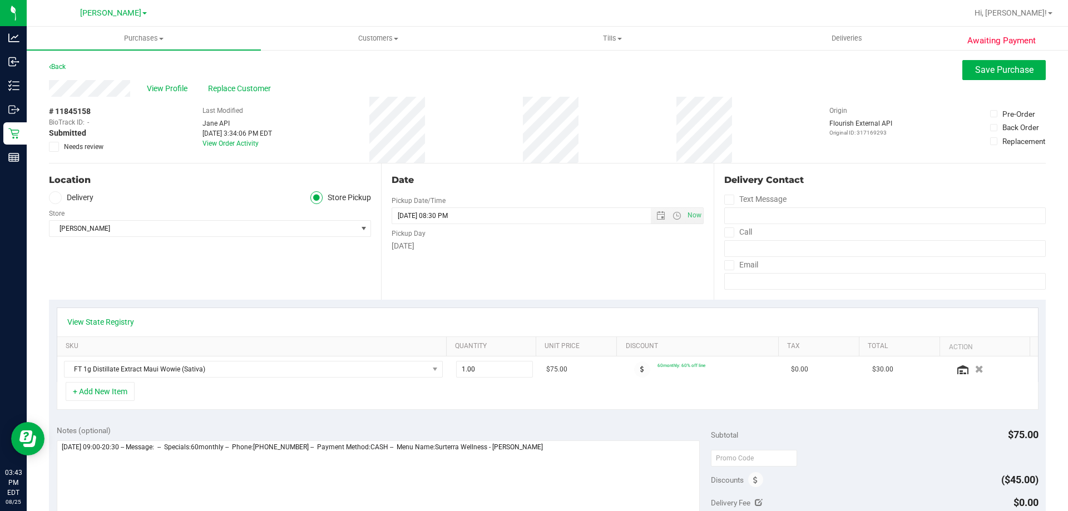
click at [51, 147] on icon at bounding box center [54, 147] width 7 height 0
click at [0, 0] on input "Needs review" at bounding box center [0, 0] width 0 height 0
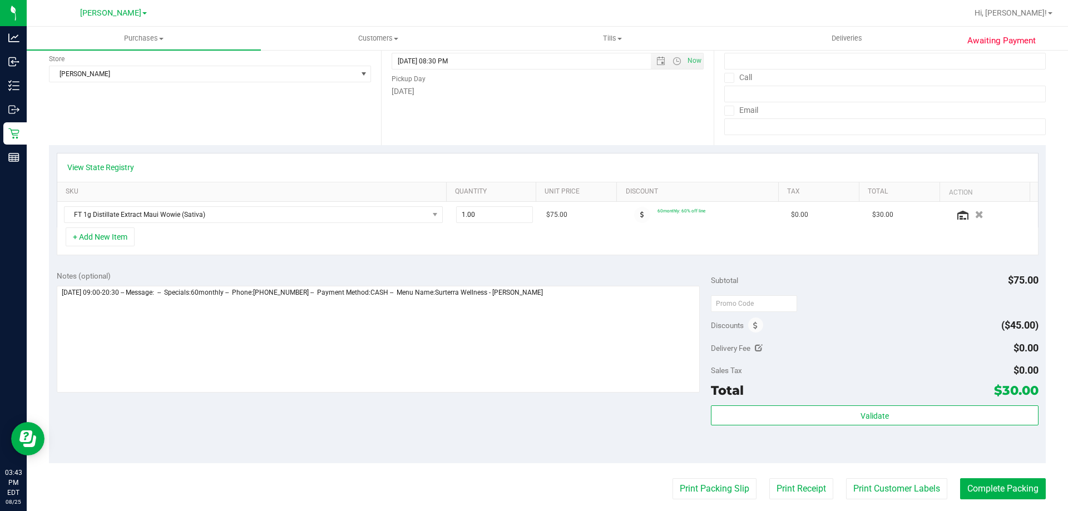
scroll to position [170, 0]
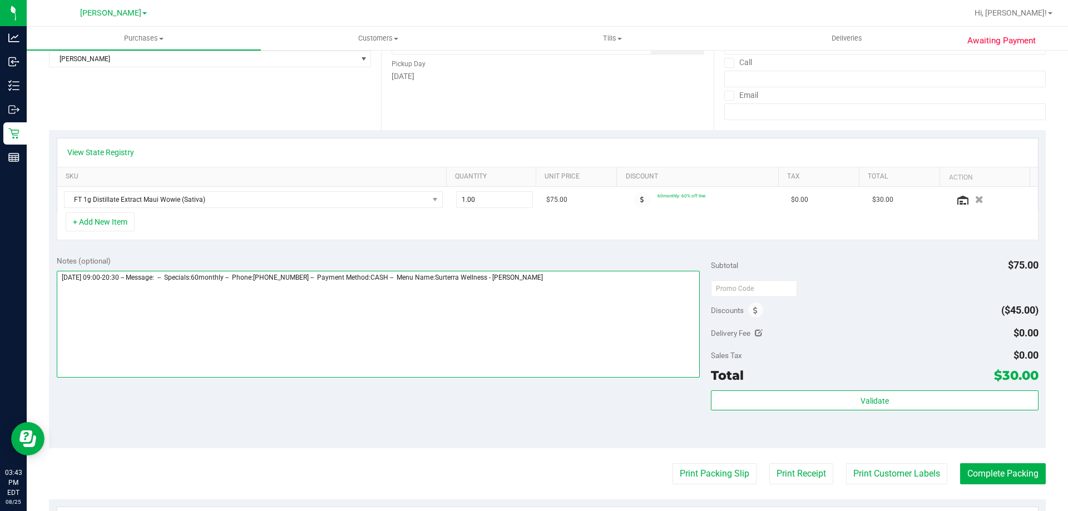
click at [588, 284] on textarea at bounding box center [379, 324] width 644 height 107
paste textarea "PT ordered a 1g MAW and does not have enough mg to dispense this"
click at [353, 293] on textarea at bounding box center [379, 324] width 644 height 107
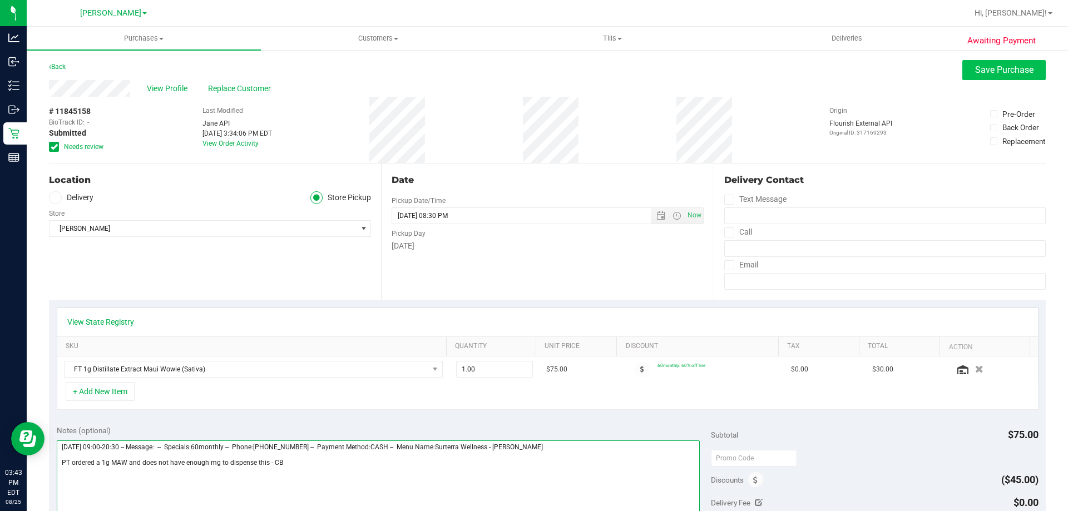
type textarea "Monday 08/25/2025 09:00-20:30 -- Message: -- Specials:60monthly -- Phone:727603…"
click at [988, 65] on span "Save Purchase" at bounding box center [1005, 70] width 58 height 11
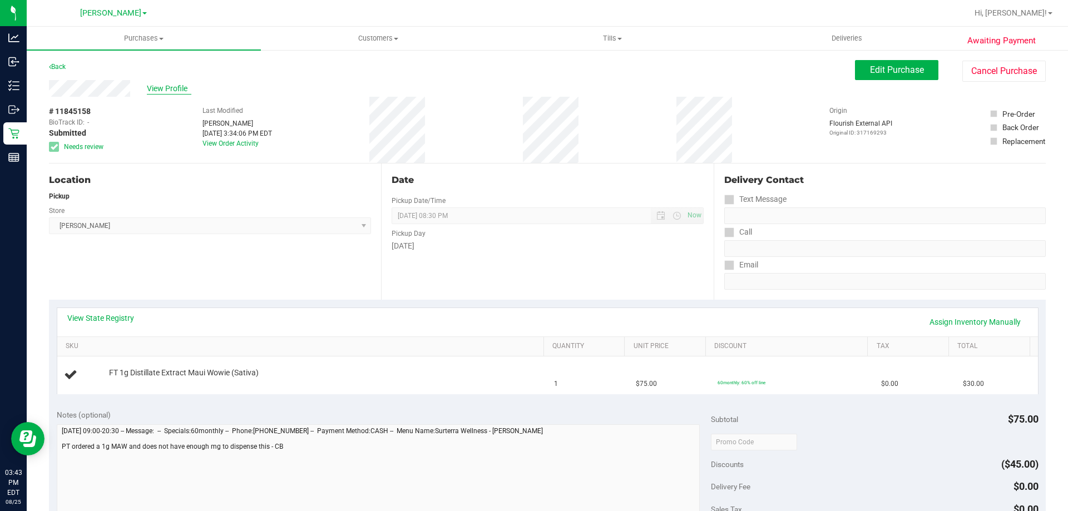
click at [157, 88] on span "View Profile" at bounding box center [169, 89] width 45 height 12
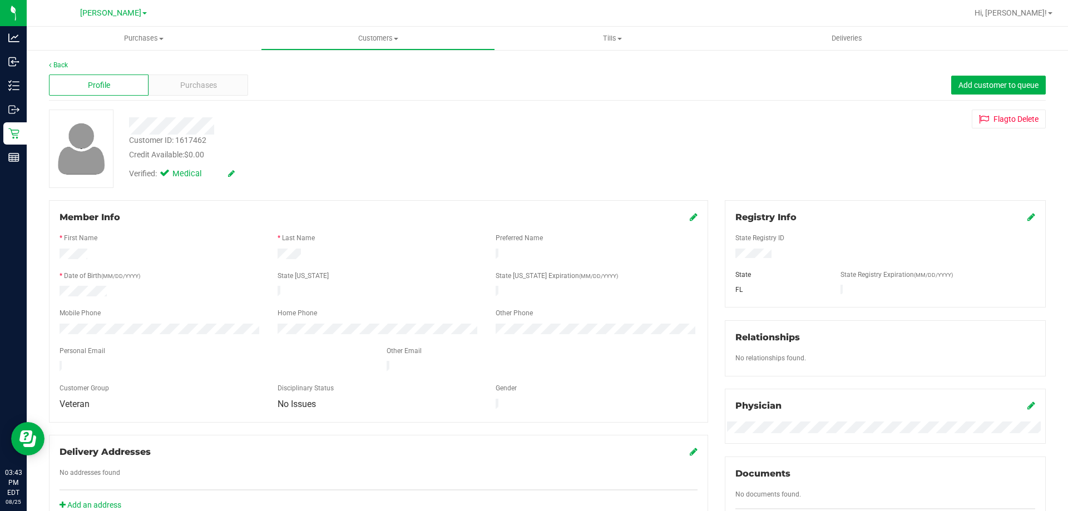
click at [198, 139] on div "Customer ID: 1617462" at bounding box center [167, 141] width 77 height 12
copy div "1617462"
click at [717, 121] on div "Flag to Delete" at bounding box center [886, 119] width 338 height 19
click at [202, 80] on span "Purchases" at bounding box center [198, 86] width 37 height 12
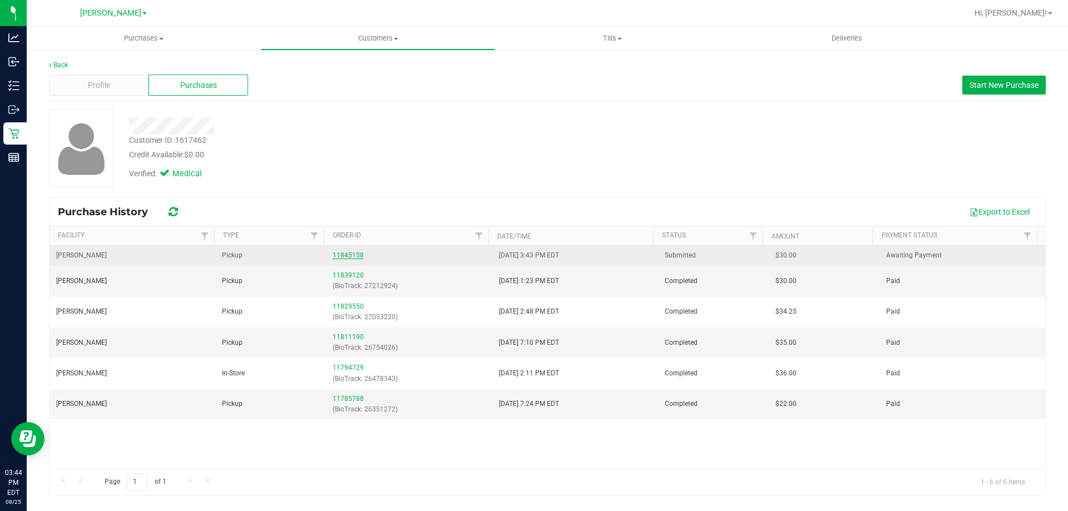
click at [350, 254] on link "11845158" at bounding box center [348, 256] width 31 height 8
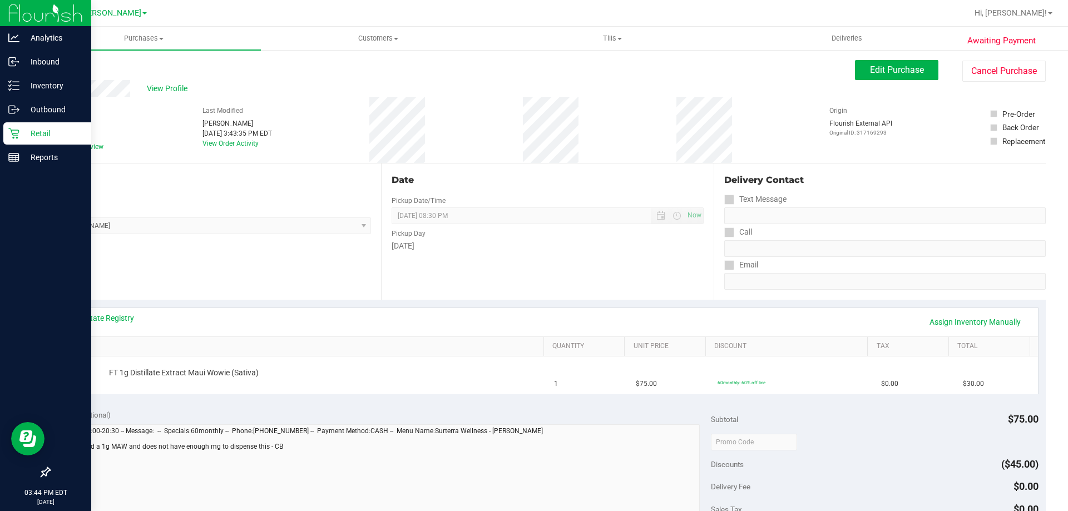
click at [45, 130] on p "Retail" at bounding box center [52, 133] width 67 height 13
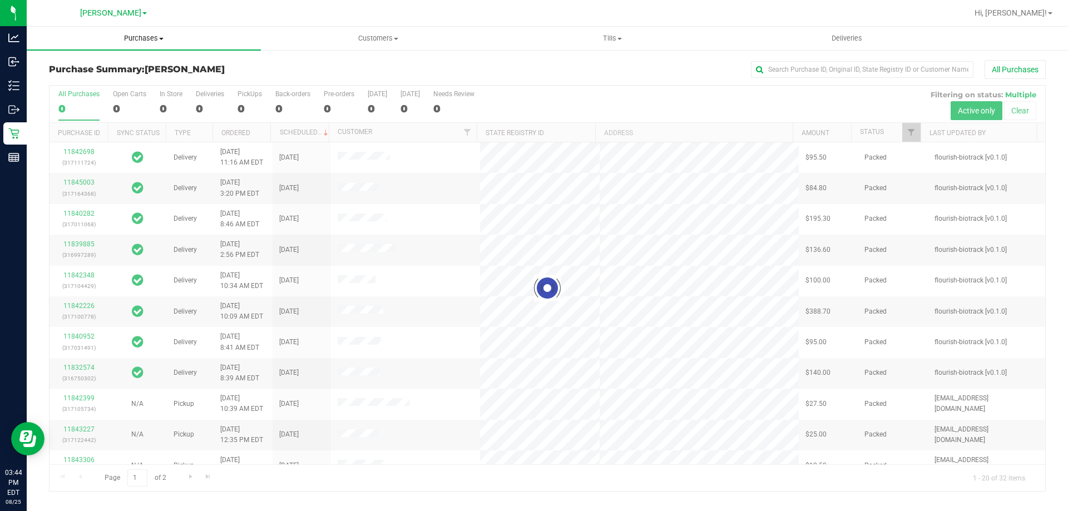
click at [131, 38] on span "Purchases" at bounding box center [144, 38] width 234 height 10
click at [116, 79] on li "Fulfillment" at bounding box center [144, 80] width 234 height 13
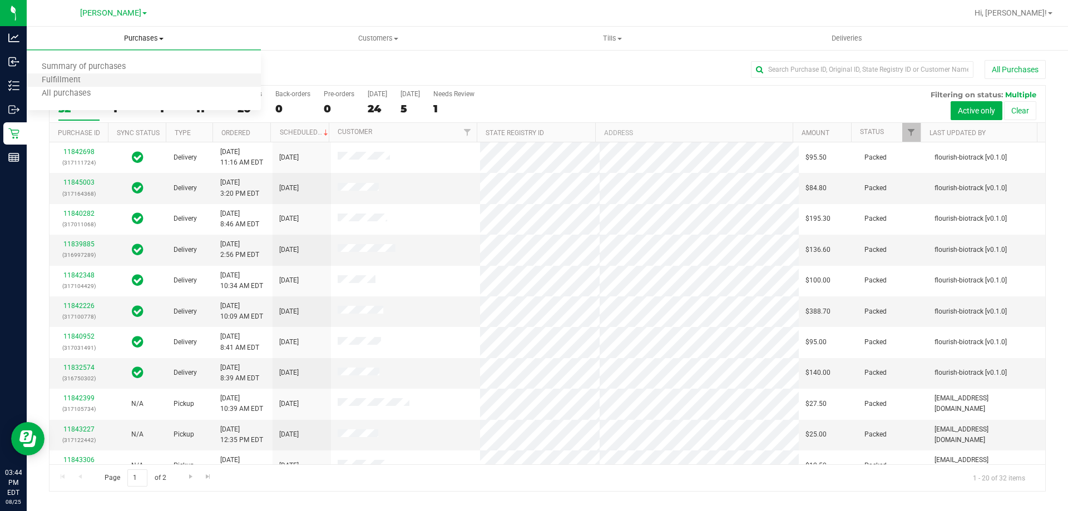
click at [116, 82] on li "Fulfillment" at bounding box center [144, 80] width 234 height 13
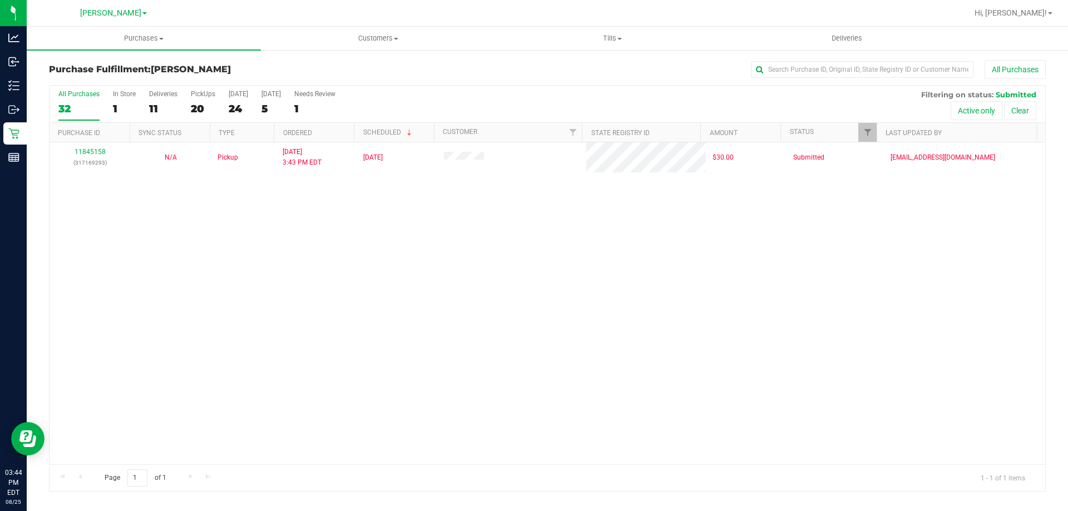
click at [602, 349] on div "11845158 (317169293) N/A Pickup 8/25/2025 3:43 PM EDT 8/25/2025 $30.00 Submitte…" at bounding box center [548, 303] width 996 height 322
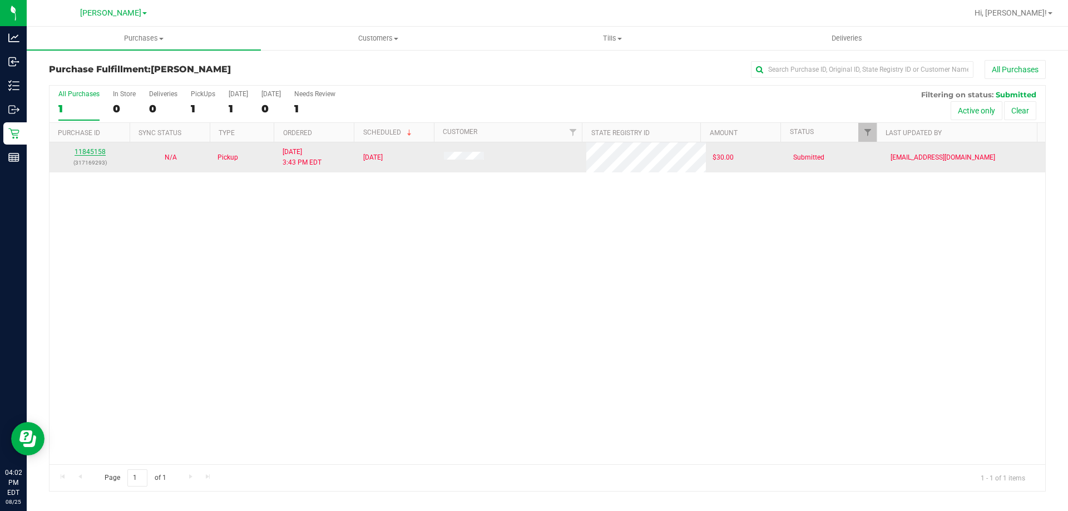
click at [92, 152] on link "11845158" at bounding box center [90, 152] width 31 height 8
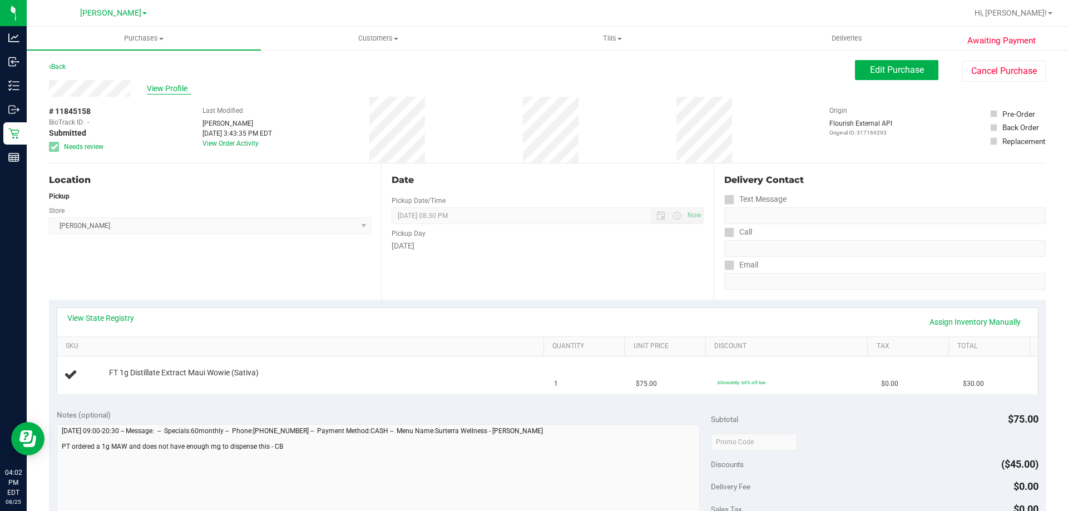
click at [168, 88] on span "View Profile" at bounding box center [169, 89] width 45 height 12
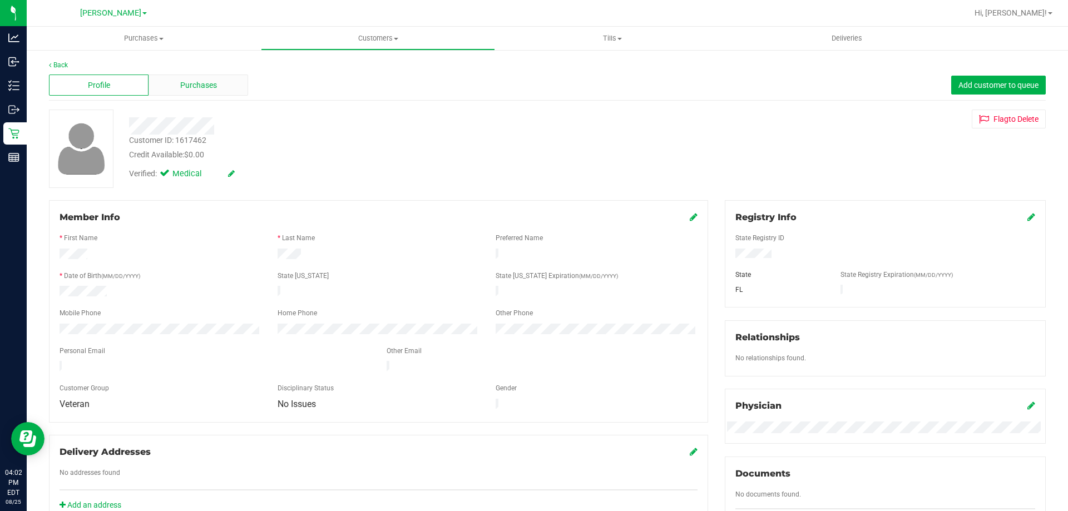
click at [191, 86] on span "Purchases" at bounding box center [198, 86] width 37 height 12
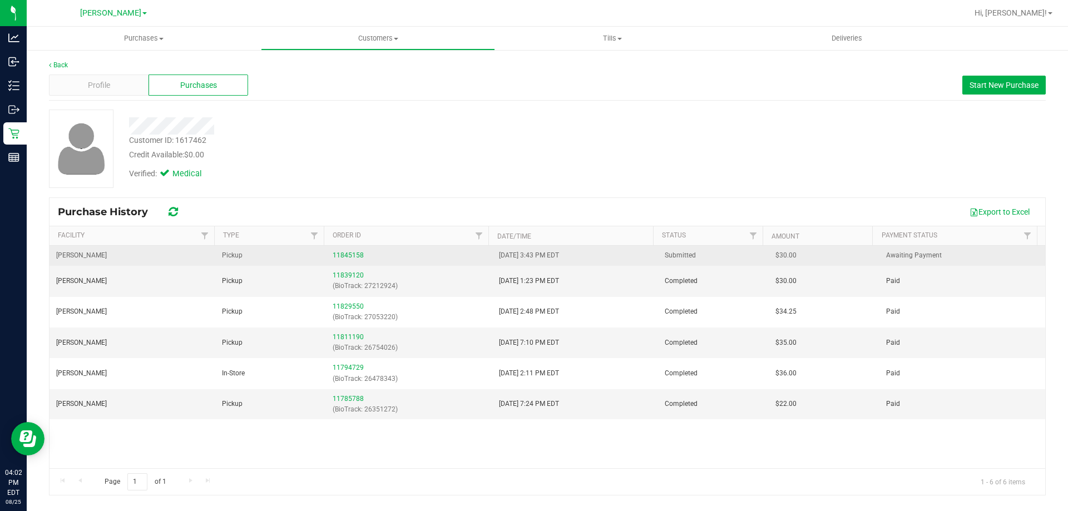
click at [347, 260] on div "11845158" at bounding box center [409, 255] width 152 height 11
click at [348, 255] on link "11845158" at bounding box center [348, 256] width 31 height 8
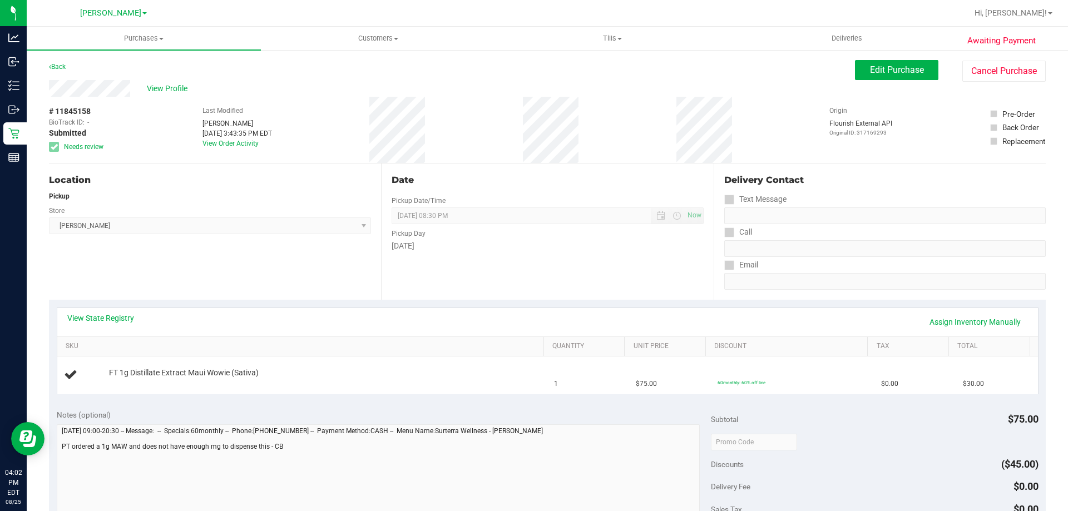
click at [107, 309] on div "View State Registry Assign Inventory Manually" at bounding box center [547, 322] width 981 height 28
click at [113, 318] on link "View State Registry" at bounding box center [100, 318] width 67 height 11
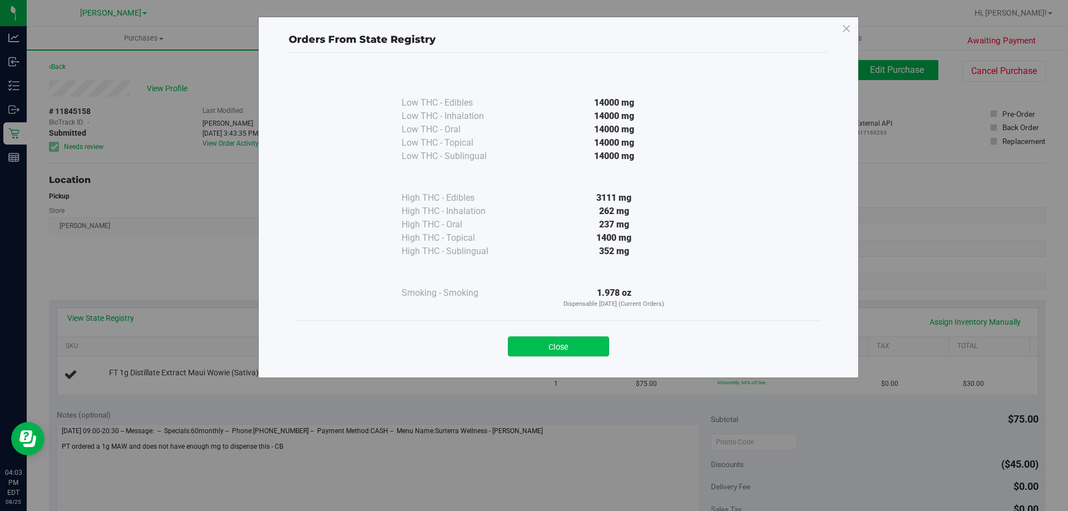
click at [575, 348] on button "Close" at bounding box center [558, 347] width 101 height 20
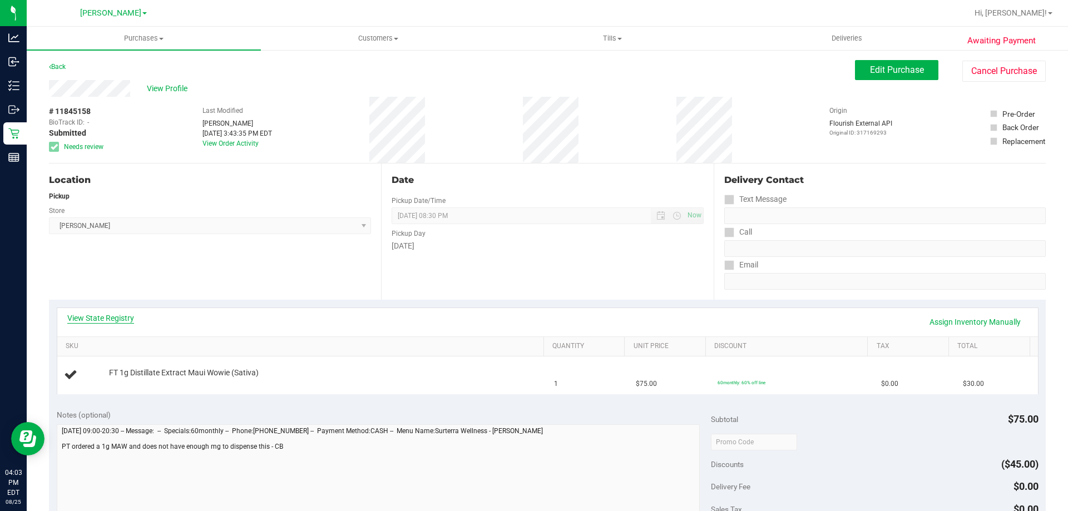
click at [113, 319] on link "View State Registry" at bounding box center [100, 318] width 67 height 11
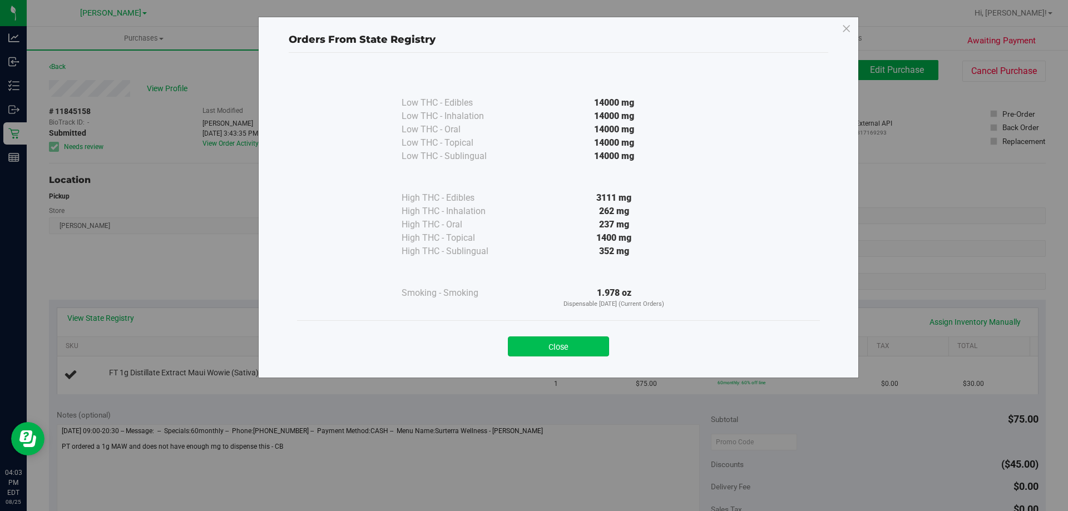
click at [558, 344] on button "Close" at bounding box center [558, 347] width 101 height 20
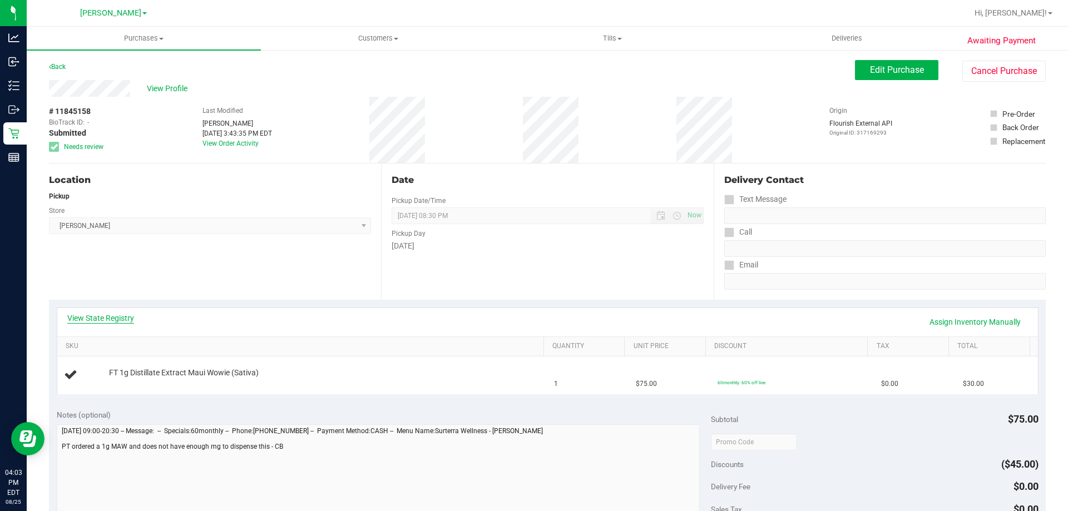
click at [115, 316] on link "View State Registry" at bounding box center [100, 318] width 67 height 11
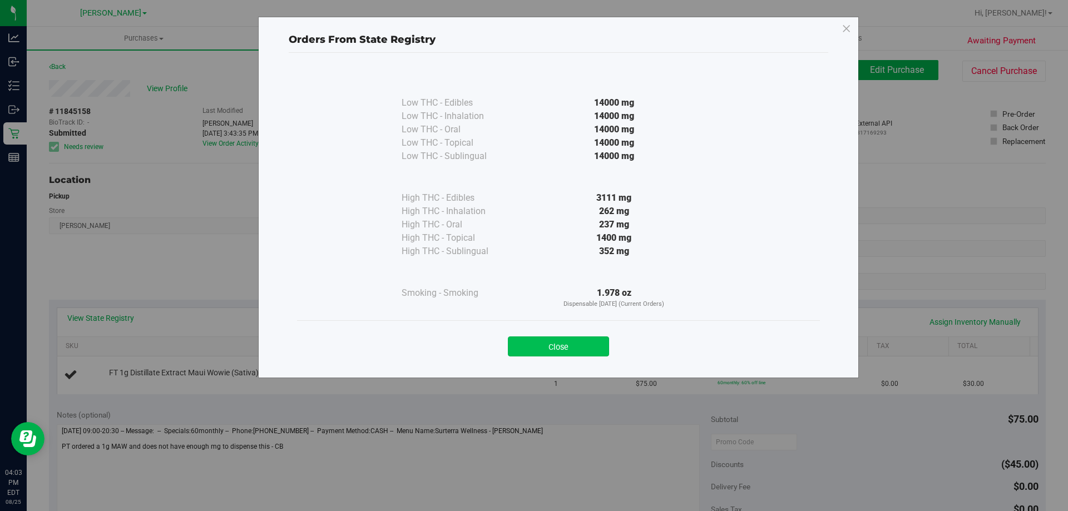
click at [573, 355] on button "Close" at bounding box center [558, 347] width 101 height 20
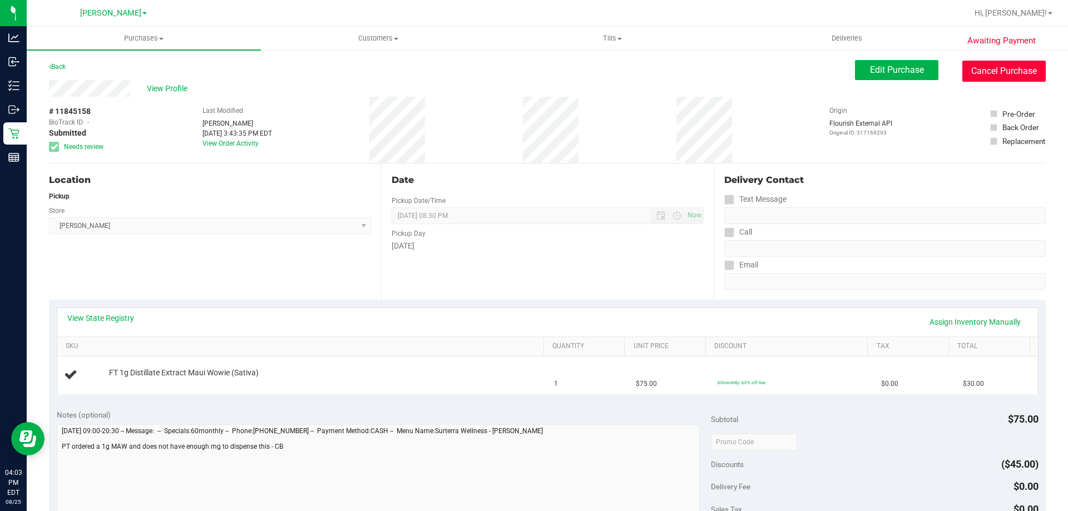
click at [978, 76] on button "Cancel Purchase" at bounding box center [1004, 71] width 83 height 21
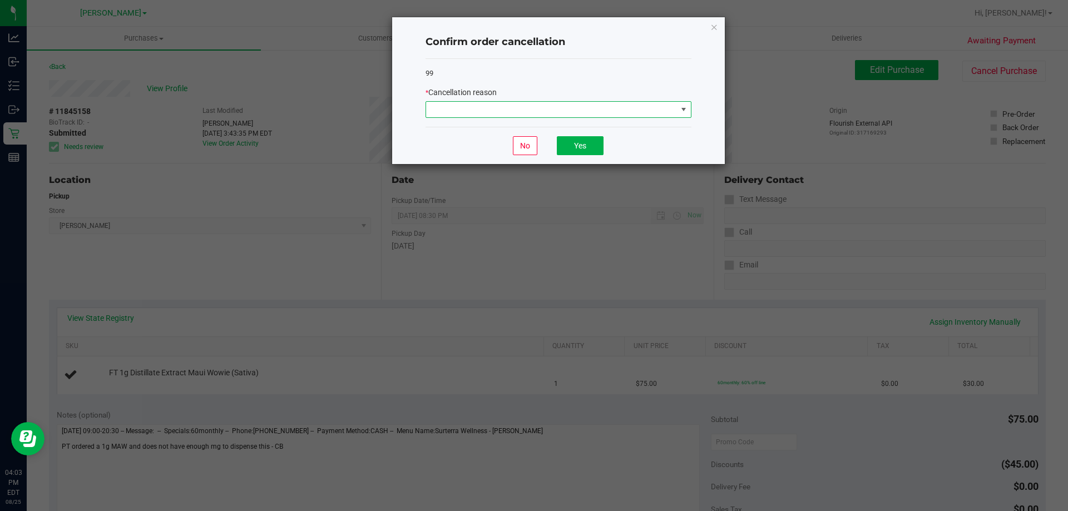
click at [530, 109] on span at bounding box center [551, 110] width 251 height 16
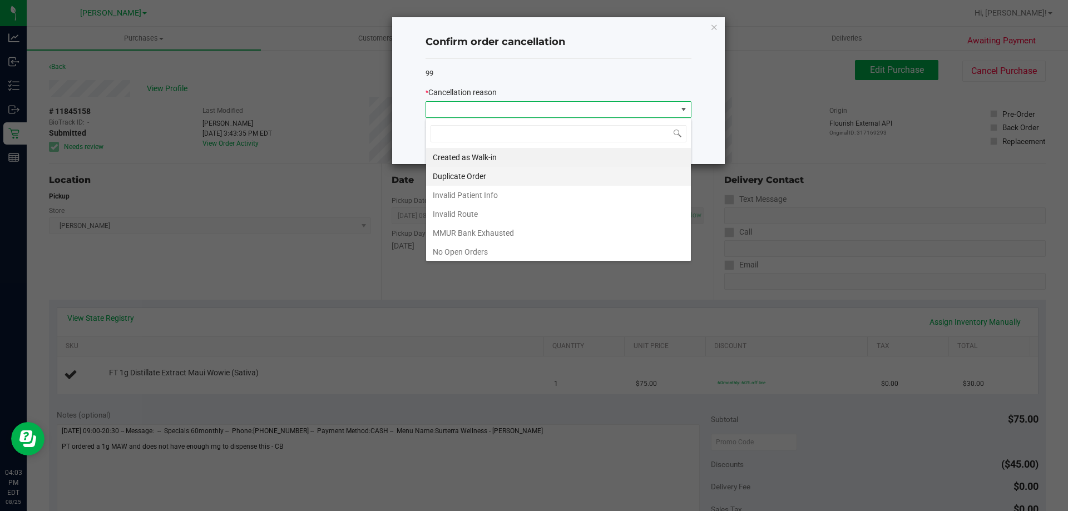
scroll to position [17, 266]
click at [476, 230] on li "MMUR Bank Exhausted" at bounding box center [558, 233] width 265 height 19
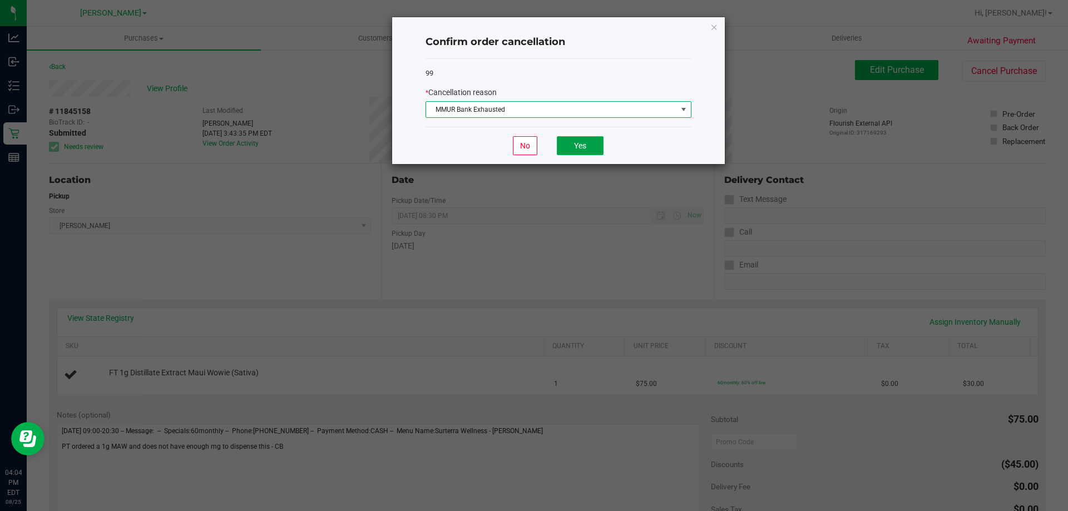
click at [565, 143] on button "Yes" at bounding box center [580, 145] width 47 height 19
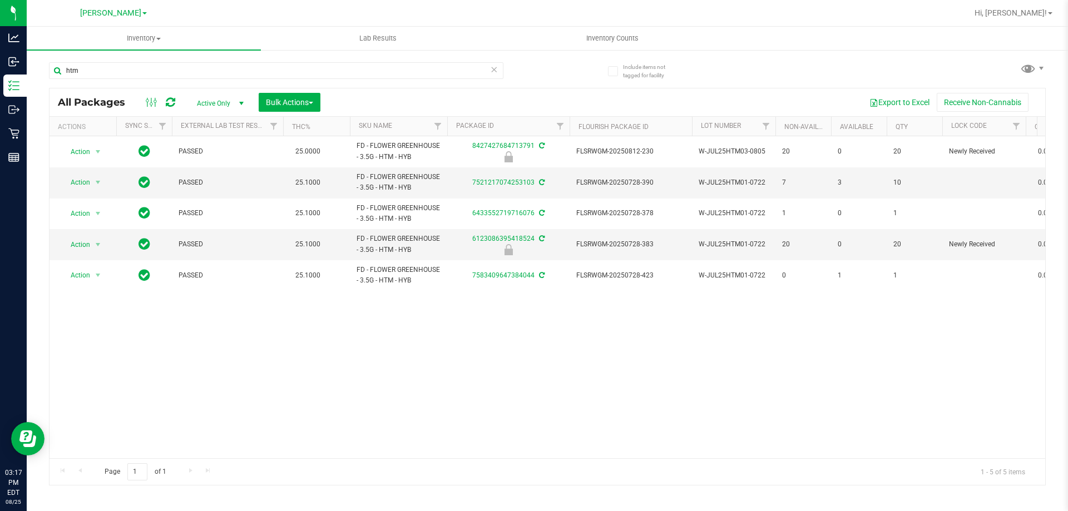
click at [496, 68] on icon at bounding box center [494, 68] width 8 height 13
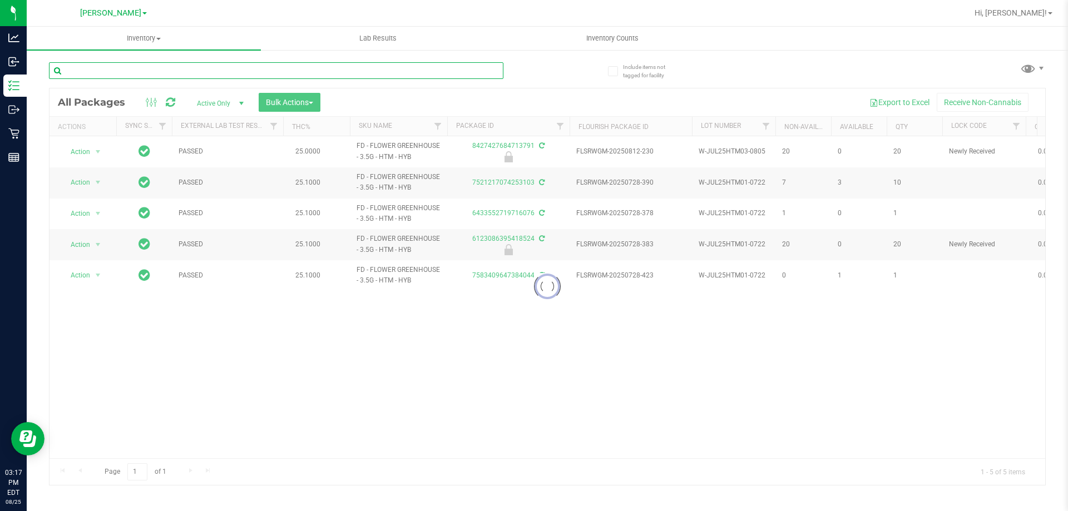
click at [414, 68] on input "text" at bounding box center [276, 70] width 455 height 17
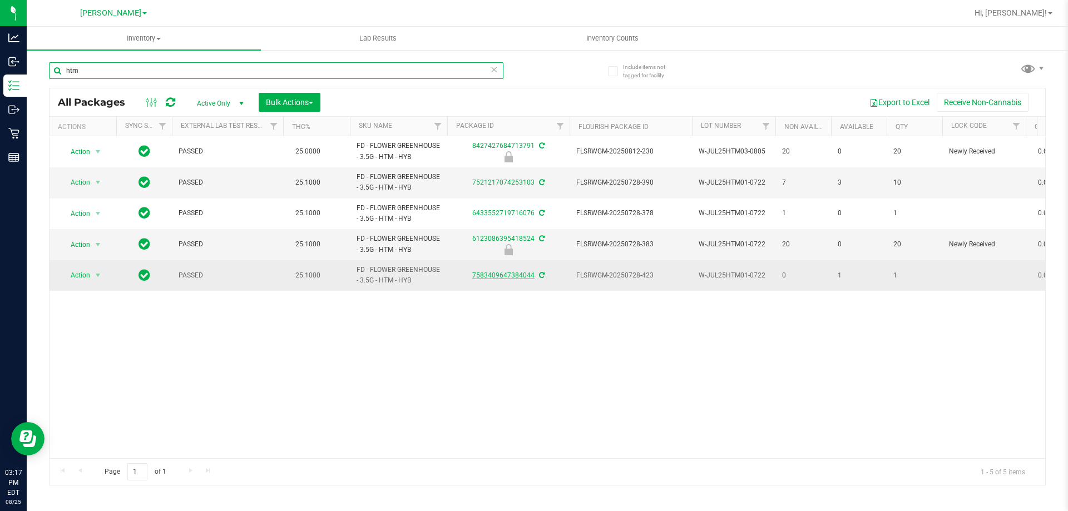
type input "htm"
click at [495, 273] on link "7583409647384044" at bounding box center [503, 276] width 62 height 8
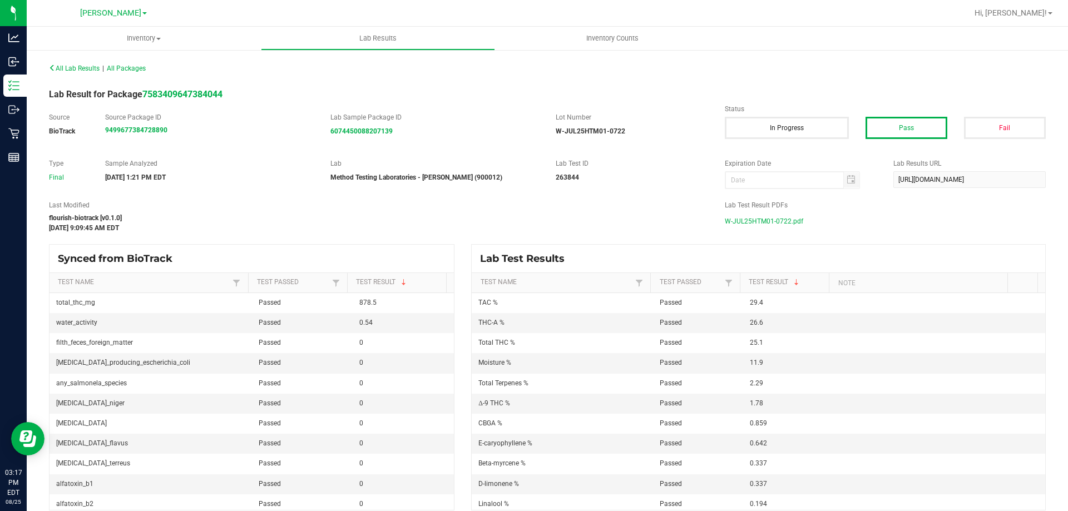
scroll to position [11, 0]
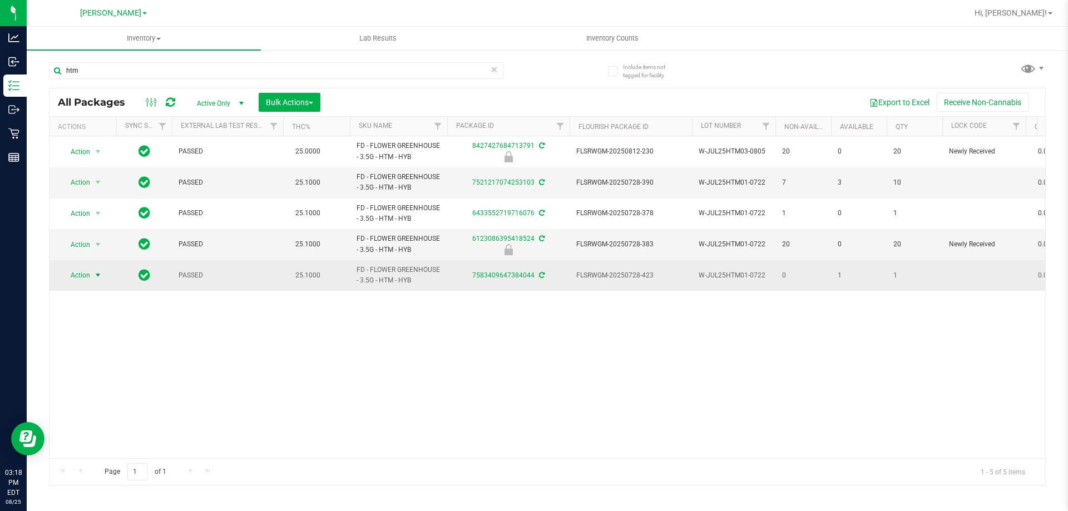
click at [98, 277] on span "select" at bounding box center [97, 275] width 9 height 9
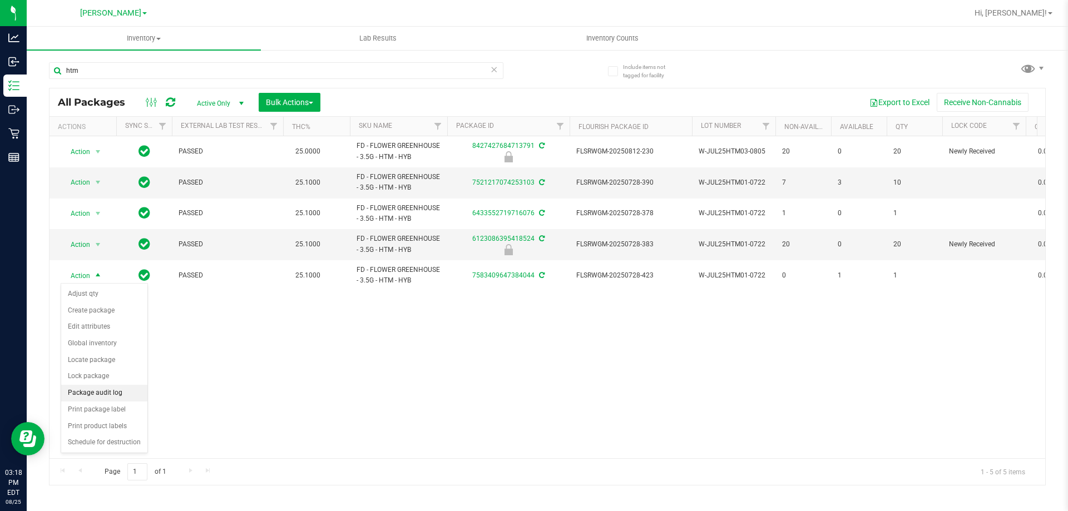
click at [105, 392] on li "Package audit log" at bounding box center [104, 393] width 86 height 17
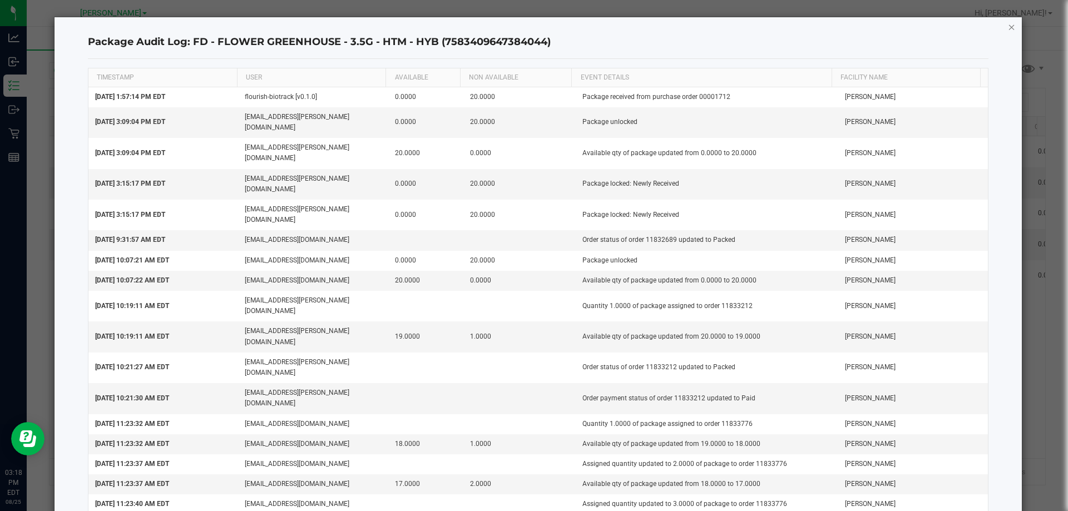
click at [1008, 32] on icon "button" at bounding box center [1012, 26] width 8 height 13
